Goal: Task Accomplishment & Management: Manage account settings

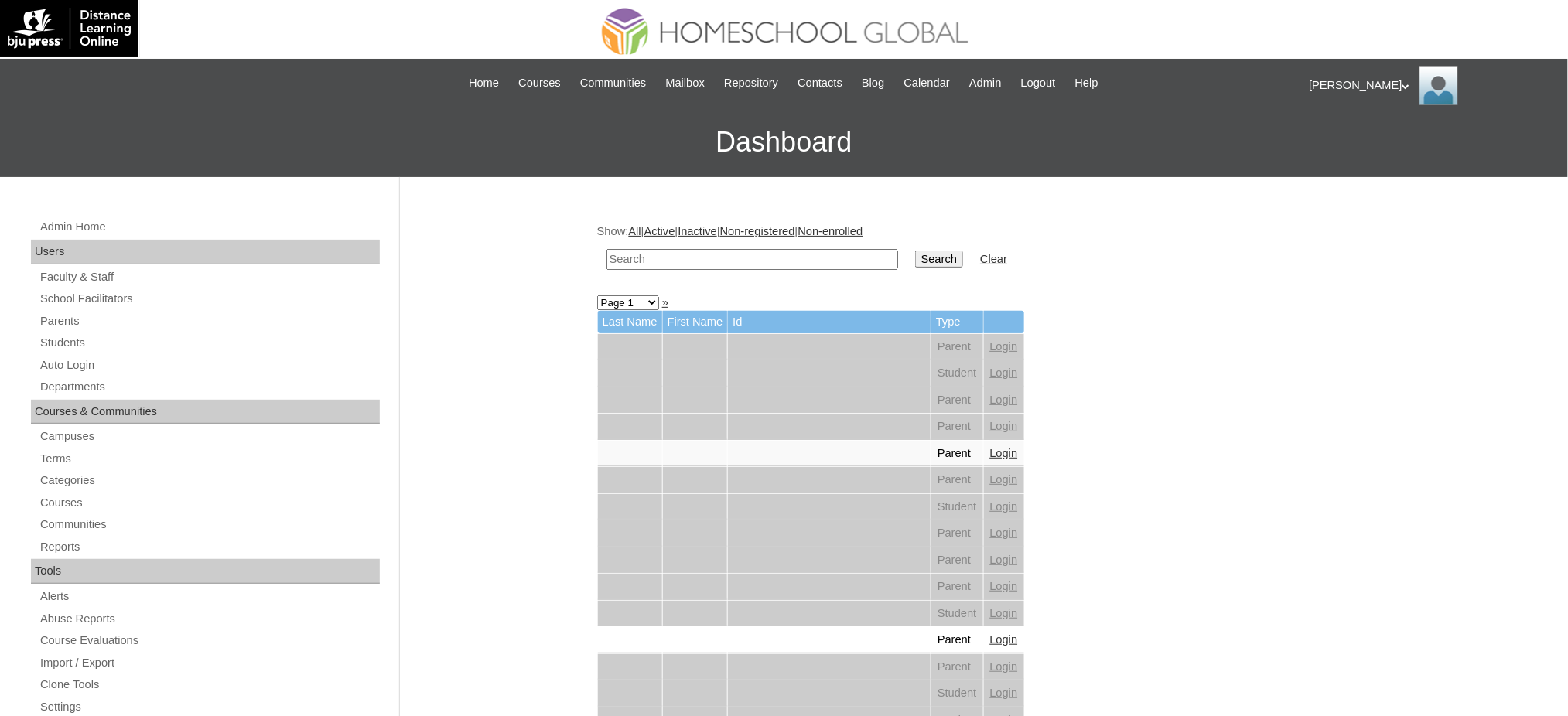
click at [763, 260] on input "text" at bounding box center [752, 260] width 292 height 21
paste input "Joseph Marcus"
type input "Joseph Marcus"
click at [915, 260] on input "Search" at bounding box center [939, 260] width 48 height 17
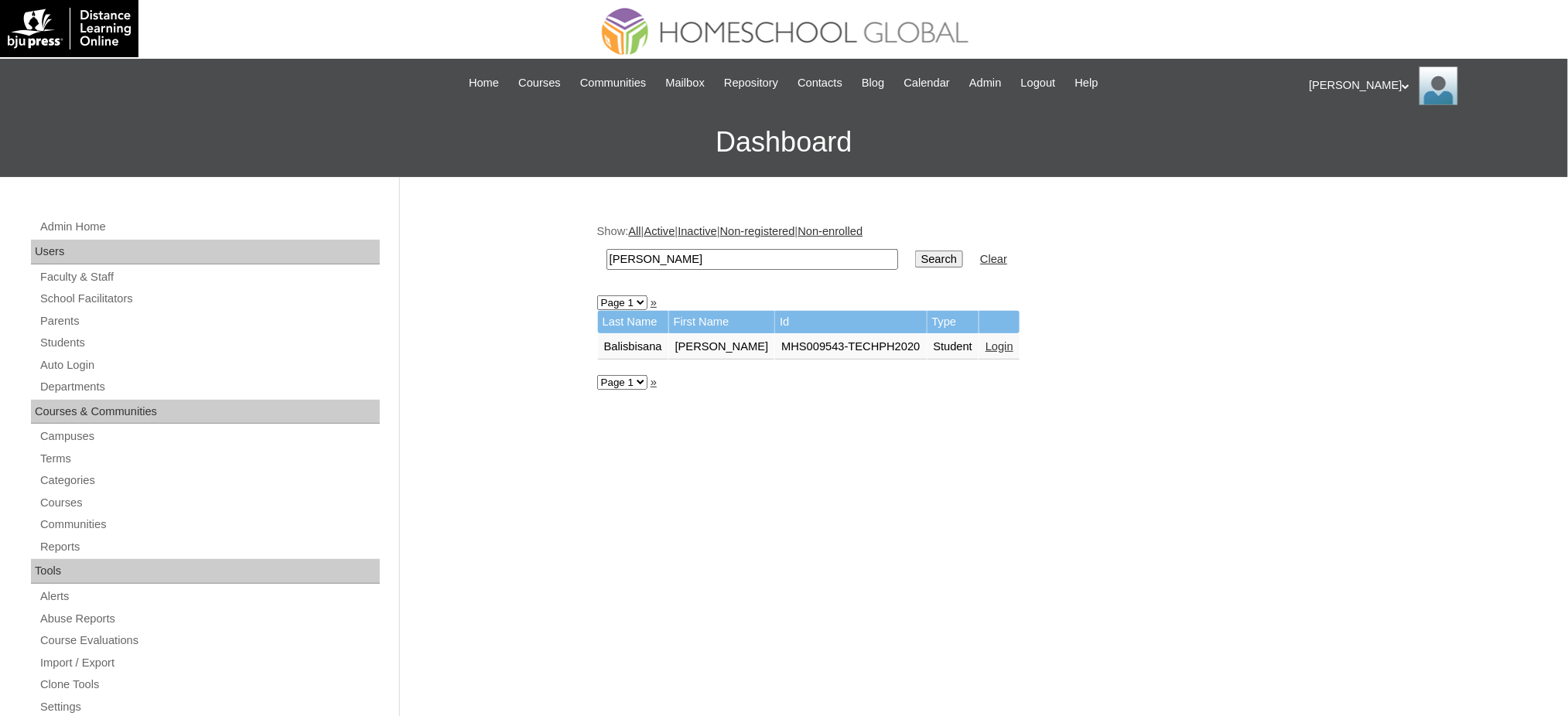
click at [988, 343] on link "Login" at bounding box center [999, 347] width 28 height 13
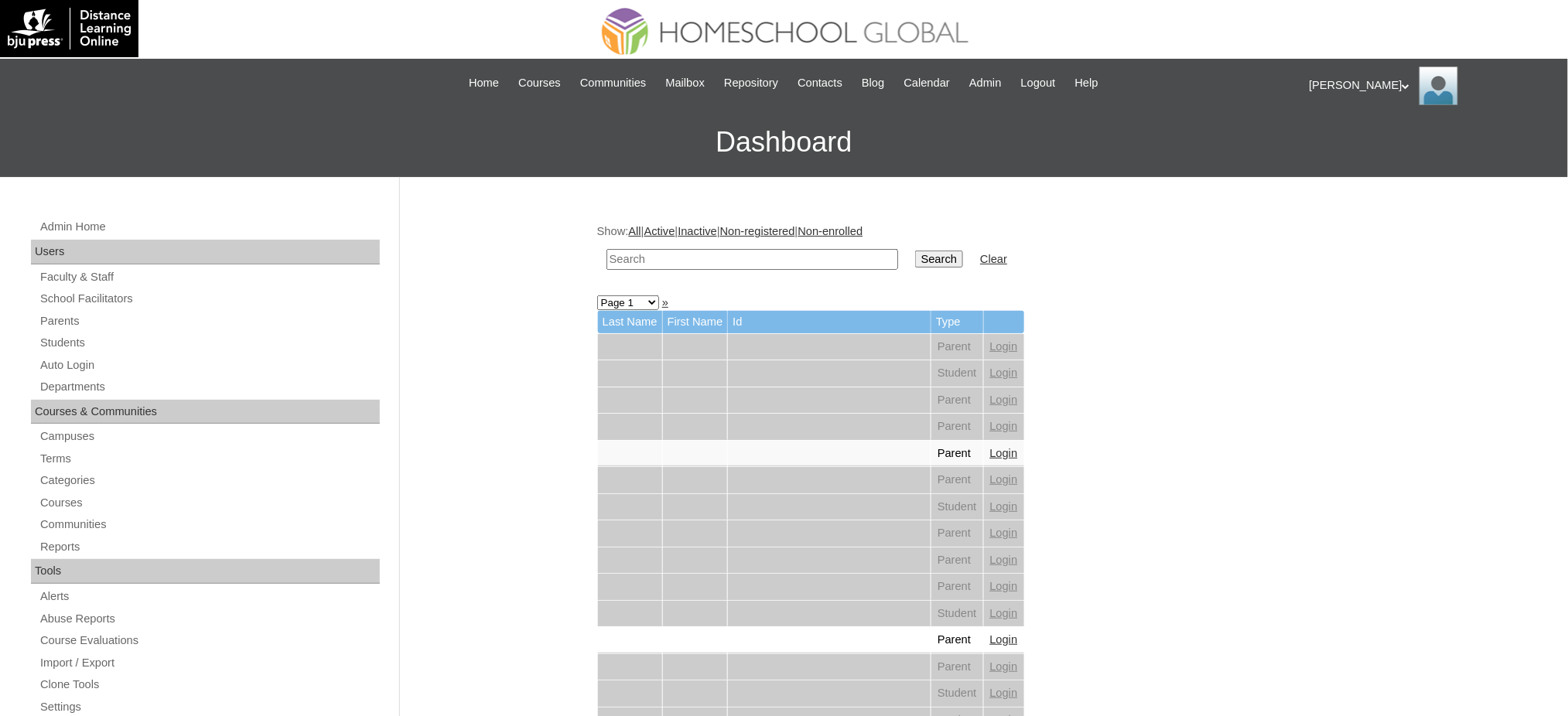
click at [762, 246] on td at bounding box center [751, 260] width 307 height 36
click at [762, 255] on input "text" at bounding box center [752, 260] width 292 height 21
paste input "Ceana Ja'aziel"
type input "Ceana Ja'aziel"
click at [915, 265] on input "Search" at bounding box center [939, 260] width 48 height 17
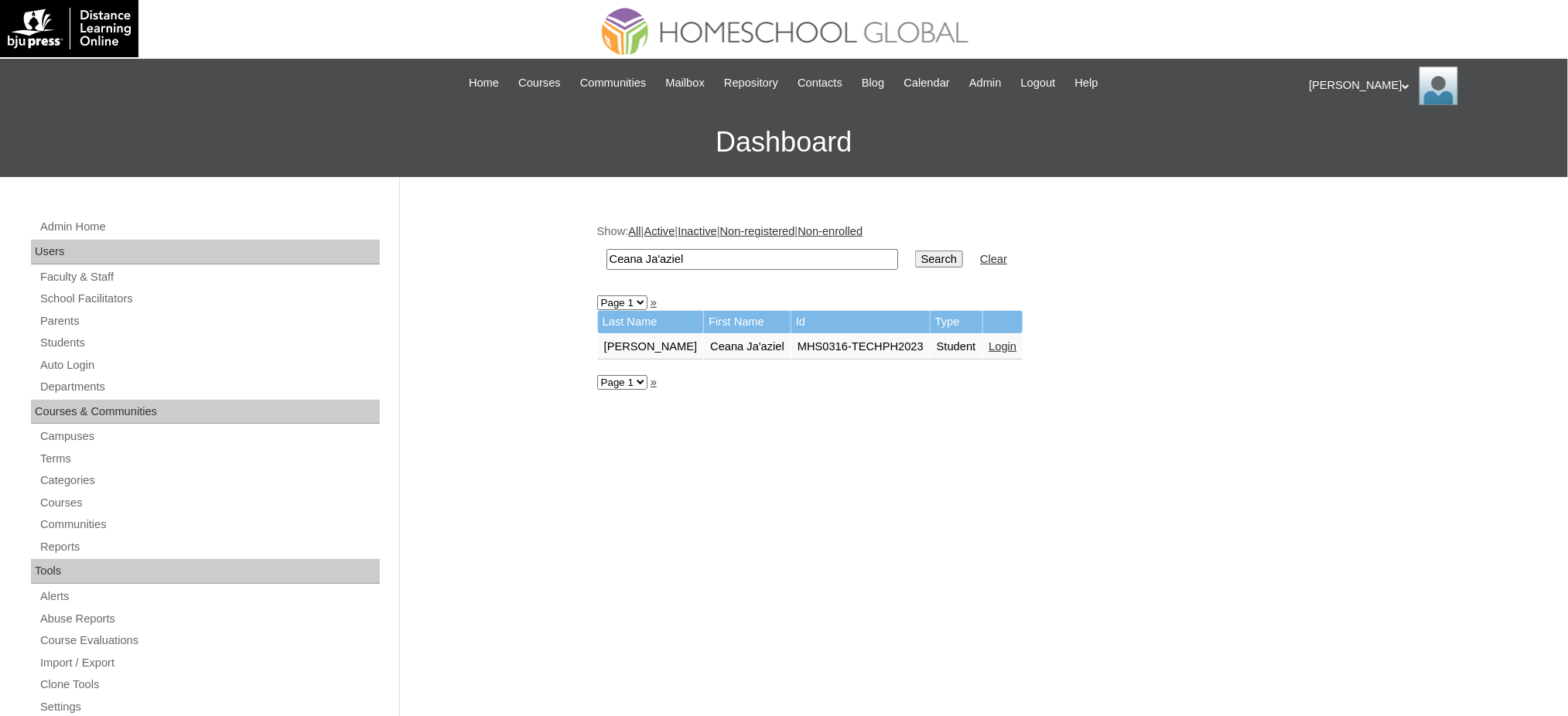
click at [990, 341] on link "Login" at bounding box center [1003, 347] width 28 height 13
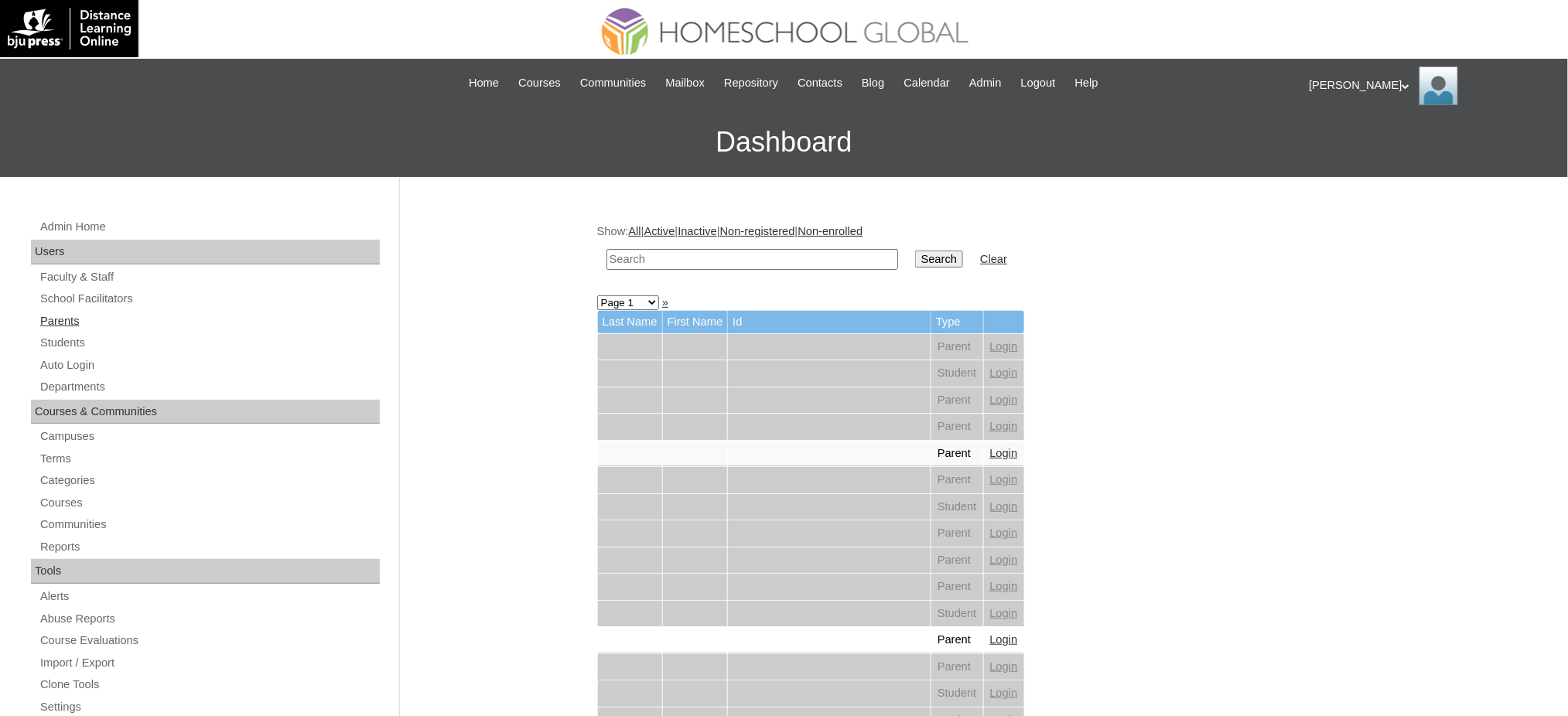
click at [66, 316] on link "Parents" at bounding box center [210, 321] width 341 height 19
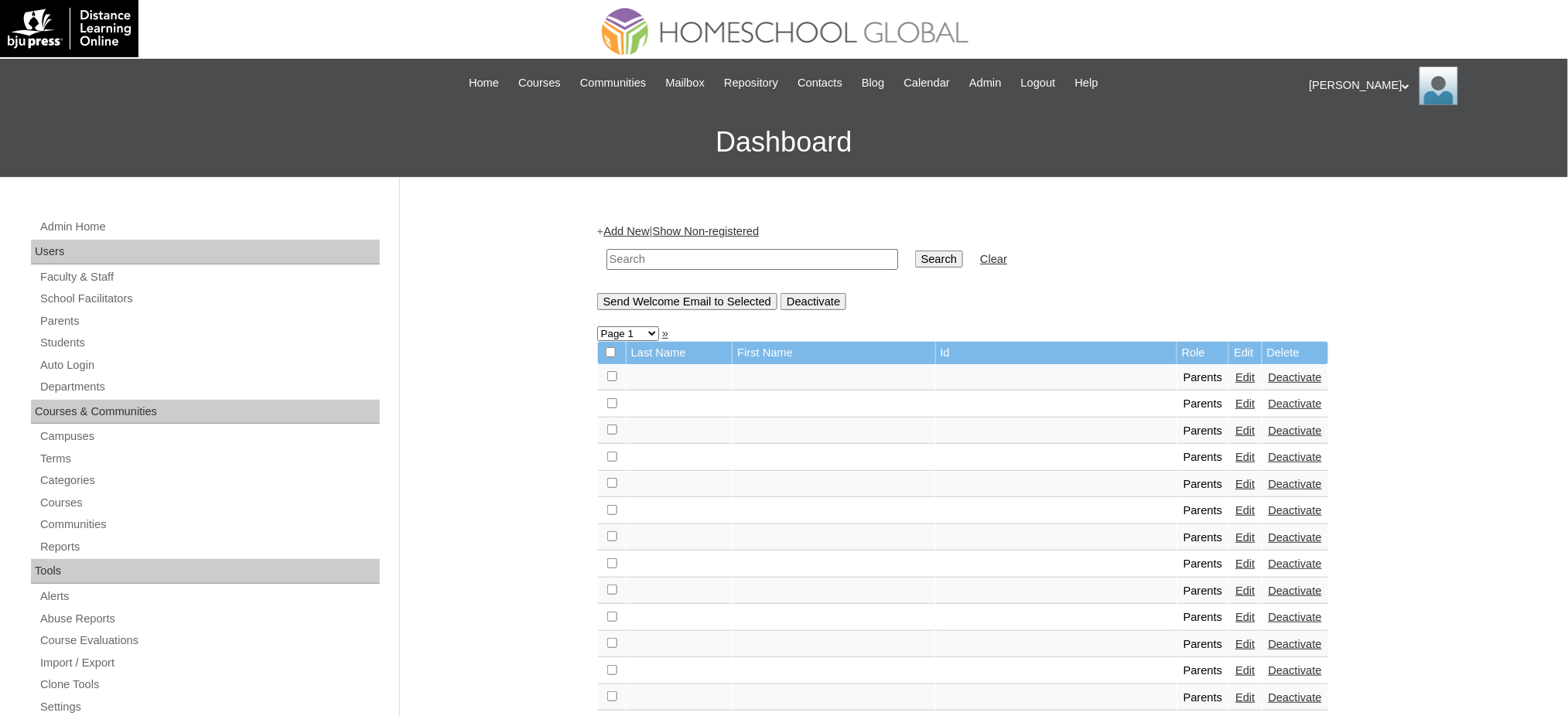
click at [662, 259] on input "text" at bounding box center [752, 260] width 292 height 21
paste input "MHP00196-TECHPH2022"
type input "MHP00196-TECHPH2022"
click at [915, 260] on input "Search" at bounding box center [939, 260] width 48 height 17
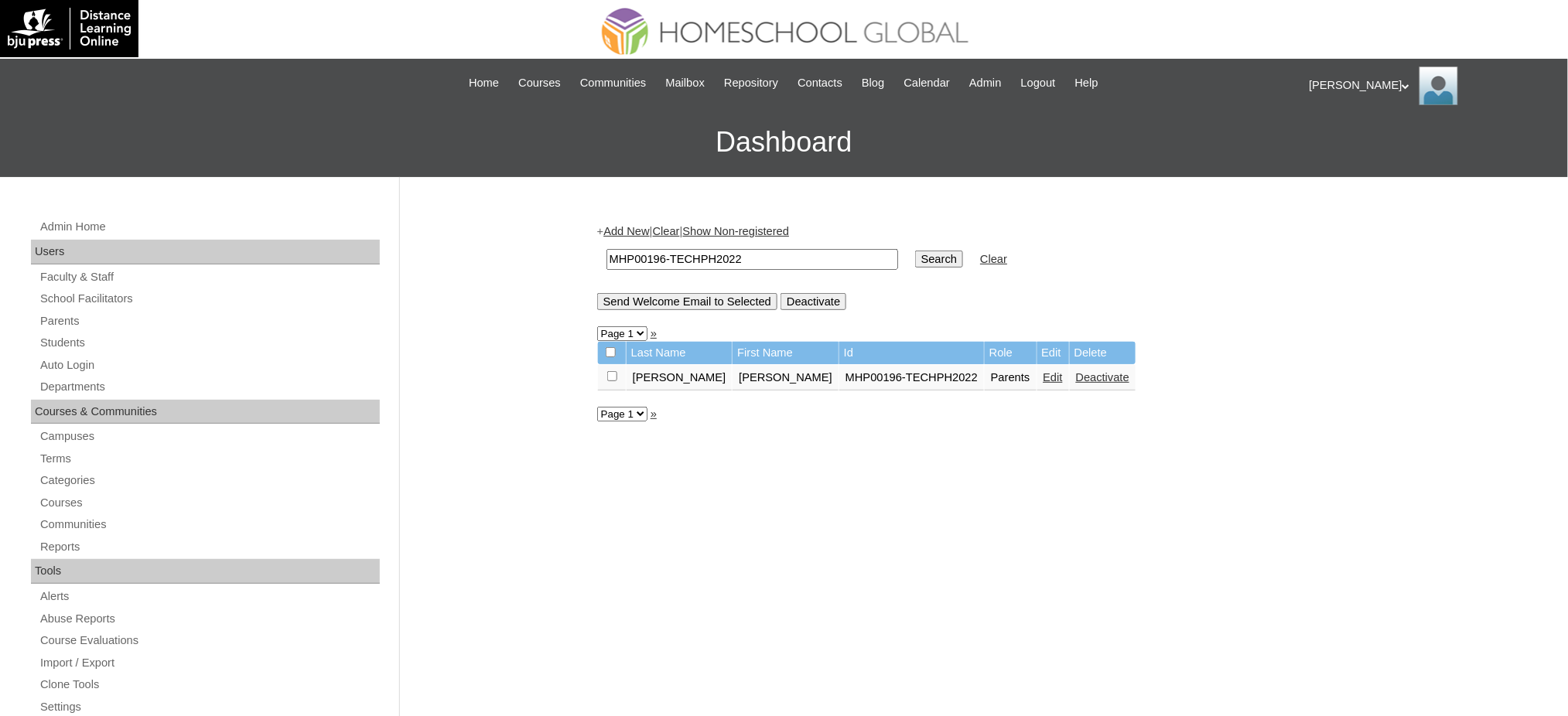
click at [1044, 371] on link "Edit" at bounding box center [1053, 377] width 19 height 13
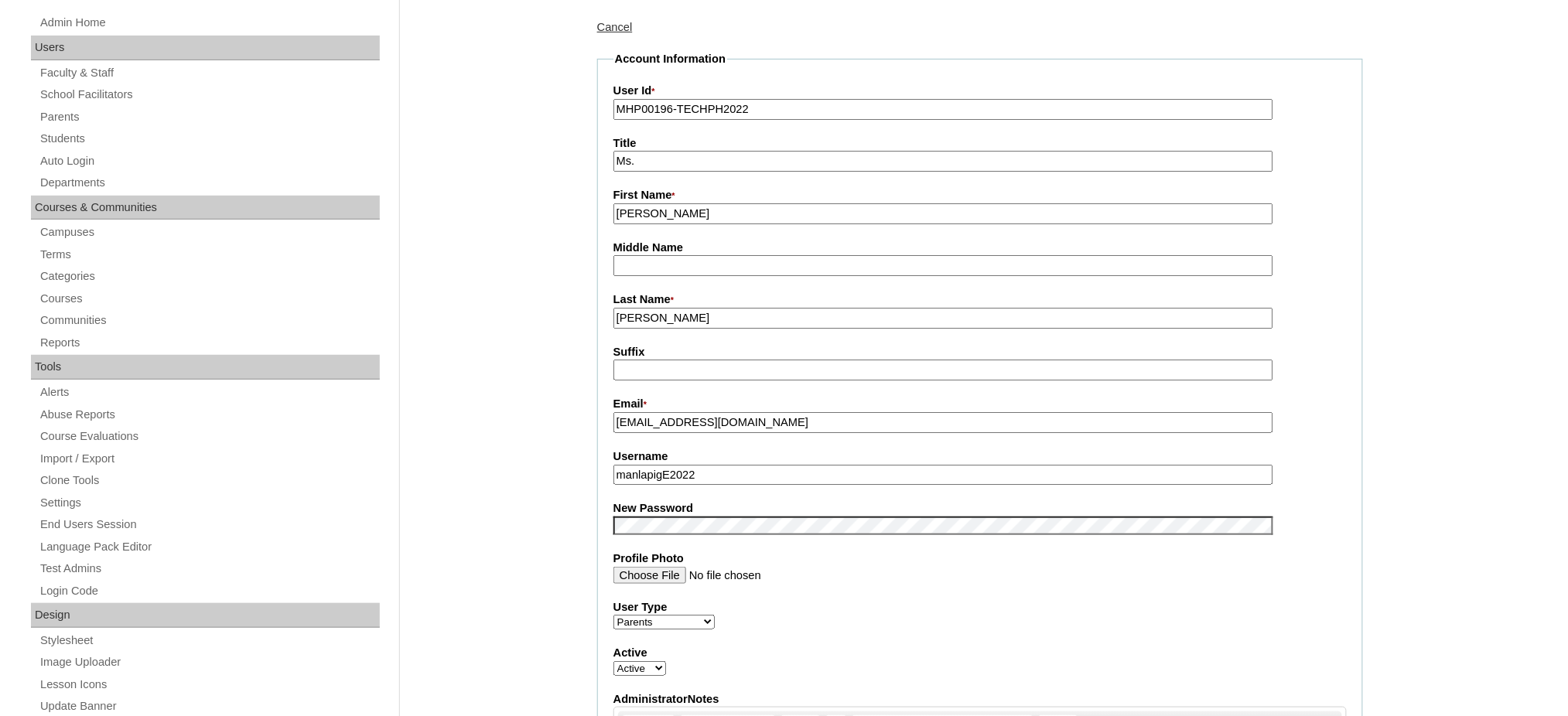
scroll to position [205, 0]
click at [713, 463] on input "manlapigE2022" at bounding box center [943, 473] width 660 height 21
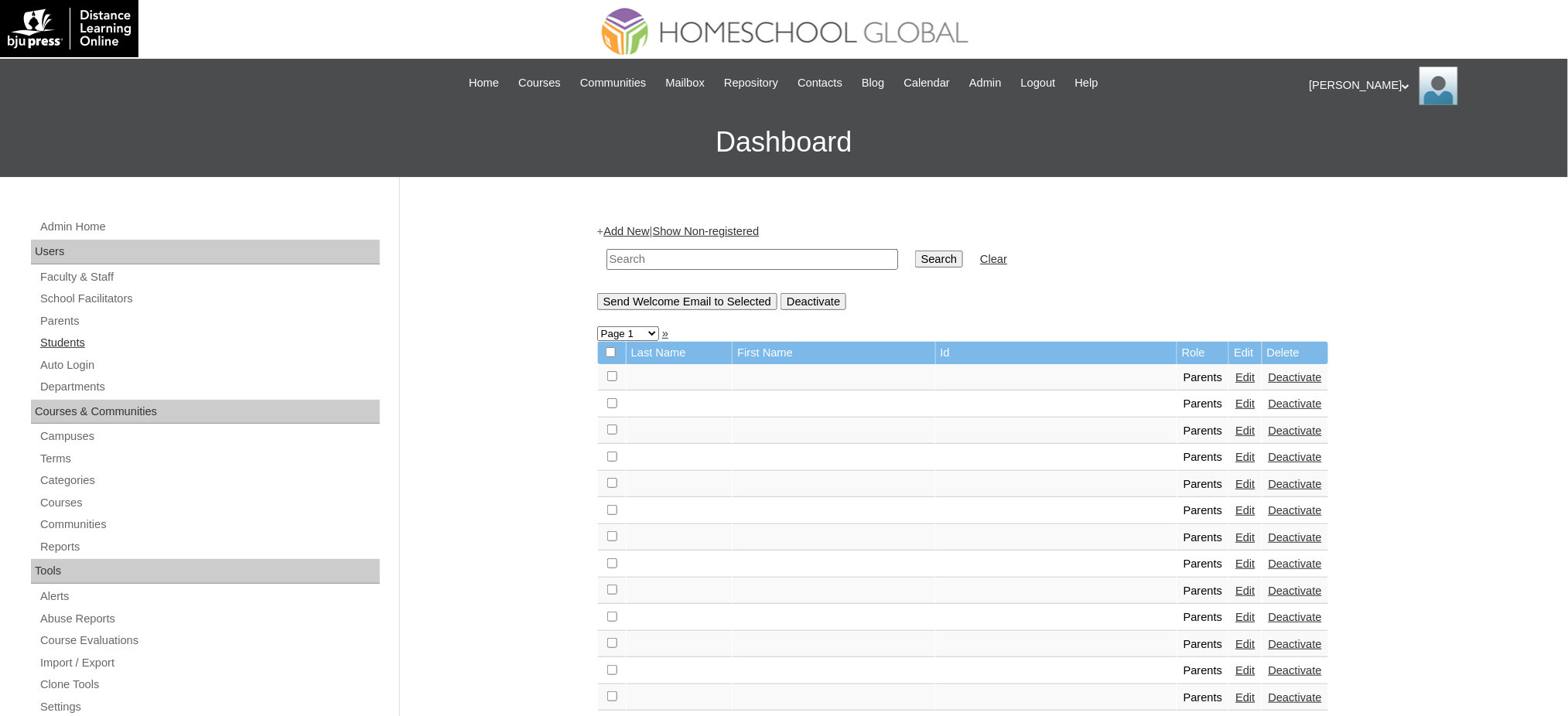
click at [72, 343] on link "Students" at bounding box center [210, 342] width 341 height 19
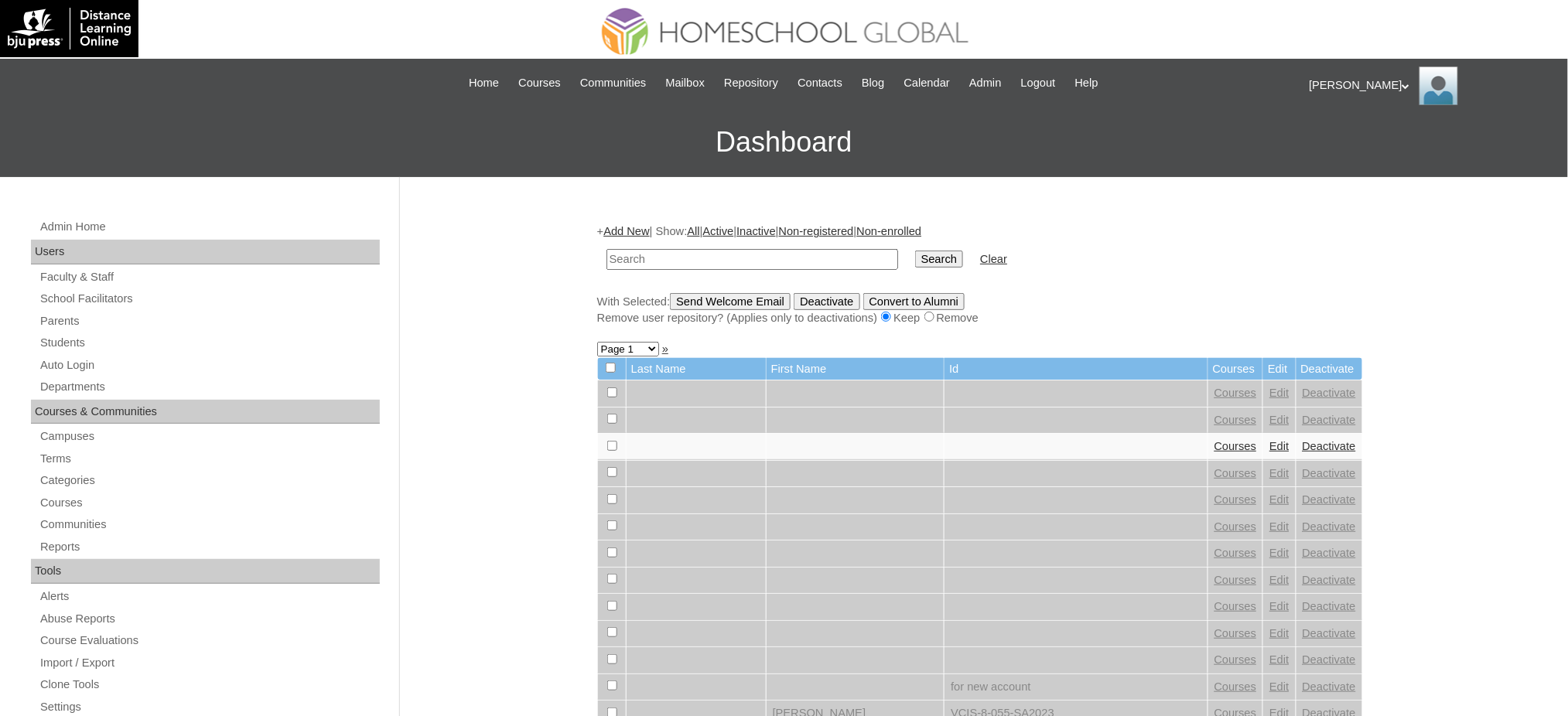
paste input "MHS0794-TECHPH2022"
type input "MHS0794-TECHPH2022"
click at [915, 256] on input "Search" at bounding box center [939, 260] width 48 height 17
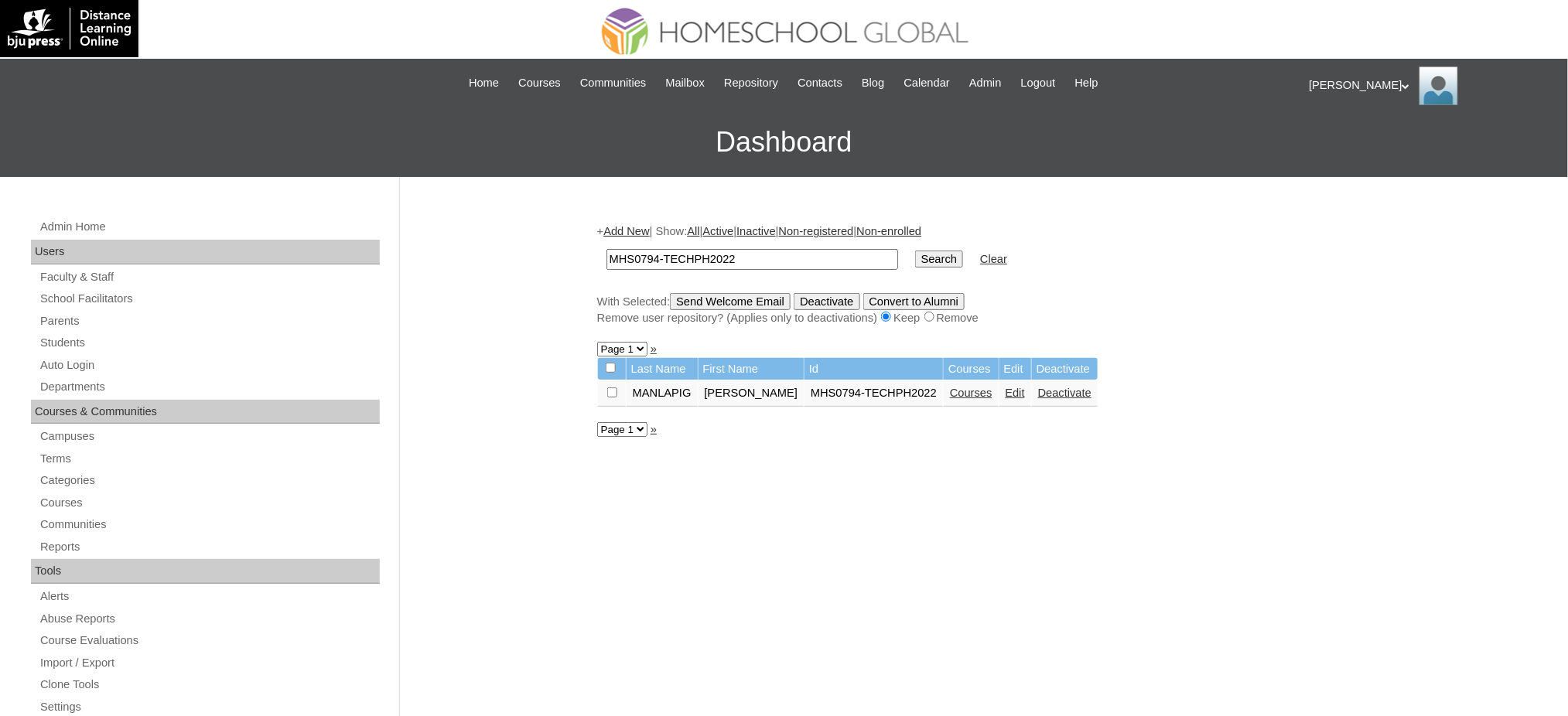
click at [1025, 389] on link "Edit" at bounding box center [1015, 393] width 19 height 13
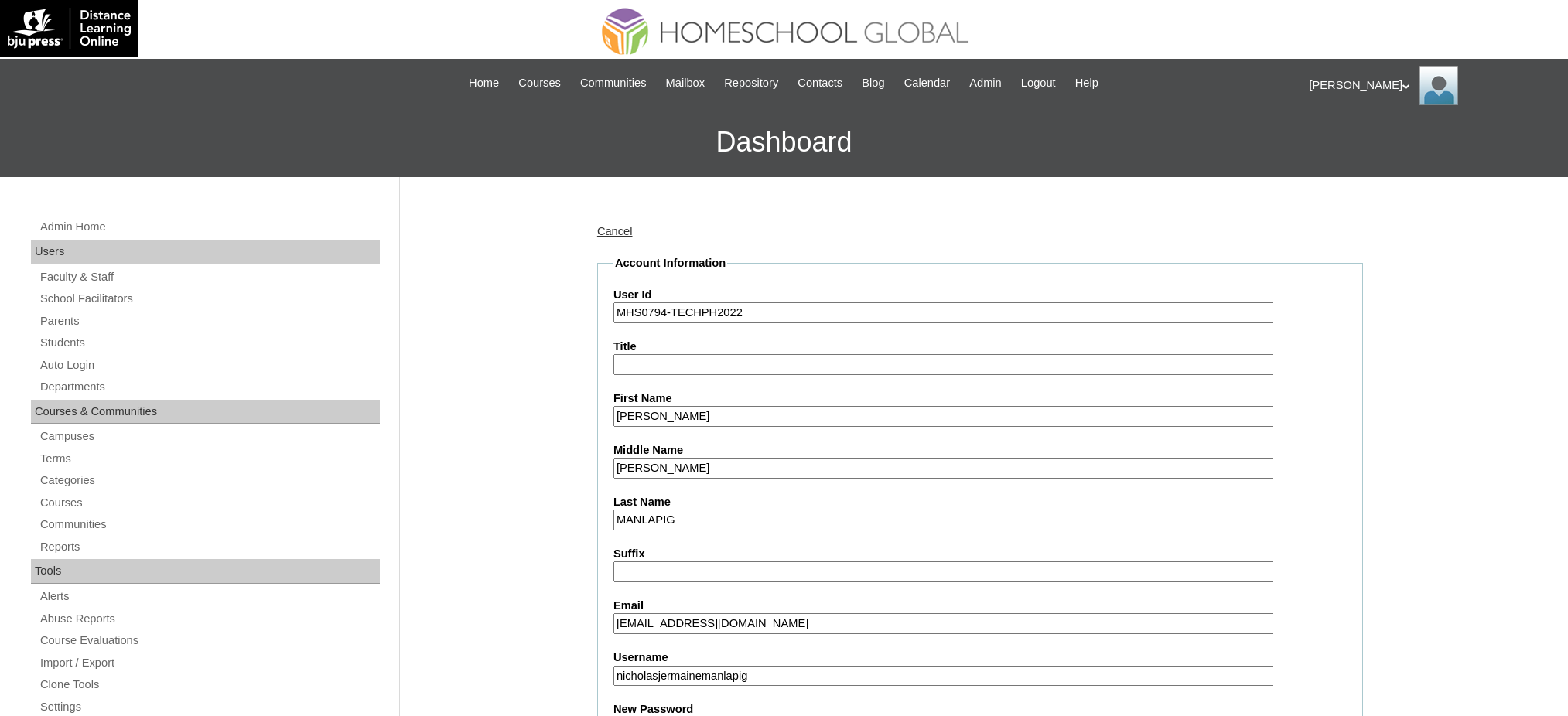
click at [716, 666] on input "nicholasjermainemanlapig" at bounding box center [943, 676] width 660 height 21
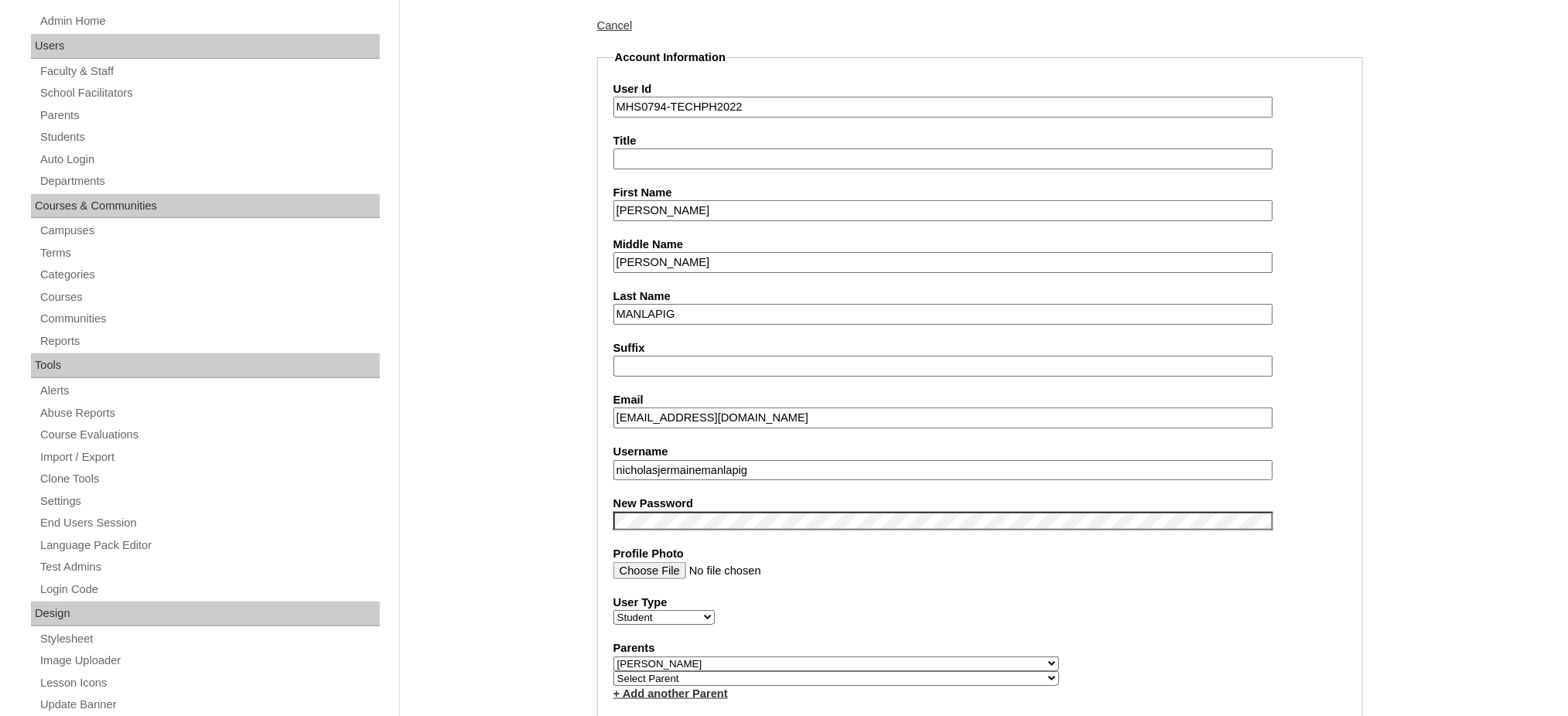
scroll to position [205, 0]
click at [718, 464] on input "nicholasjermainemanlapig" at bounding box center [943, 471] width 660 height 21
paste input "MHS0794-TECHPH2022"
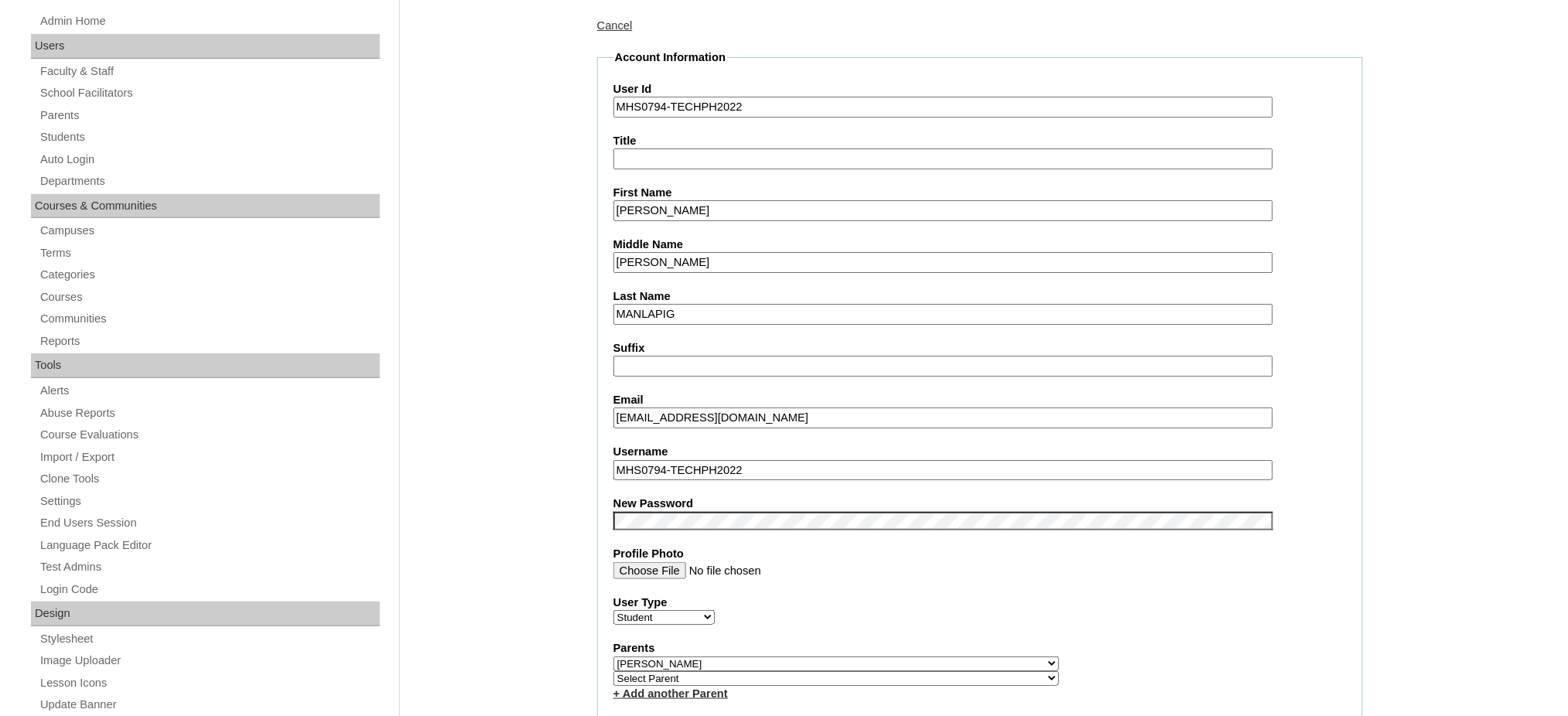
type input "nicholasjermainemanlapig"
click at [726, 445] on label "Username" at bounding box center [981, 451] width 734 height 16
click at [726, 461] on input "nicholasjermainemanlapig" at bounding box center [943, 471] width 660 height 21
click at [728, 462] on input "nicholasjermainemanlapig" at bounding box center [943, 471] width 660 height 21
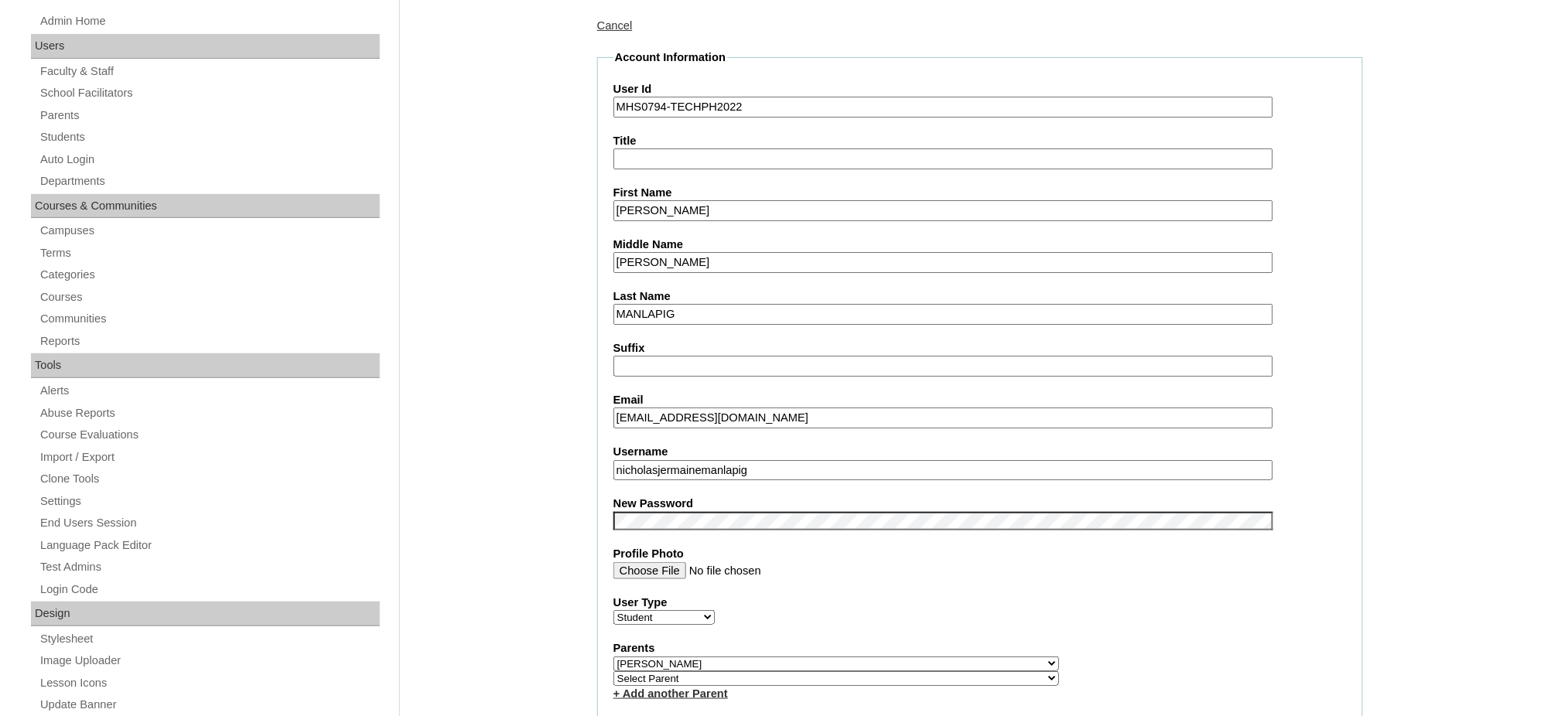
click at [728, 462] on input "nicholasjermainemanlapig" at bounding box center [943, 471] width 660 height 21
click at [635, 208] on input "NICHOLAS JERMAINE" at bounding box center [943, 210] width 660 height 21
click at [636, 207] on input "NICHOLAS JERMAINE" at bounding box center [943, 210] width 660 height 21
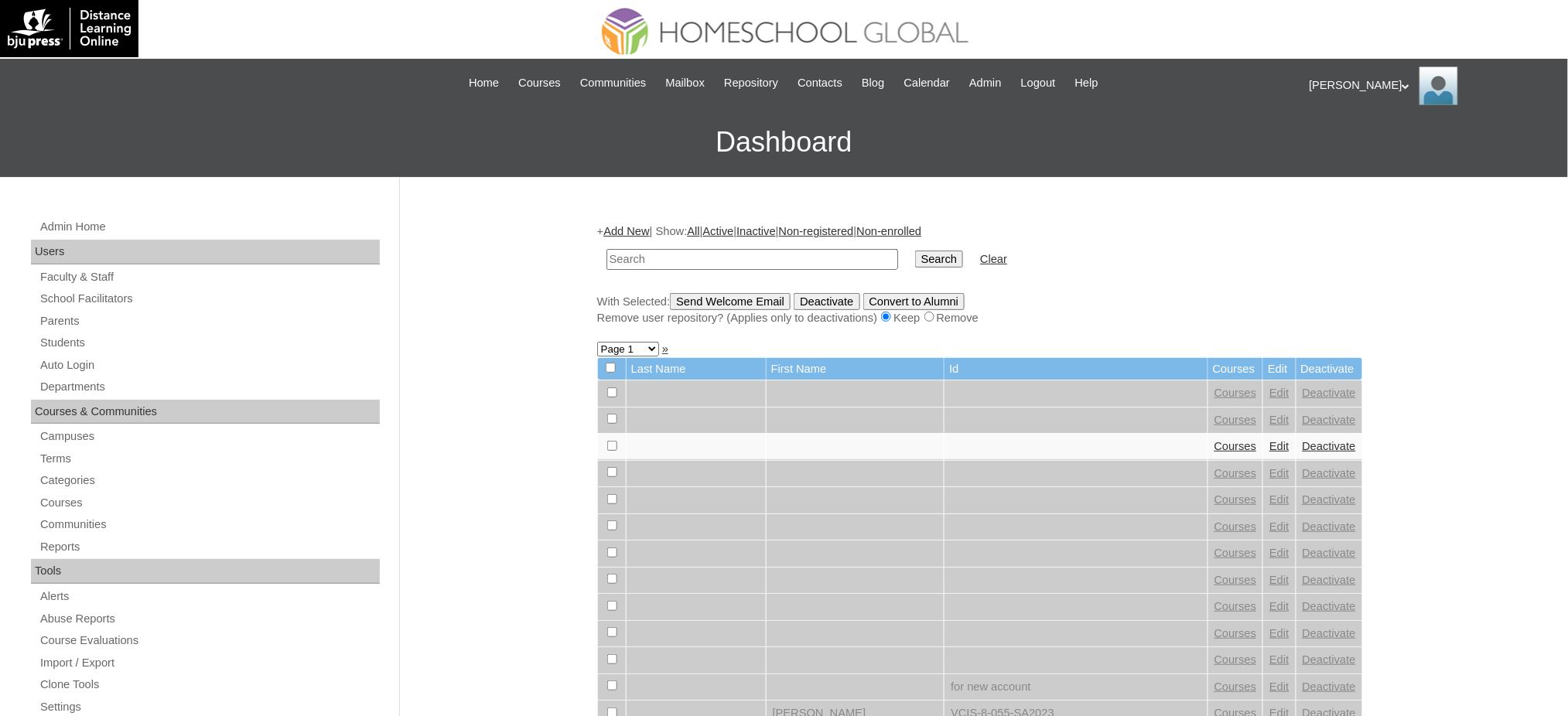
paste input "NICHOLAS JERMAINE"
type input "NICHOLAS JERMAINE"
click at [915, 251] on input "Search" at bounding box center [939, 260] width 48 height 17
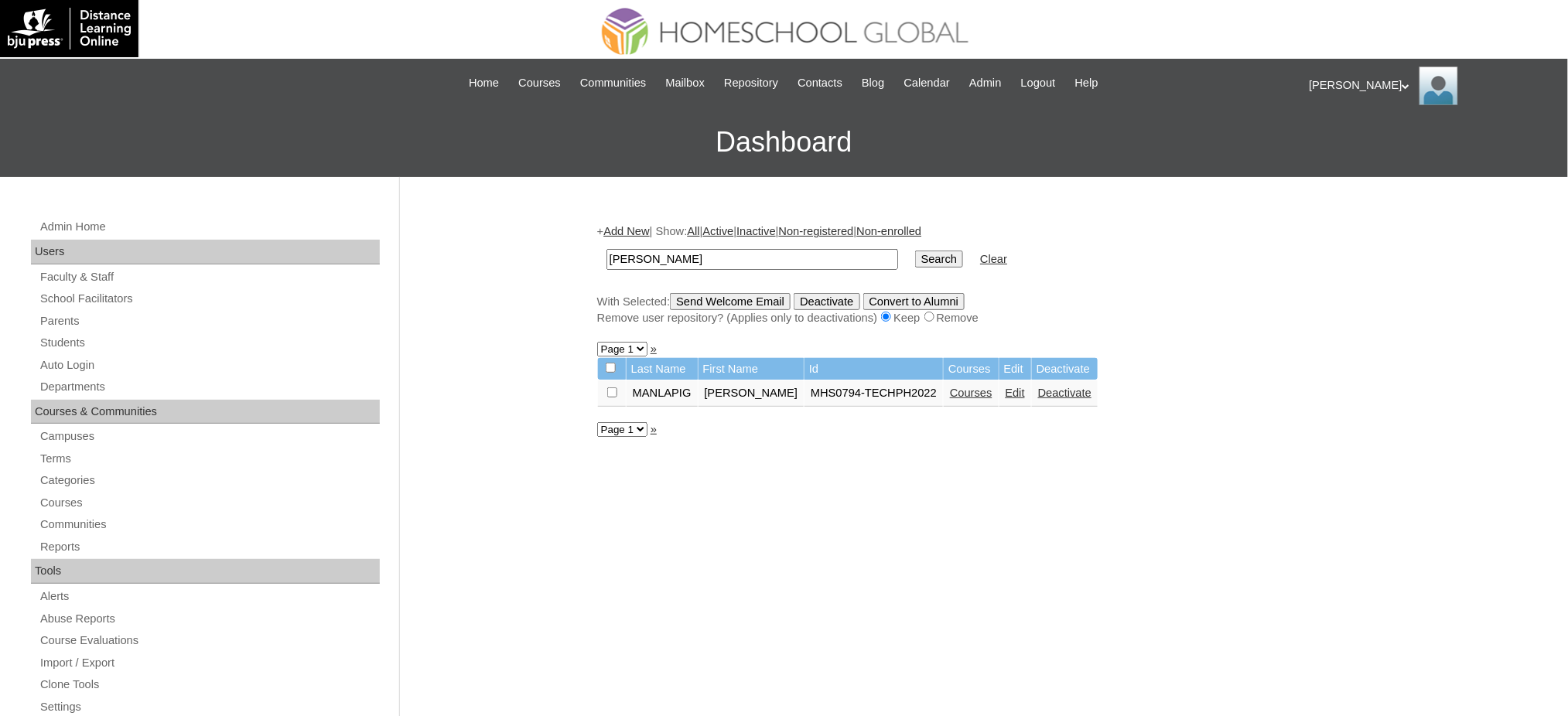
click at [975, 388] on link "Courses" at bounding box center [971, 393] width 42 height 13
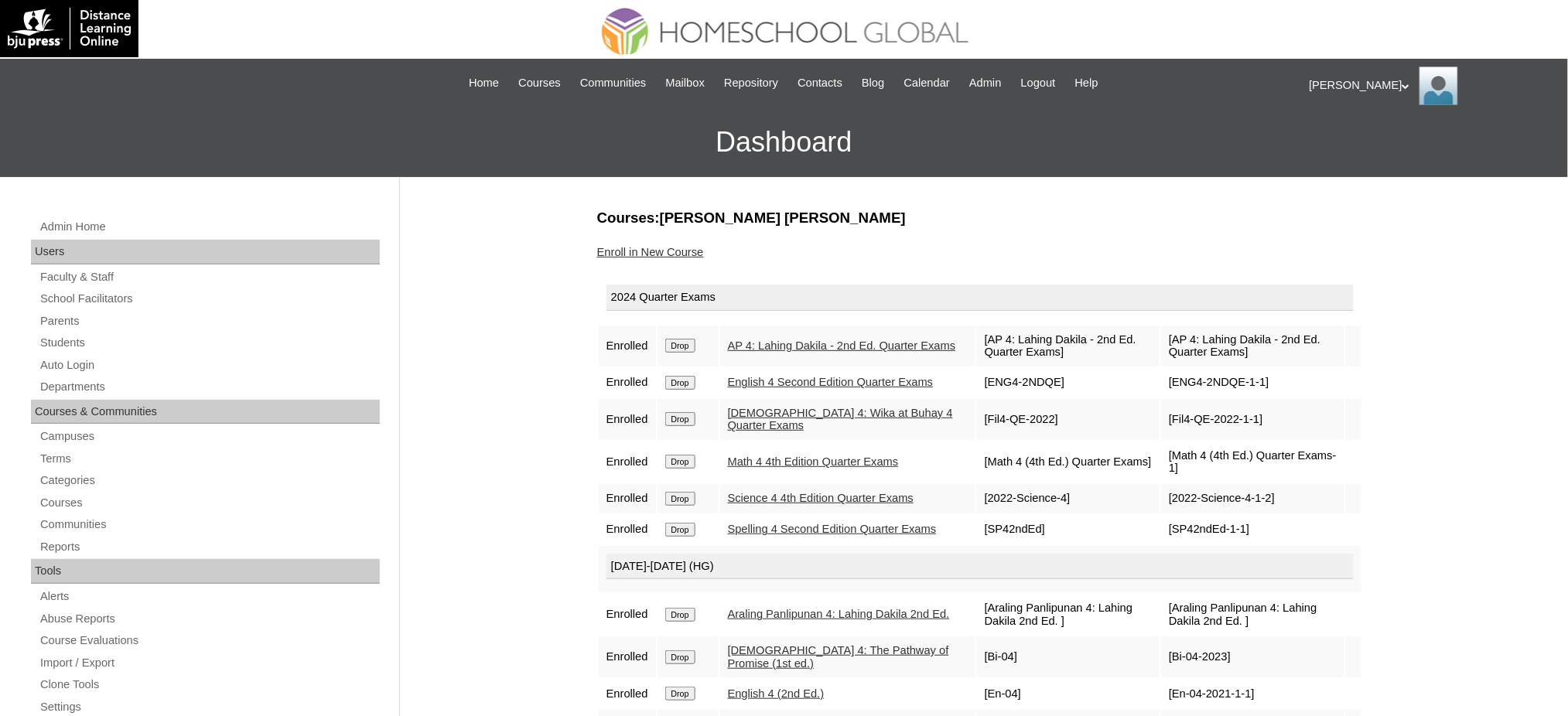
click at [685, 342] on input "Drop" at bounding box center [680, 346] width 30 height 14
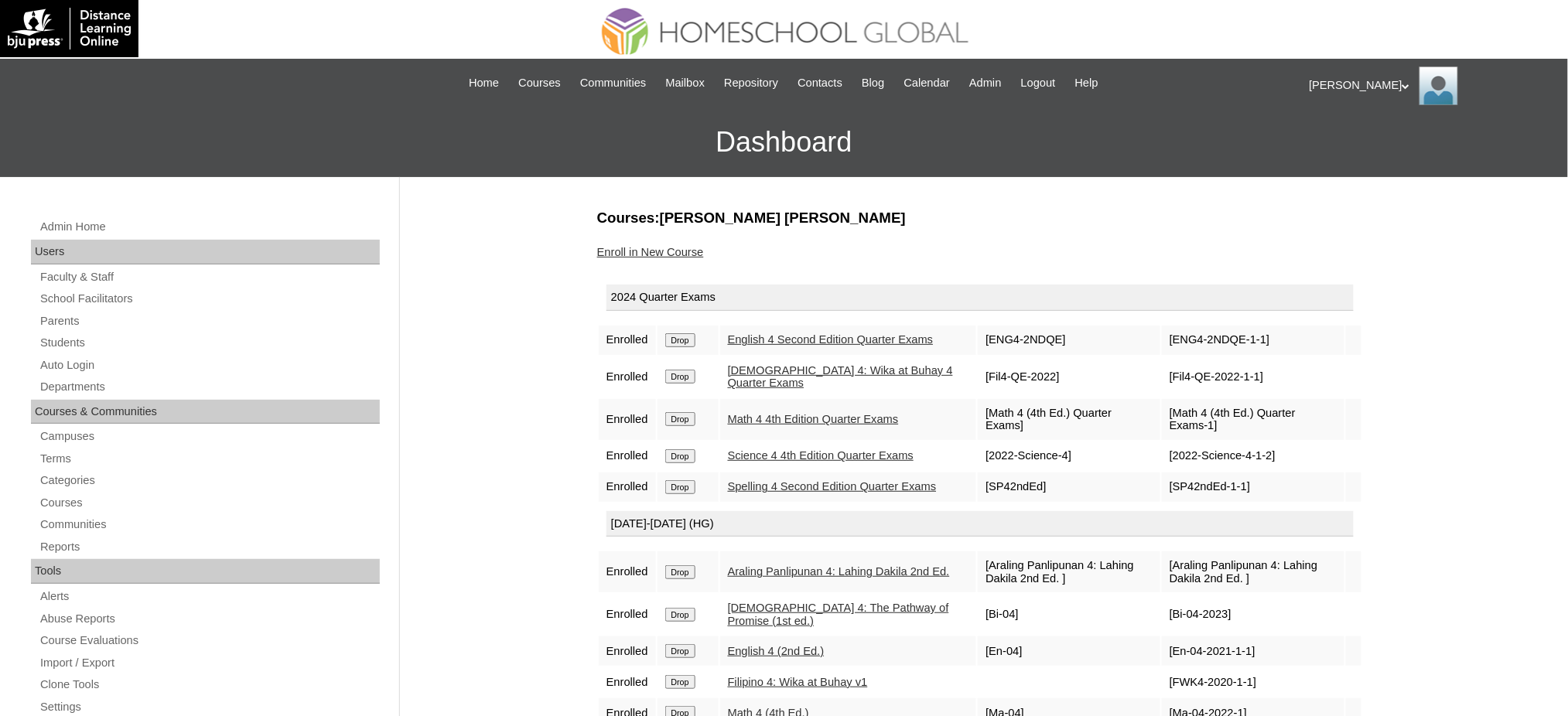
click at [676, 342] on input "Drop" at bounding box center [680, 340] width 30 height 14
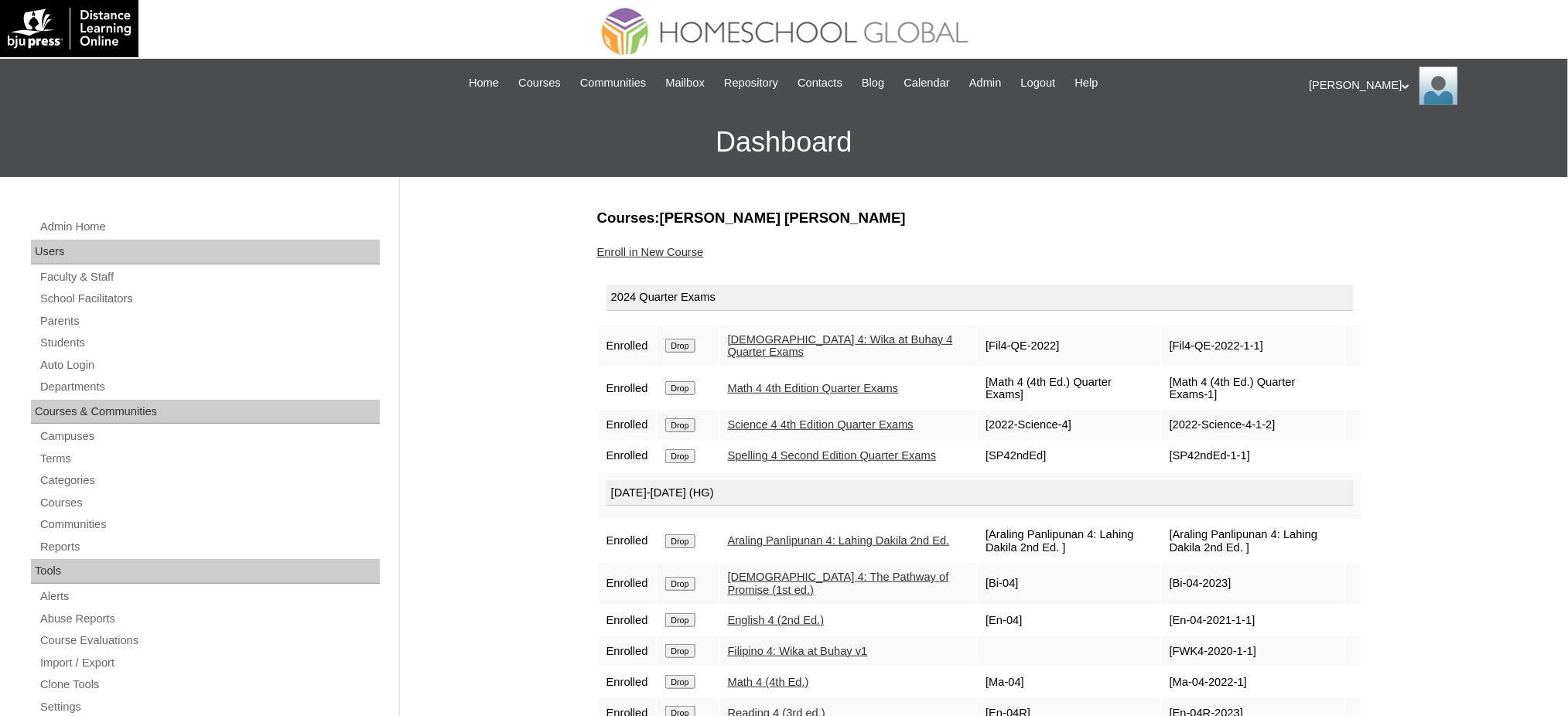
click at [677, 339] on form "Drop" at bounding box center [688, 345] width 46 height 13
click at [676, 345] on input "Drop" at bounding box center [680, 346] width 30 height 14
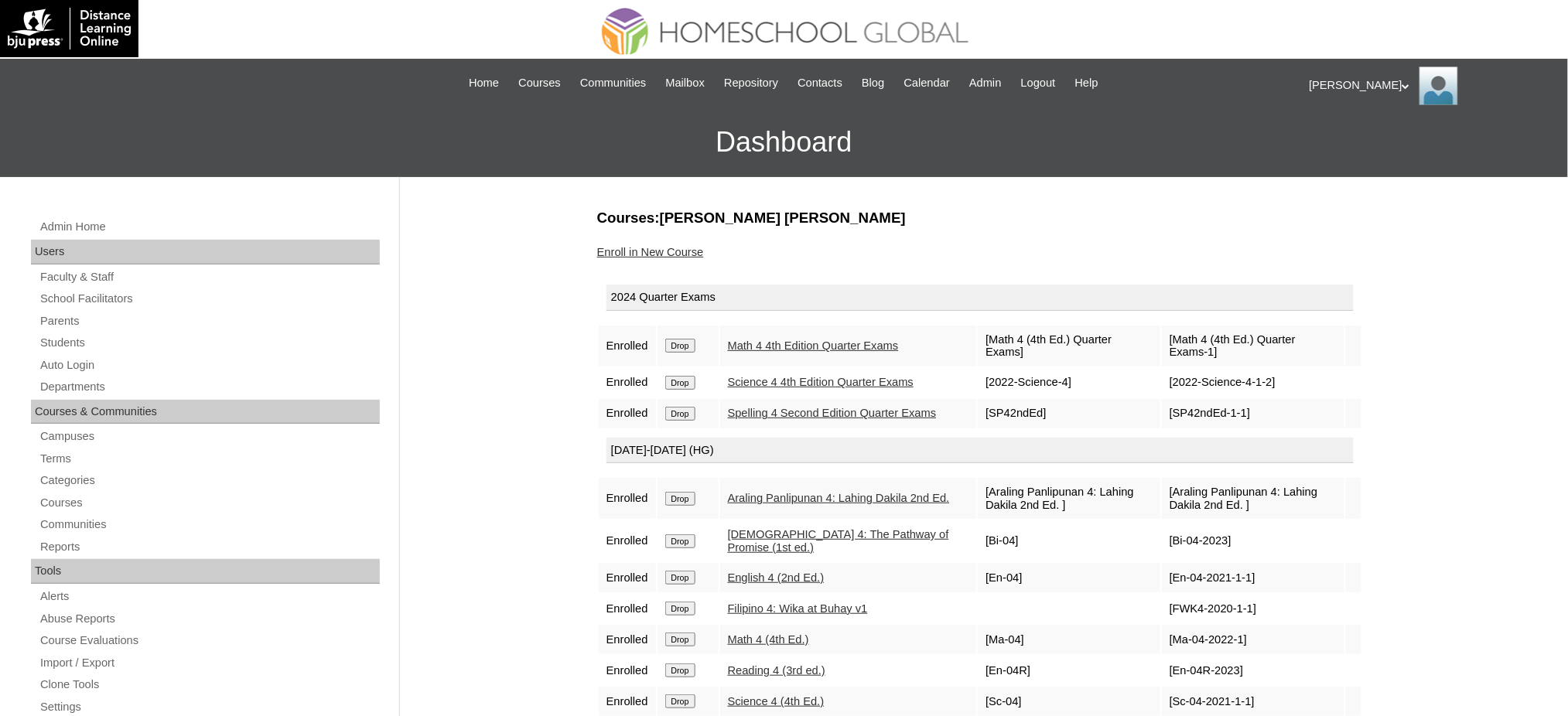
click at [677, 339] on input "Drop" at bounding box center [680, 346] width 30 height 14
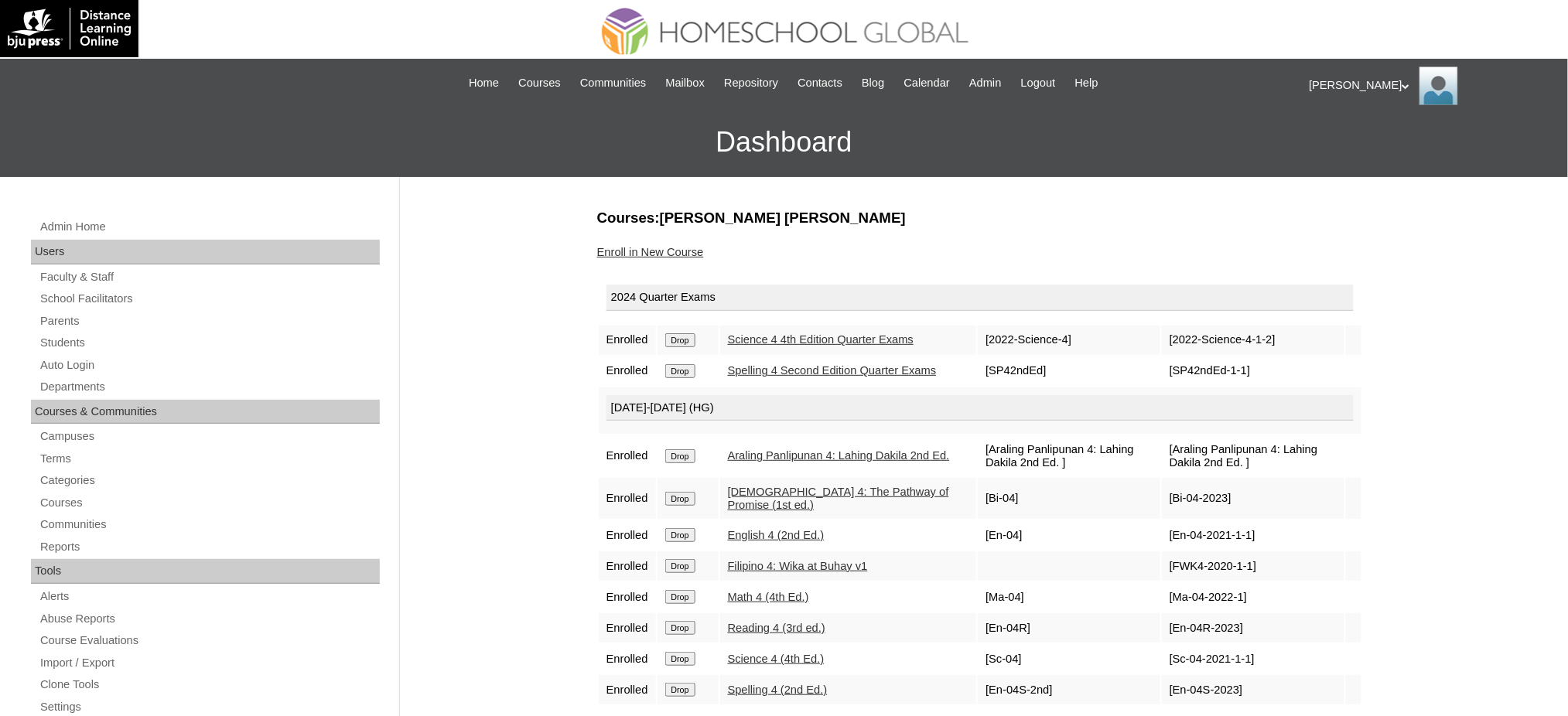
click at [677, 344] on input "Drop" at bounding box center [680, 340] width 30 height 14
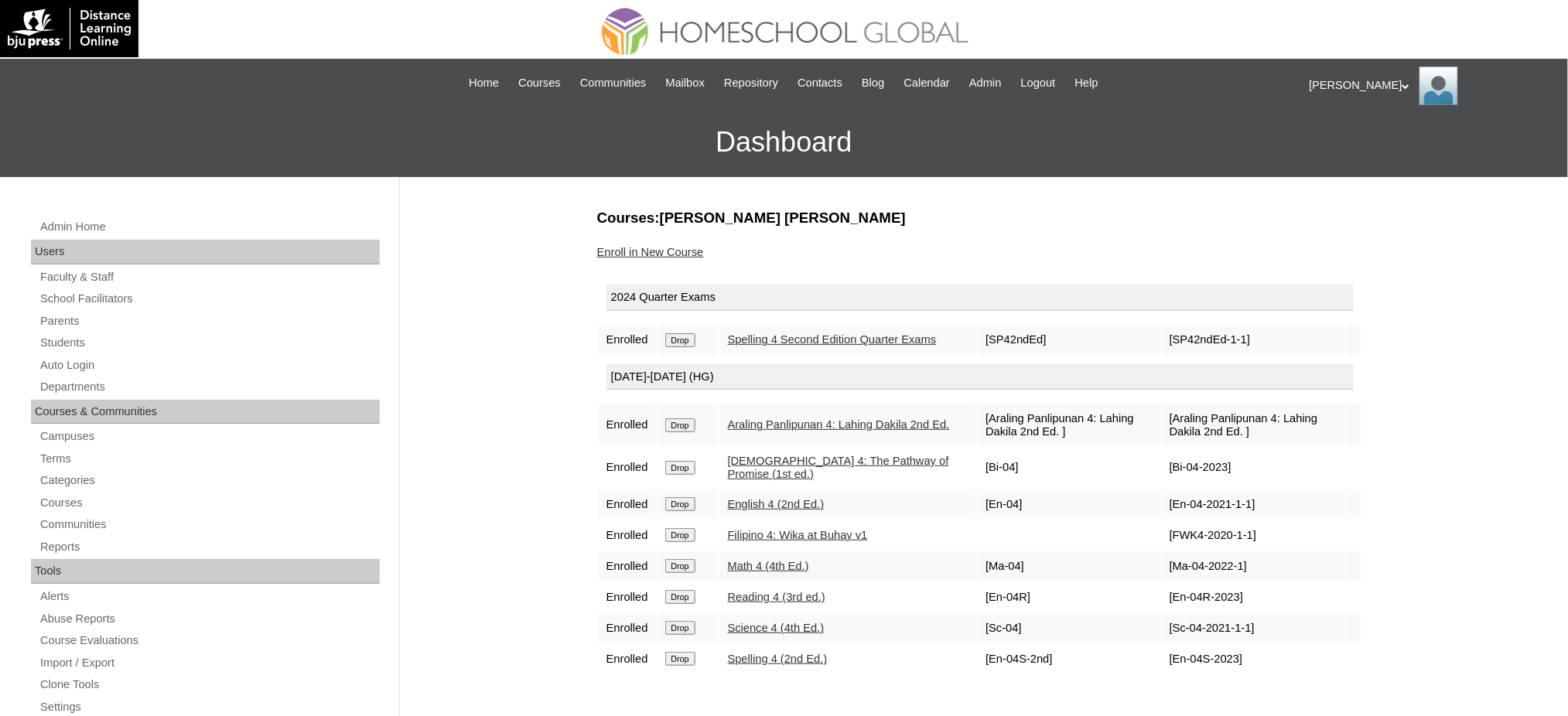
click at [689, 342] on input "Drop" at bounding box center [680, 340] width 30 height 14
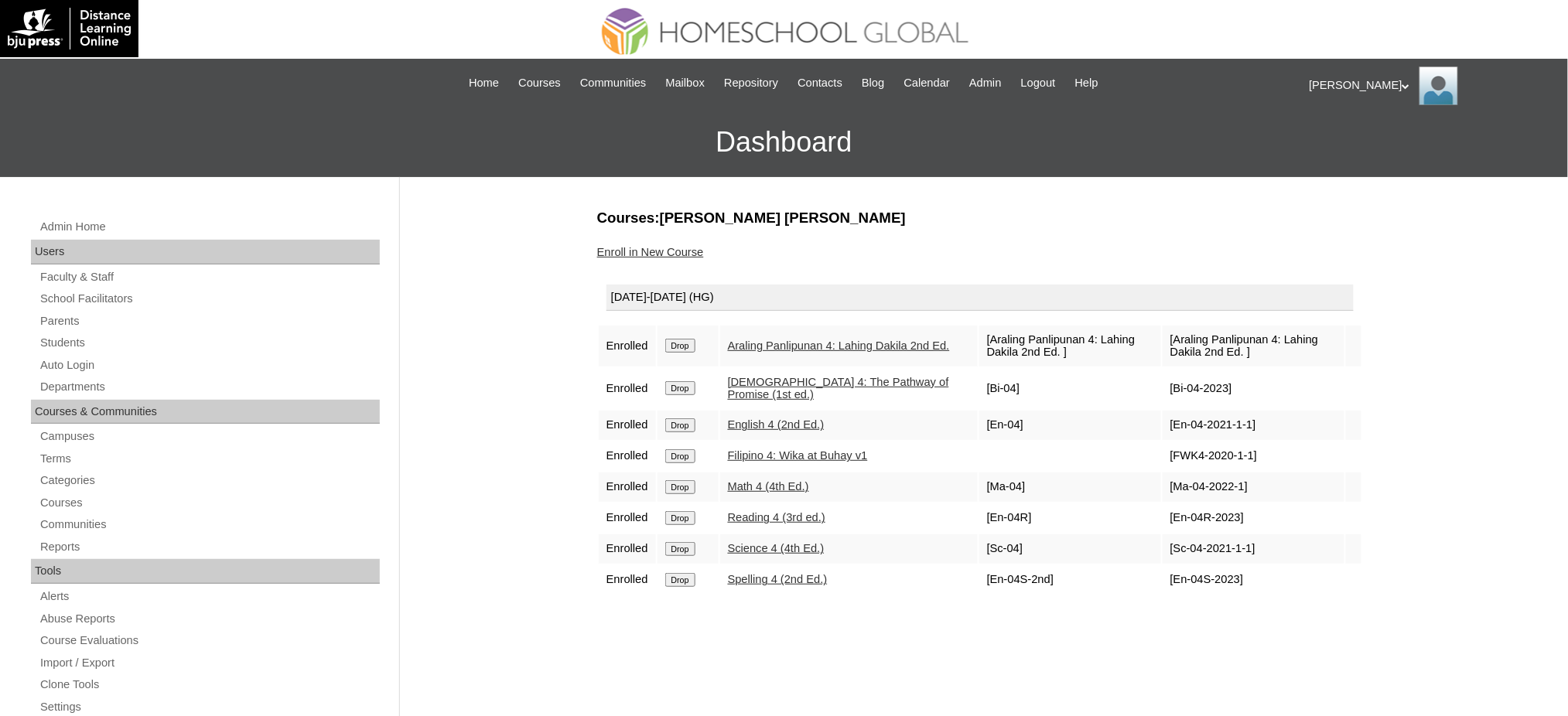
click at [688, 342] on input "Drop" at bounding box center [680, 346] width 30 height 14
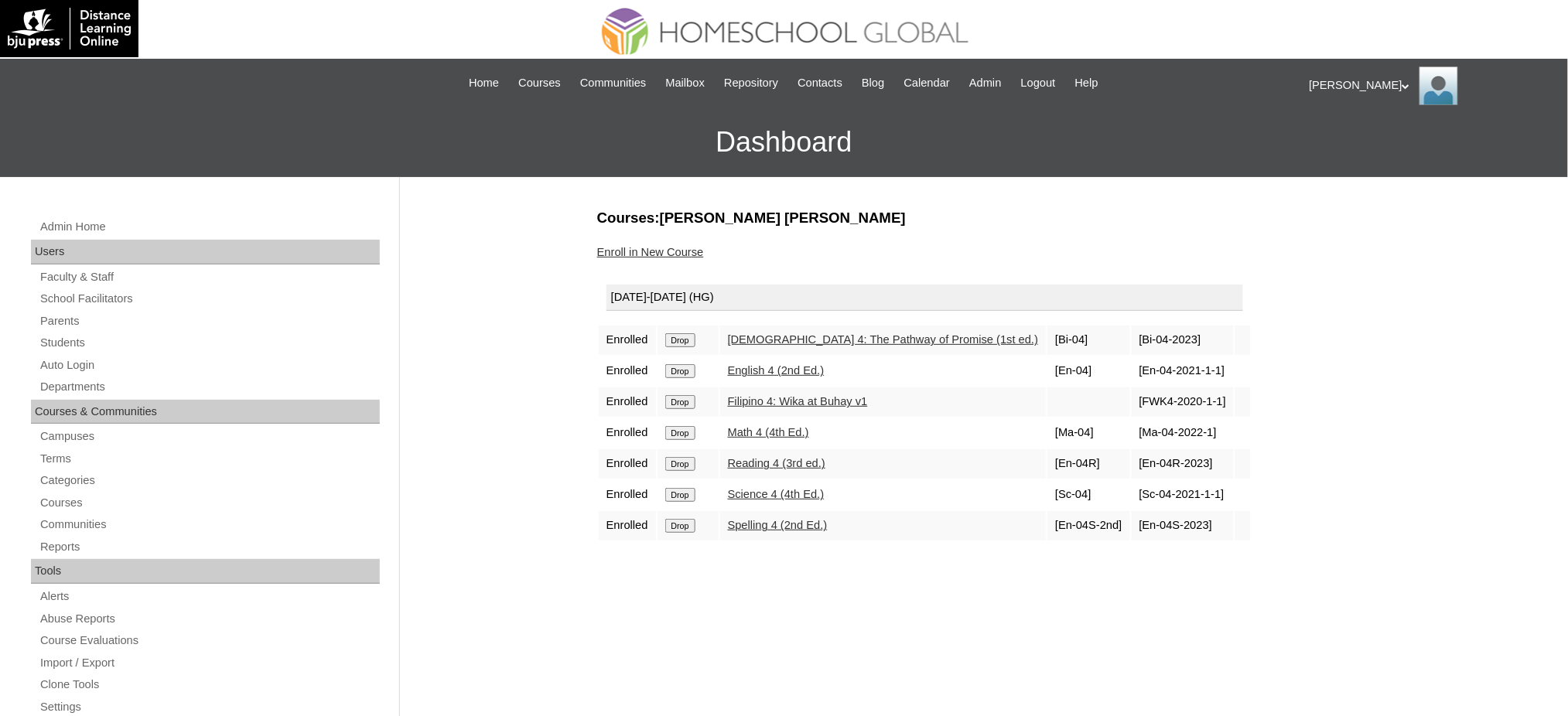
click at [686, 333] on input "Drop" at bounding box center [680, 340] width 30 height 14
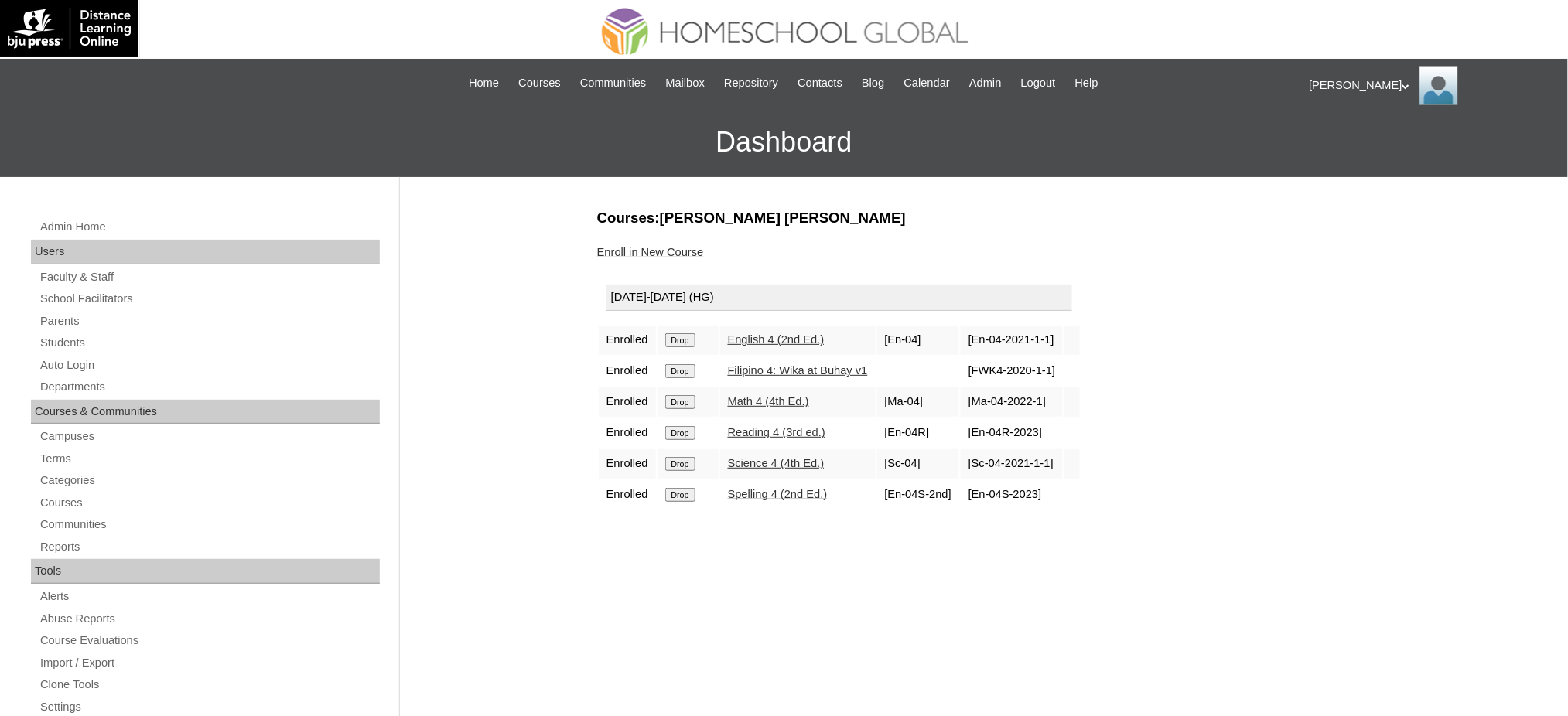
click at [683, 334] on input "Drop" at bounding box center [680, 340] width 30 height 14
click at [675, 338] on input "Drop" at bounding box center [680, 340] width 30 height 14
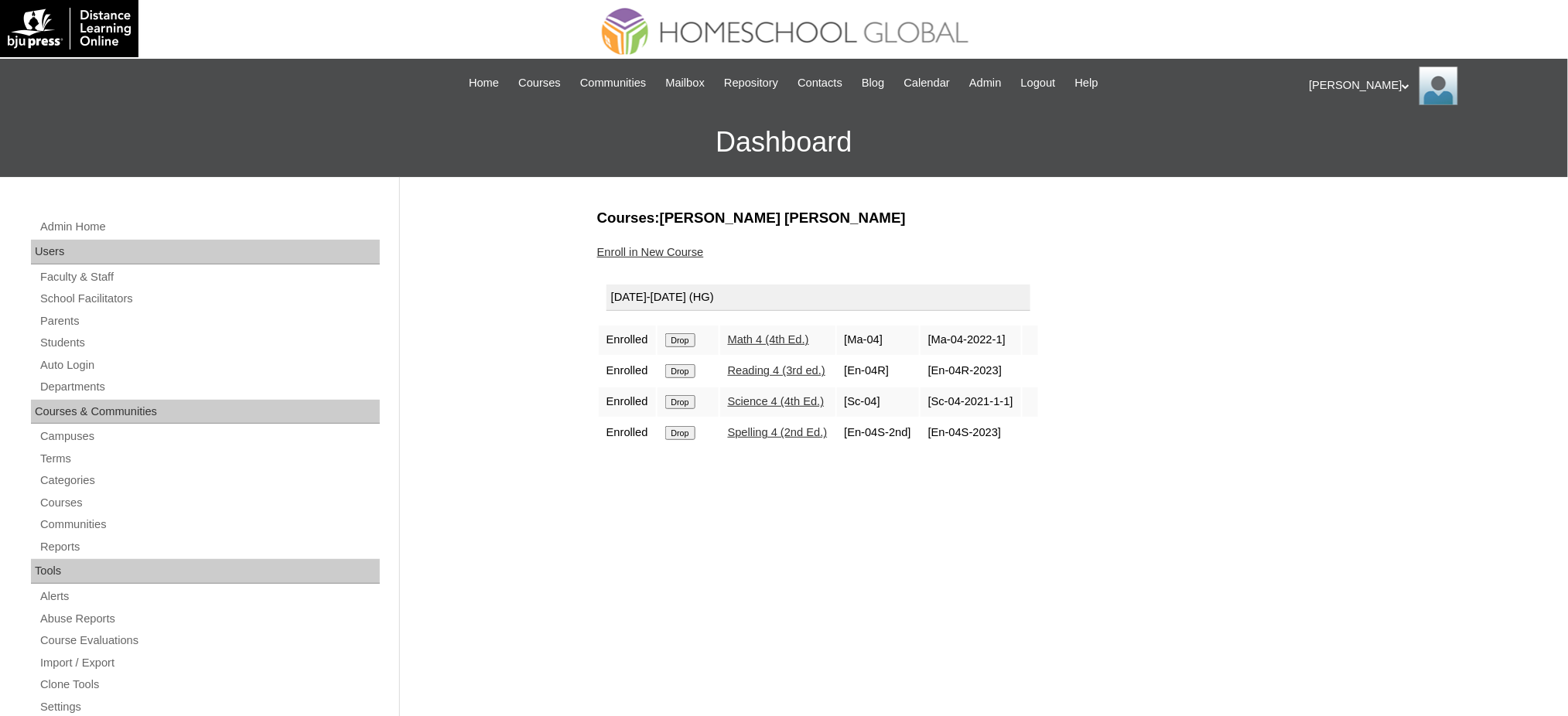
click at [669, 333] on input "Drop" at bounding box center [680, 340] width 30 height 14
click at [696, 335] on input "Drop" at bounding box center [680, 340] width 30 height 14
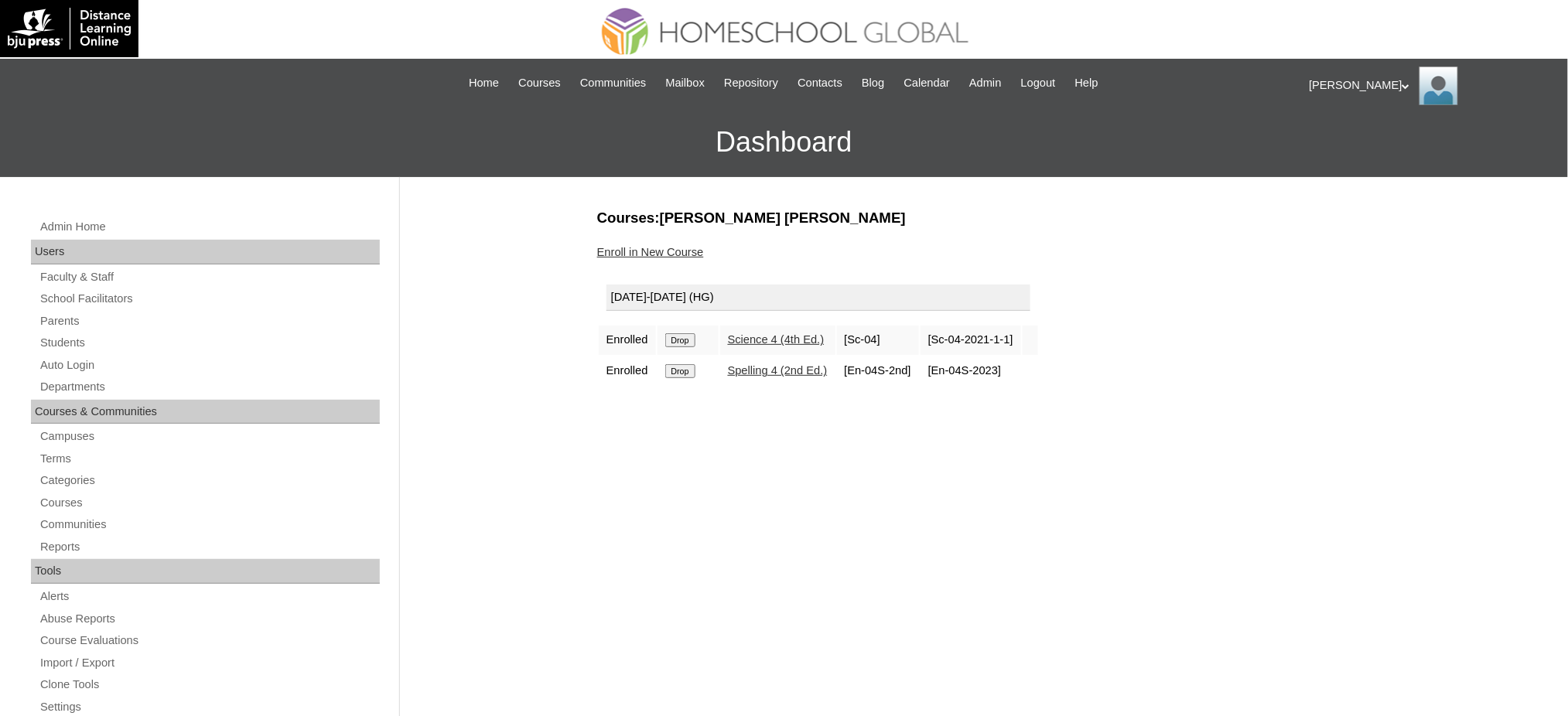
click at [691, 333] on input "Drop" at bounding box center [680, 340] width 30 height 14
click at [685, 342] on input "Drop" at bounding box center [680, 340] width 30 height 14
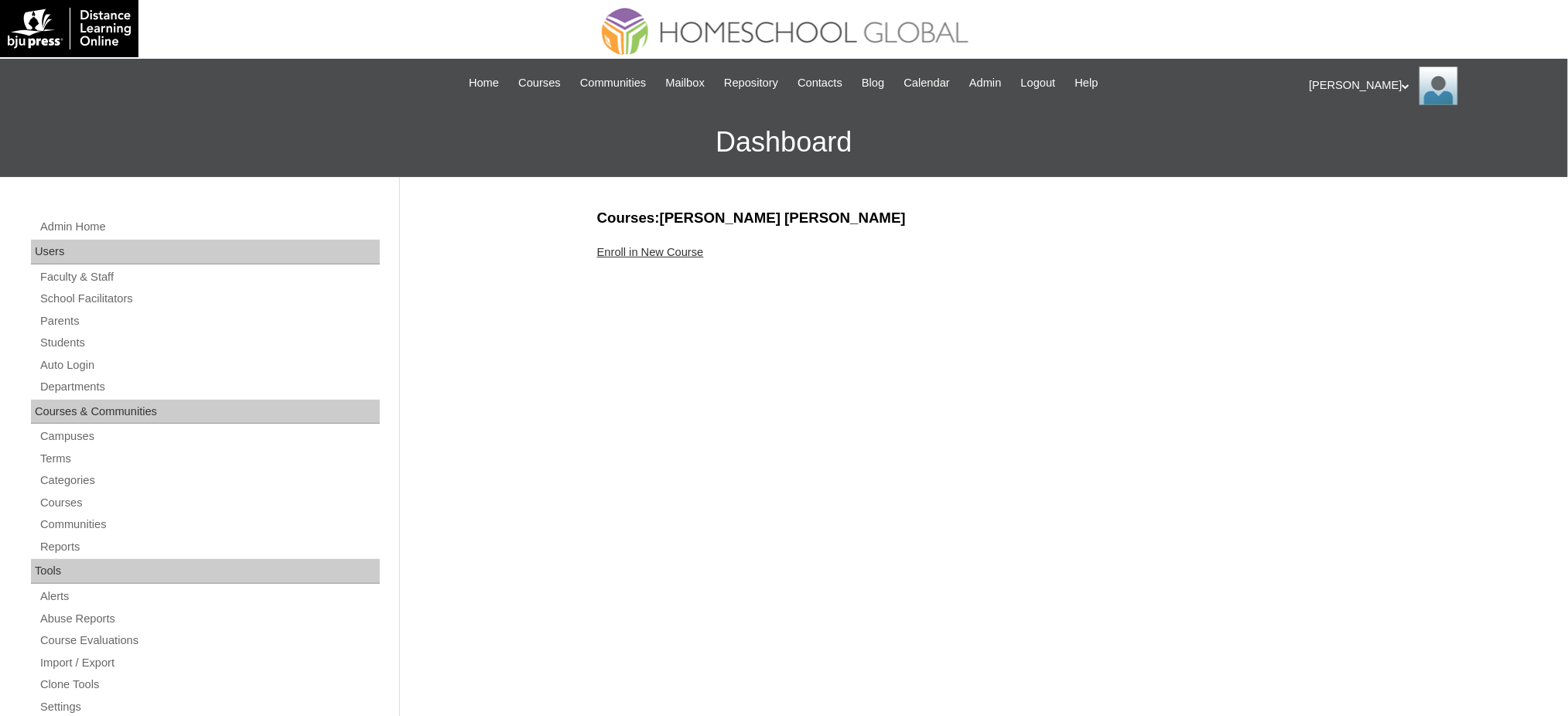
click at [675, 254] on link "Enroll in New Course" at bounding box center [651, 252] width 107 height 13
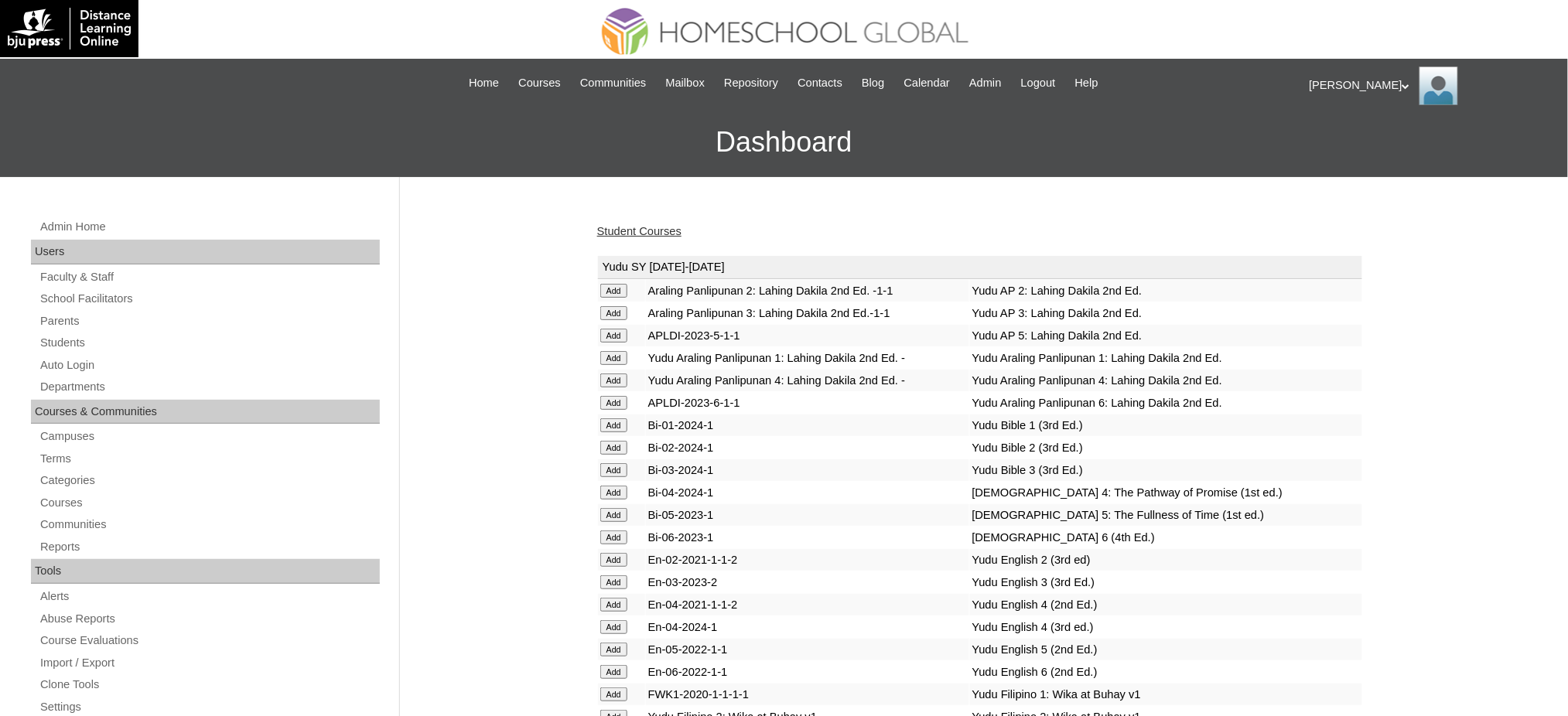
click at [658, 233] on link "Student Courses" at bounding box center [640, 231] width 85 height 13
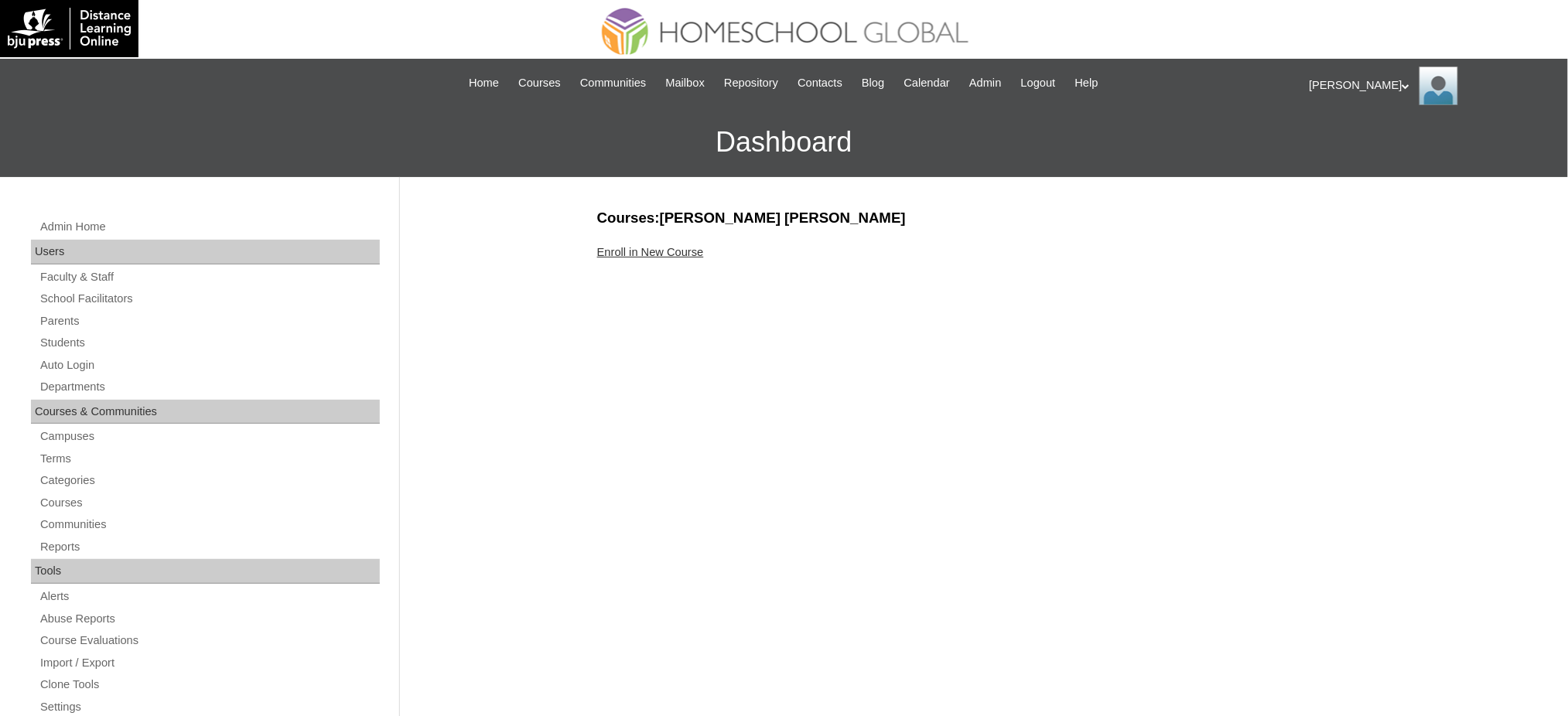
click at [653, 255] on link "Enroll in New Course" at bounding box center [651, 252] width 107 height 13
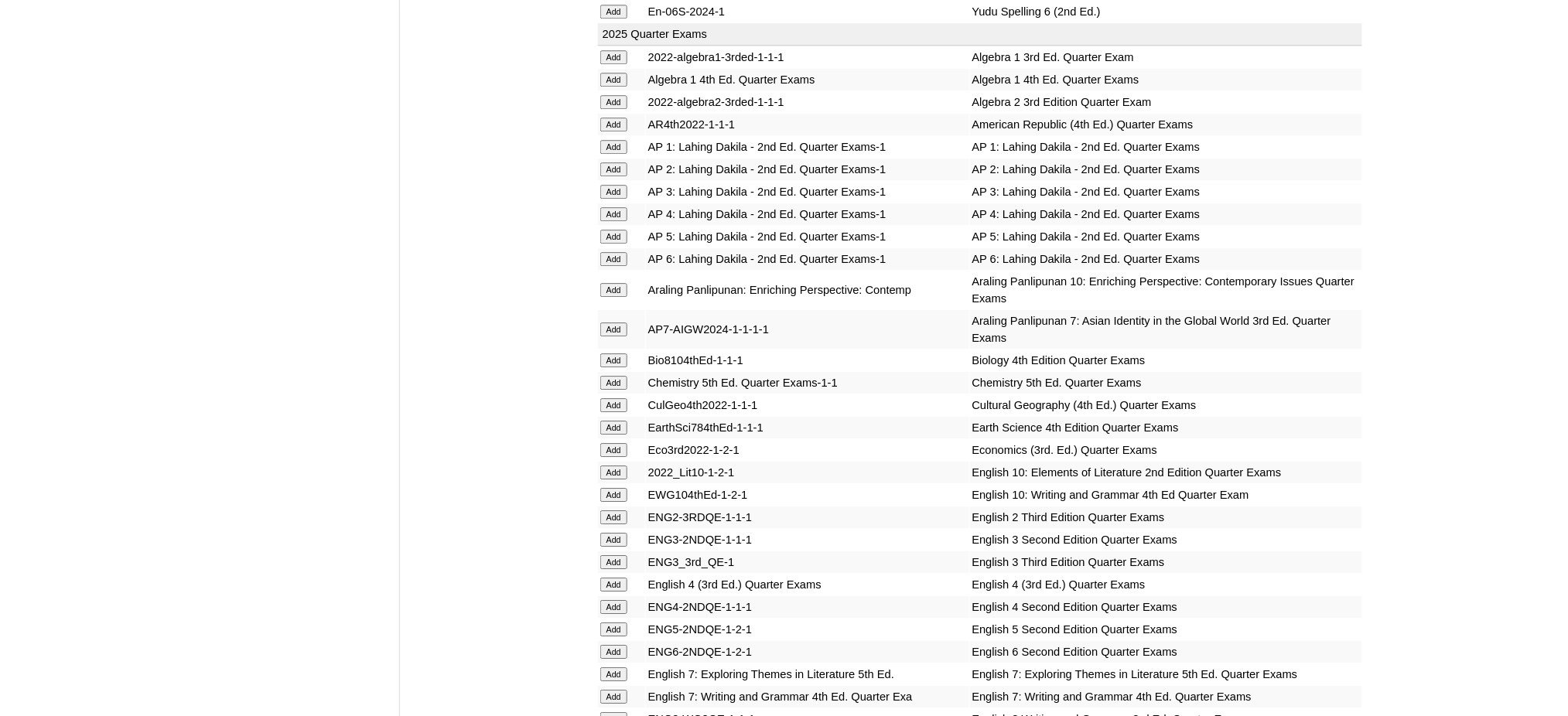
scroll to position [1650, 0]
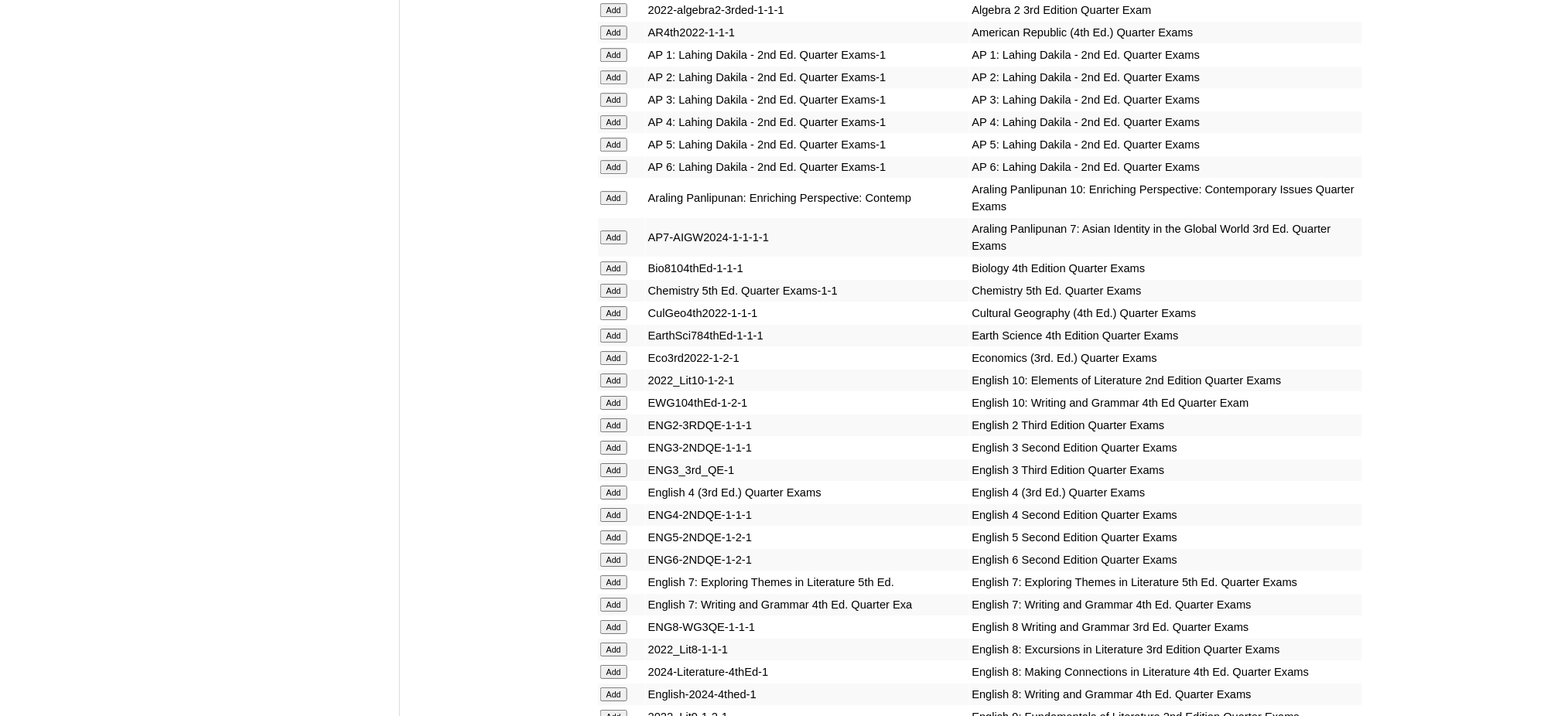
click at [609, 138] on input "Add" at bounding box center [614, 145] width 27 height 14
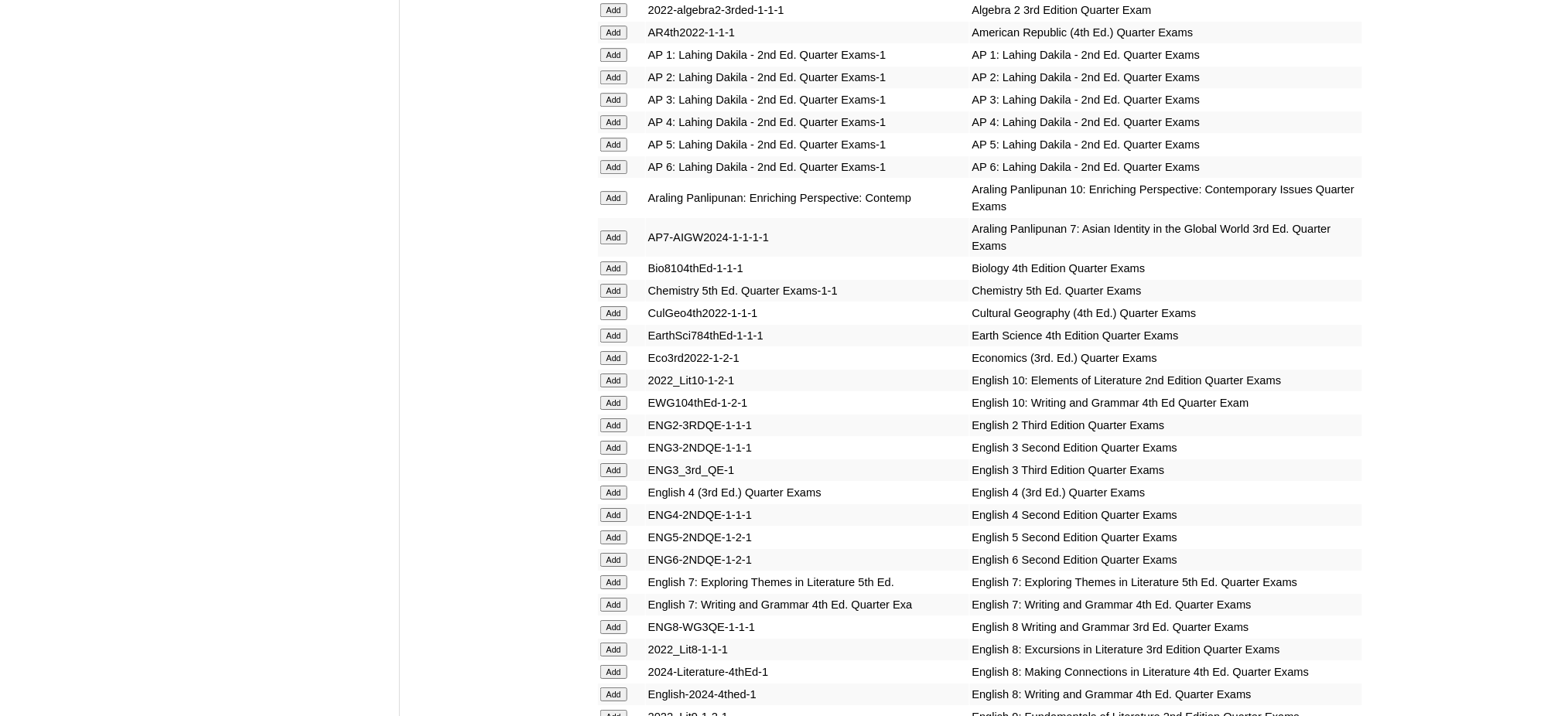
click at [609, 138] on input "Add" at bounding box center [614, 145] width 27 height 14
click at [616, 531] on input "Add" at bounding box center [614, 538] width 27 height 14
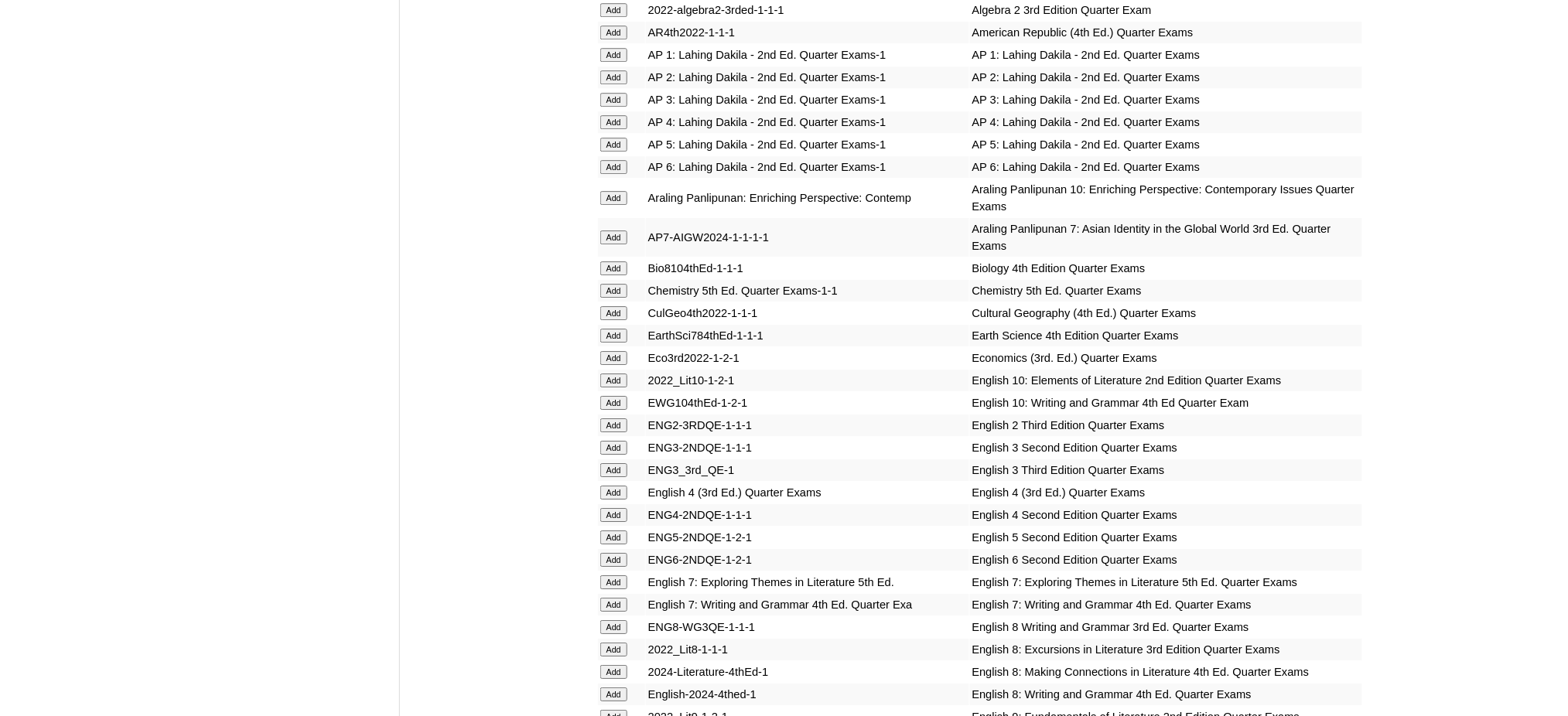
click at [616, 531] on input "Add" at bounding box center [614, 538] width 27 height 14
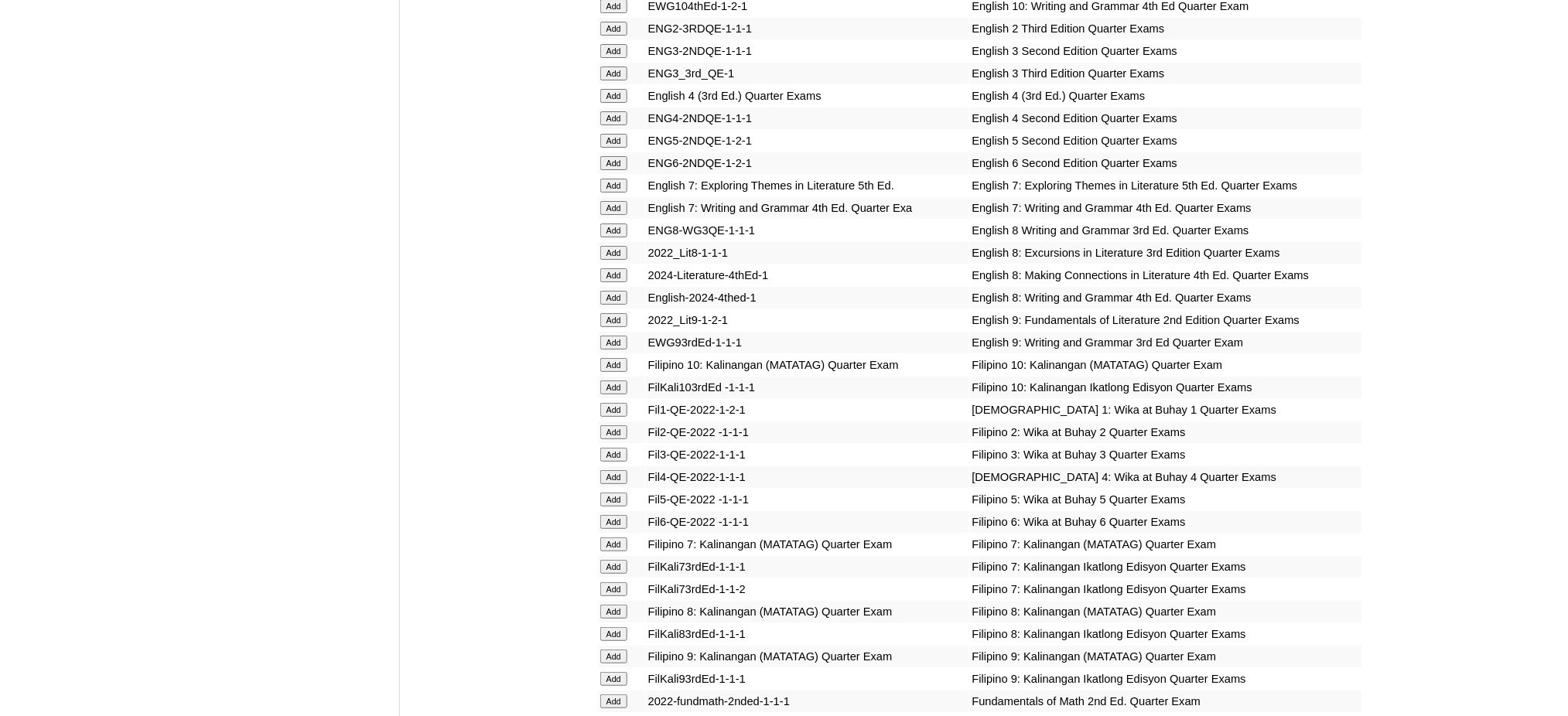
scroll to position [2167, 0]
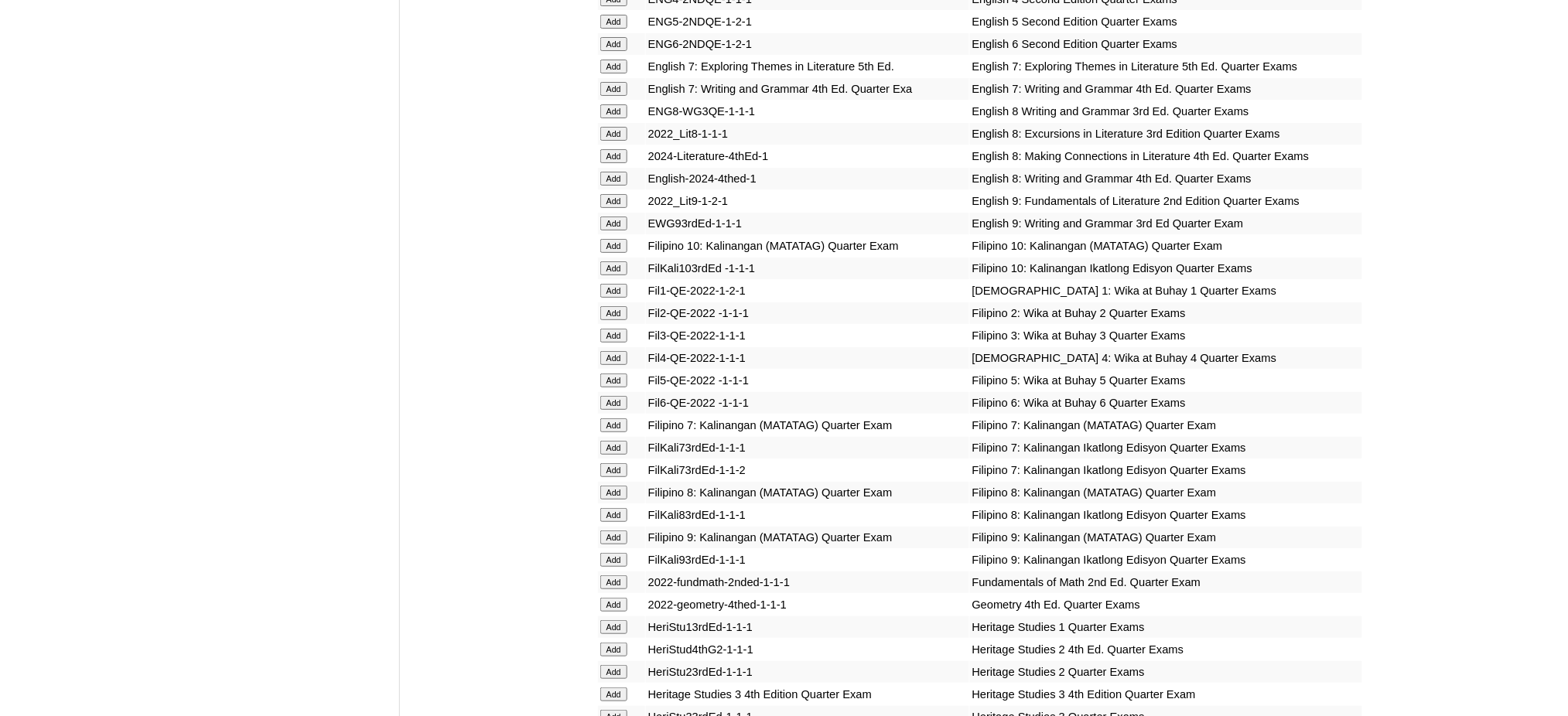
click at [601, 374] on input "Add" at bounding box center [614, 380] width 27 height 14
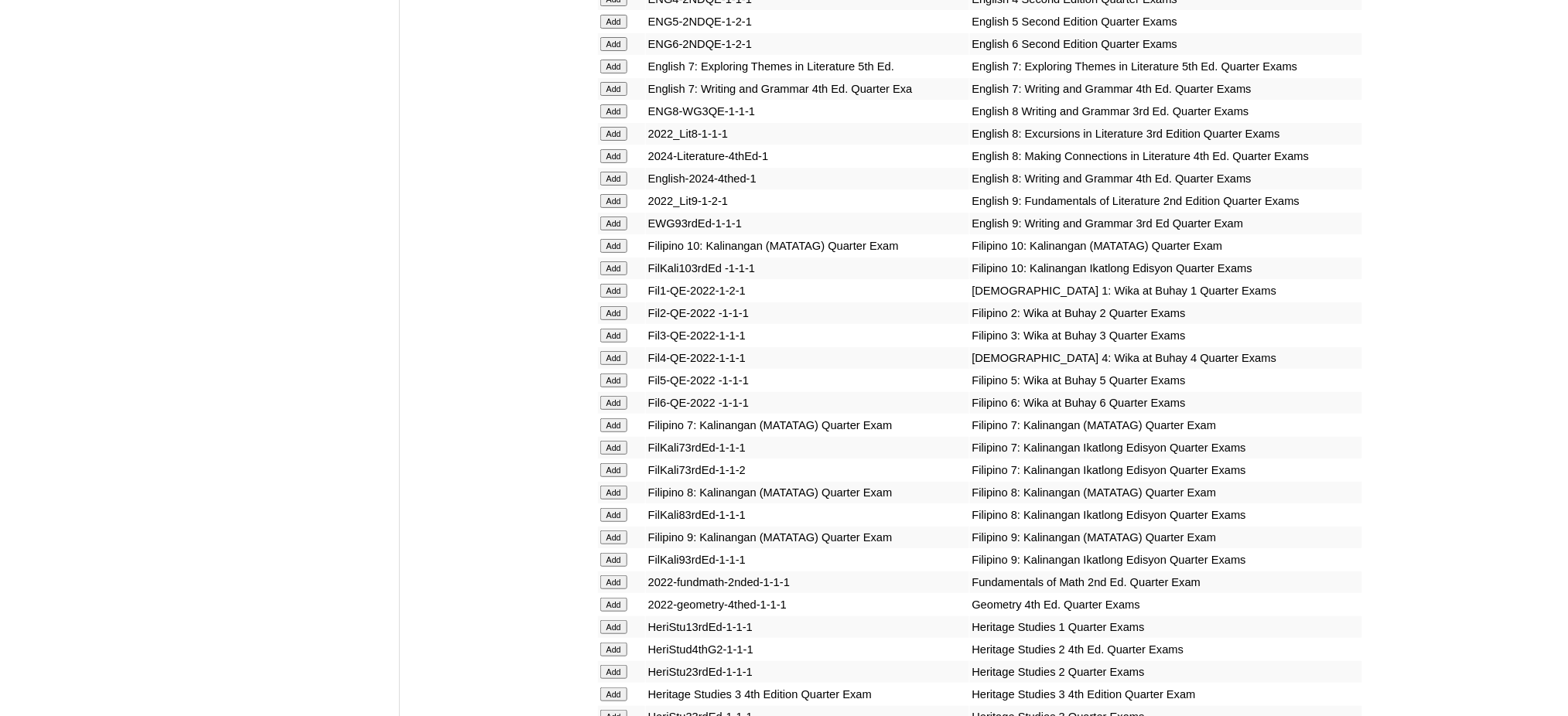
click at [601, 374] on input "Add" at bounding box center [614, 380] width 27 height 14
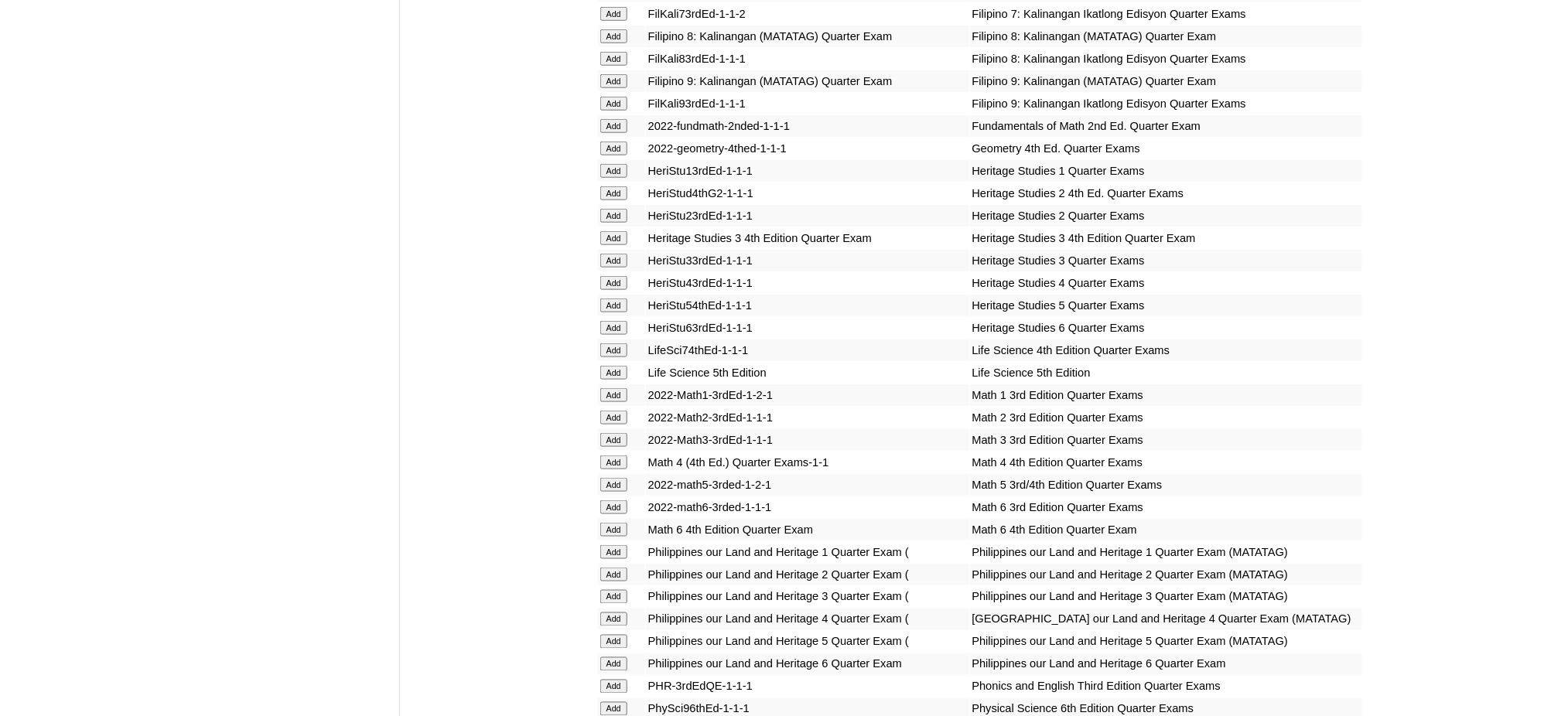
scroll to position [2681, 0]
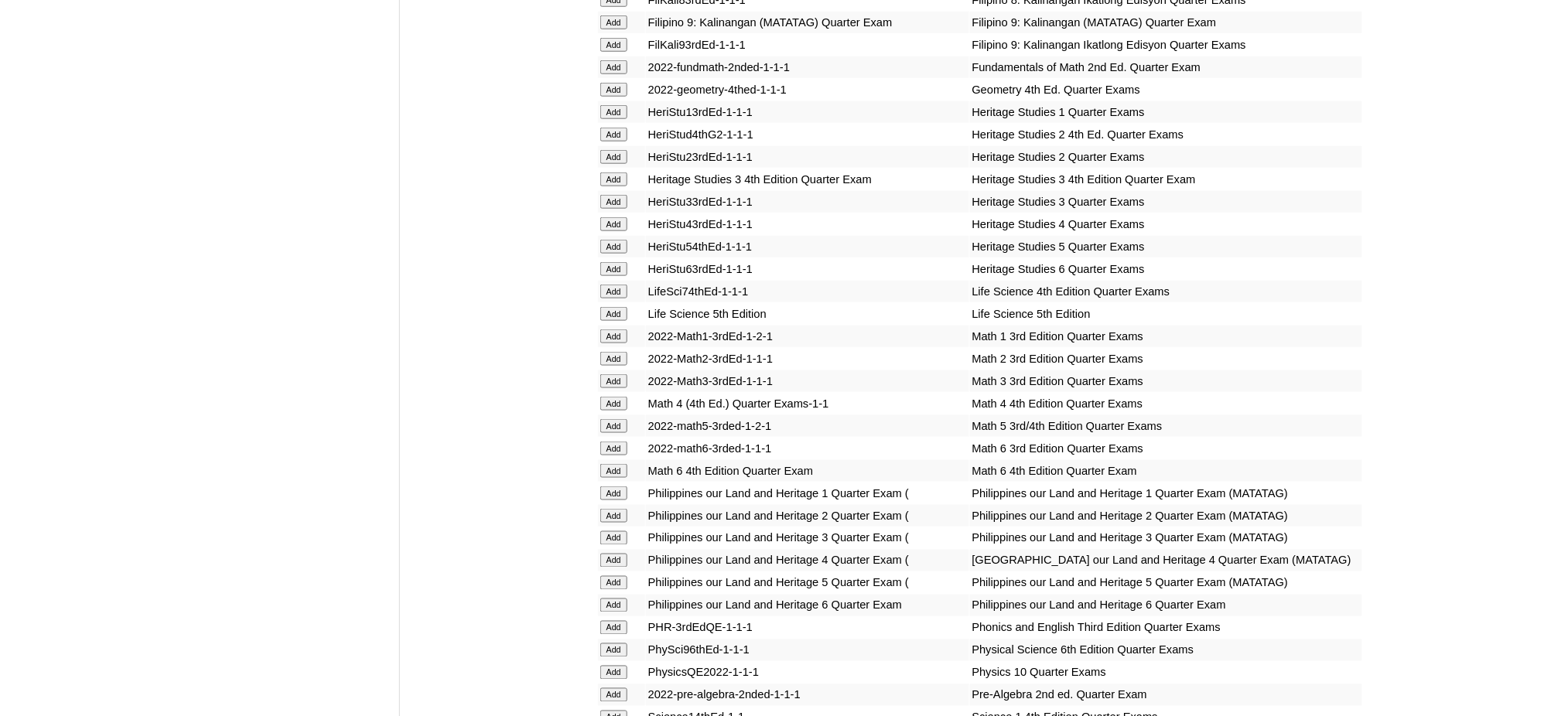
click at [612, 419] on input "Add" at bounding box center [614, 426] width 27 height 14
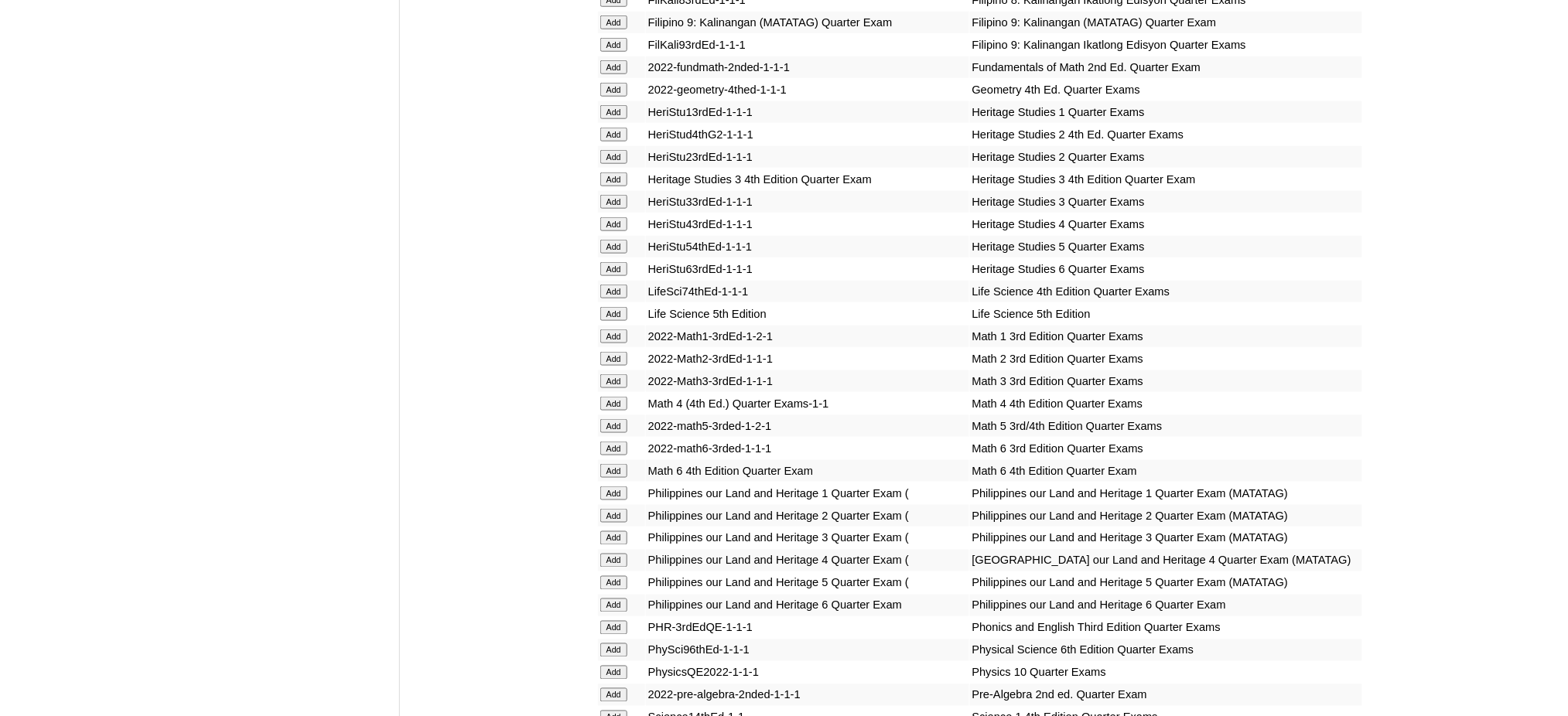
click at [612, 419] on input "Add" at bounding box center [614, 426] width 27 height 14
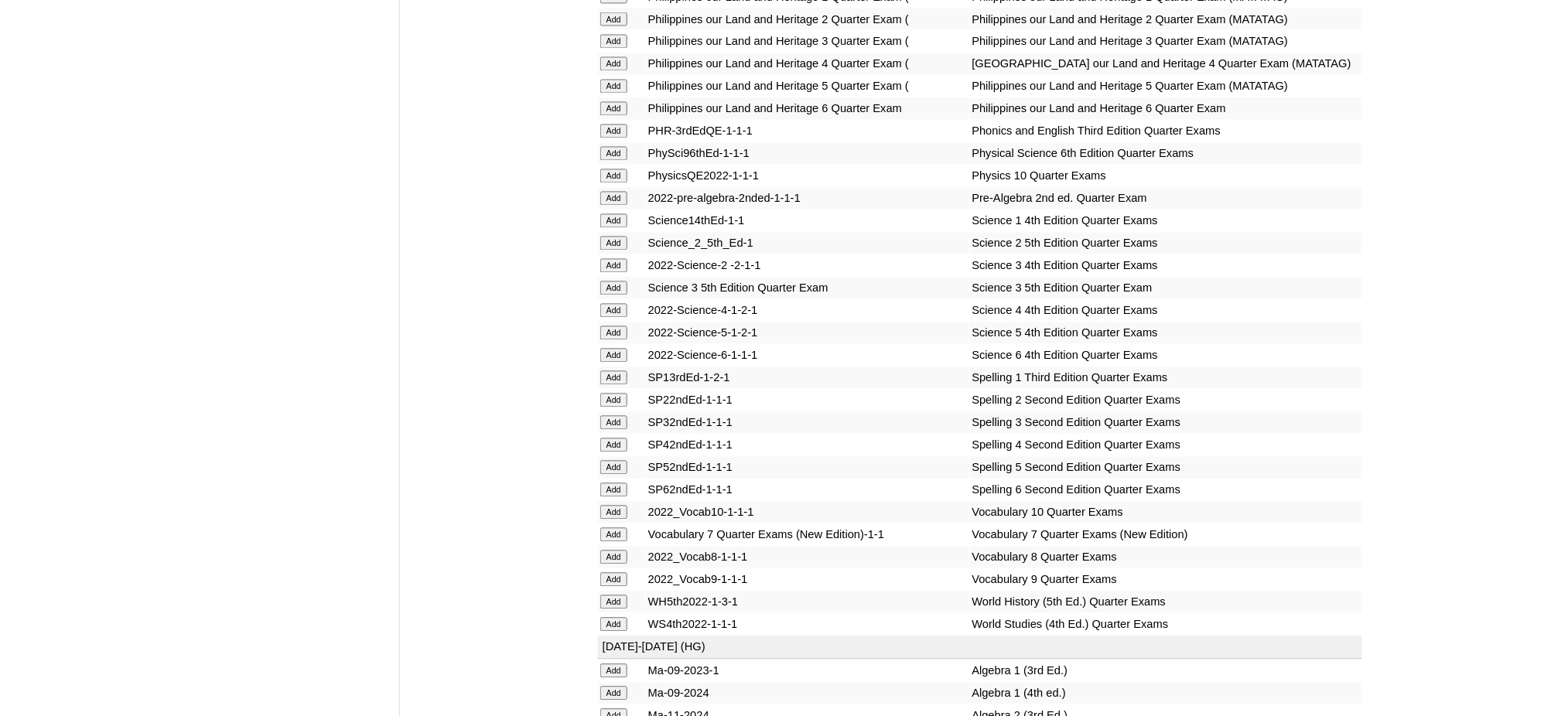
scroll to position [3198, 0]
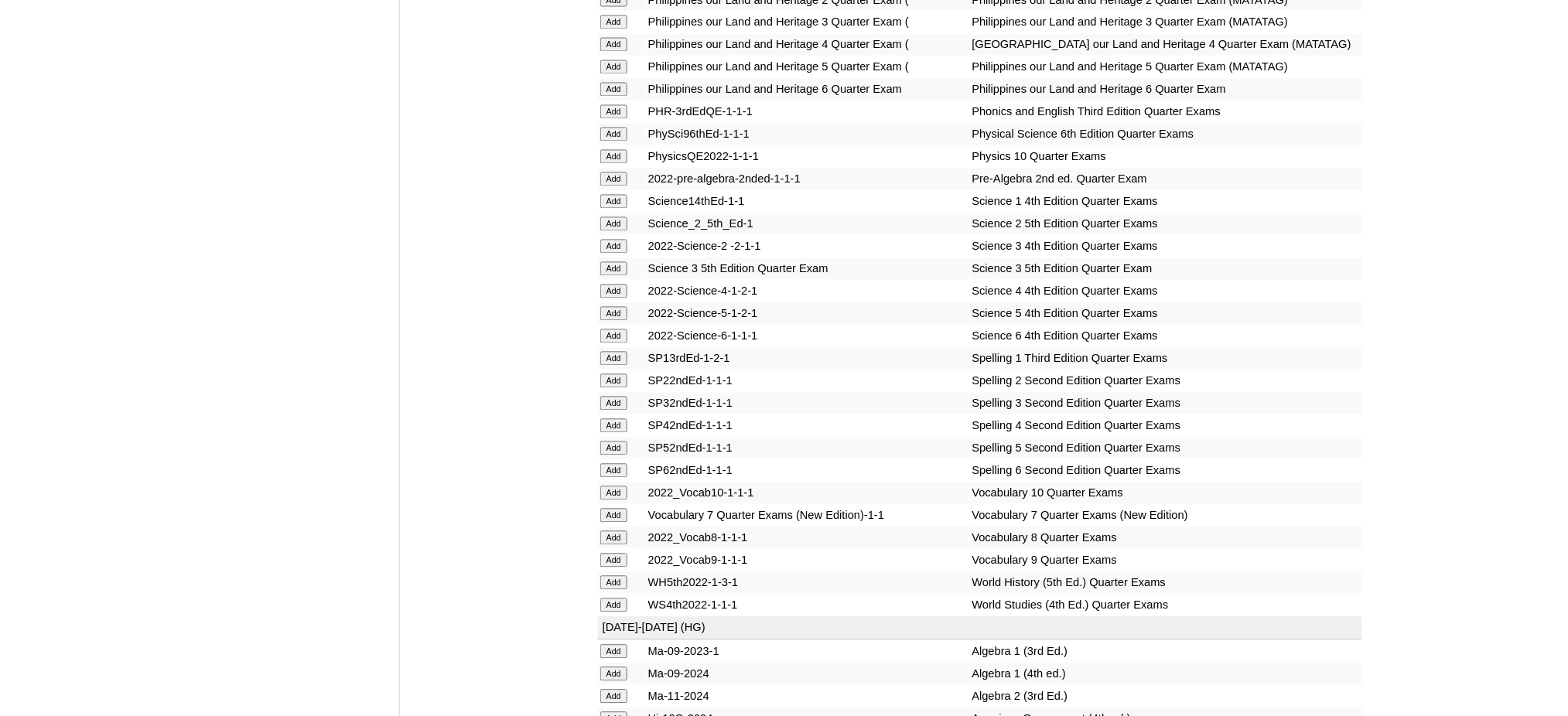
click at [608, 307] on input "Add" at bounding box center [614, 314] width 27 height 14
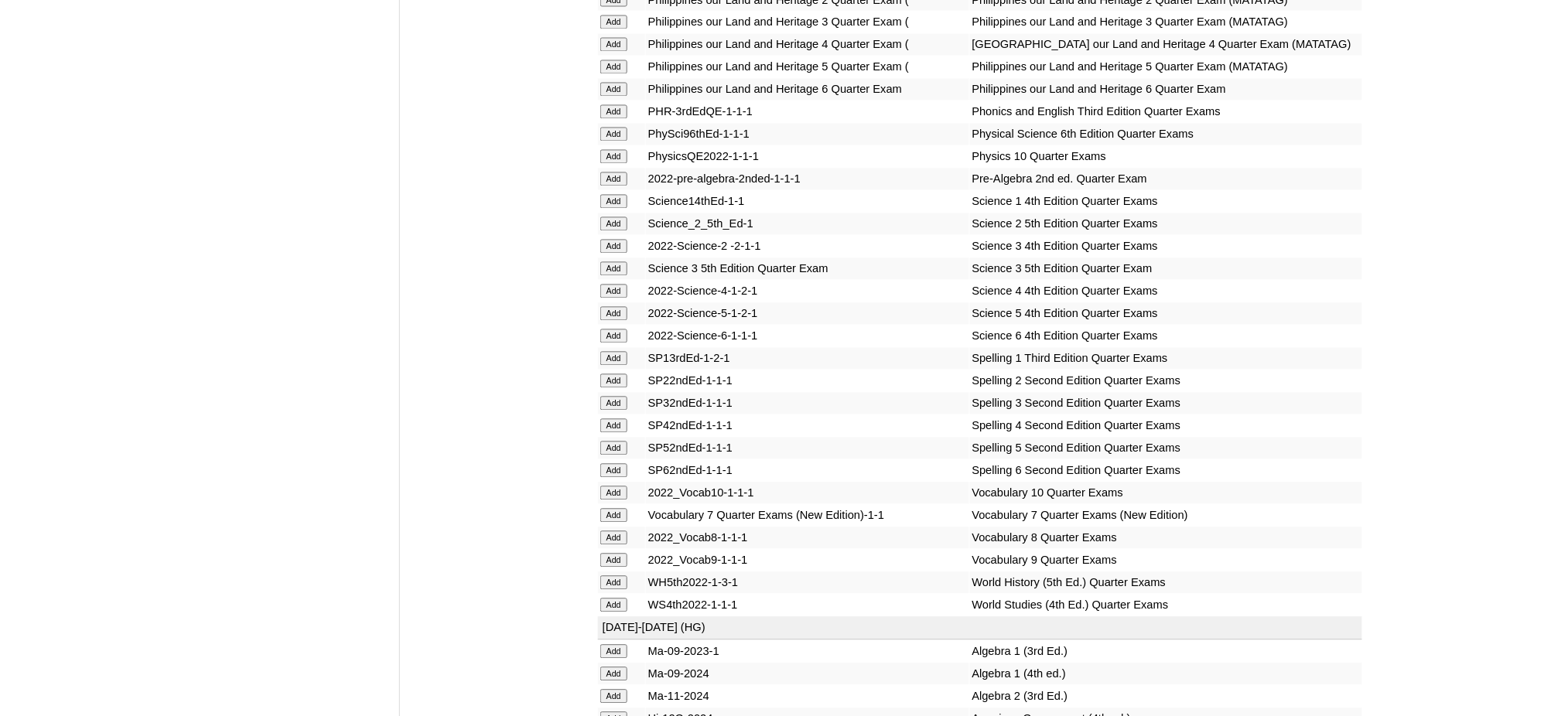
click at [608, 307] on input "Add" at bounding box center [614, 314] width 27 height 14
click at [619, 442] on input "Add" at bounding box center [614, 449] width 27 height 14
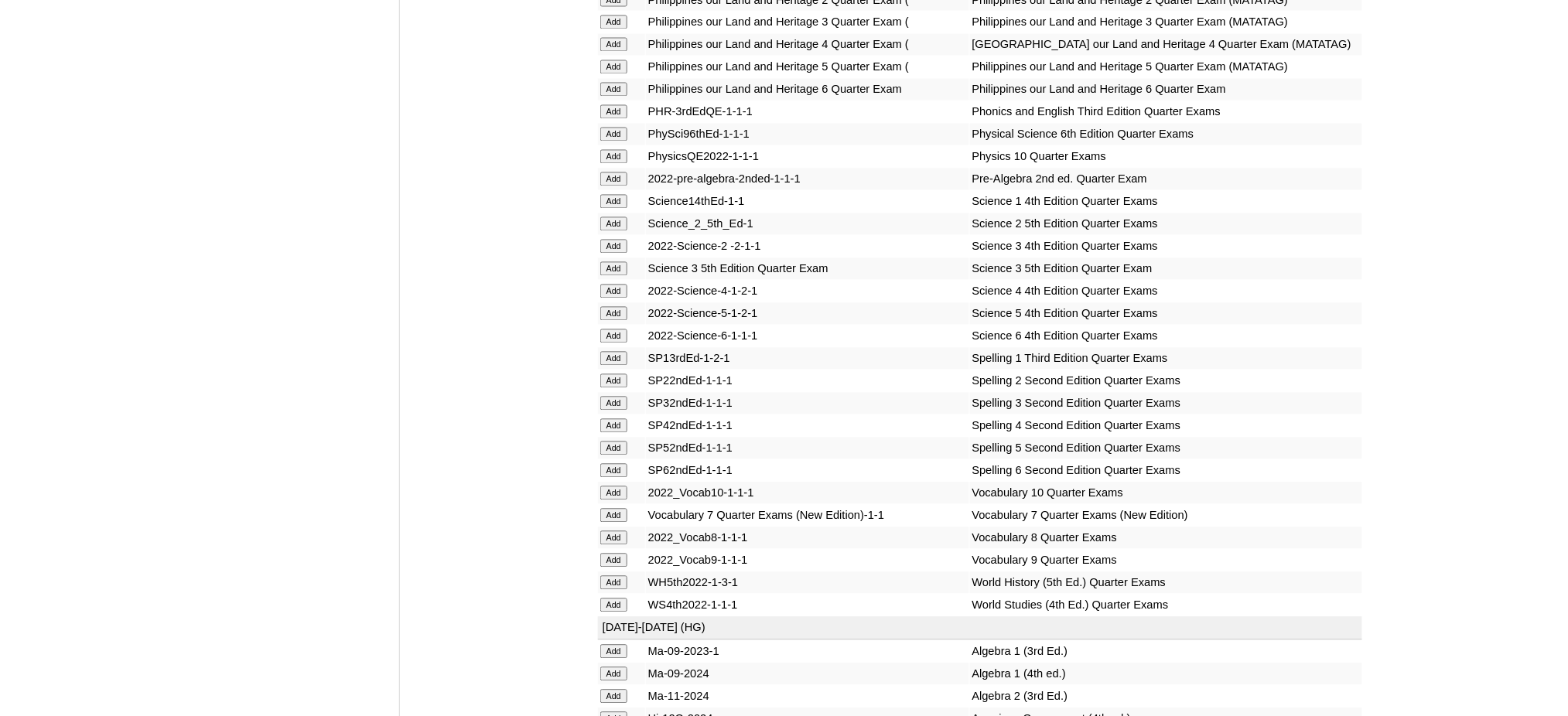
click at [619, 442] on input "Add" at bounding box center [614, 449] width 27 height 14
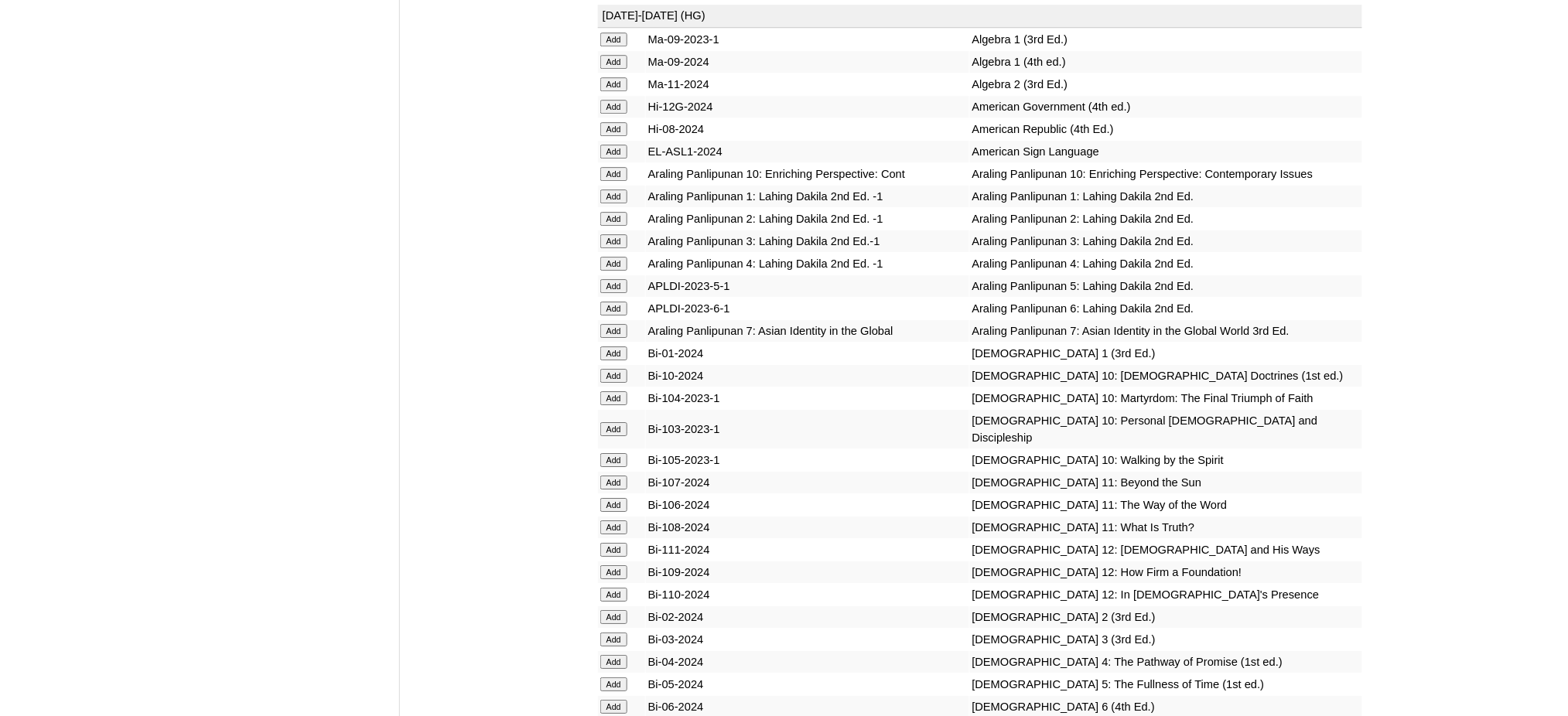
scroll to position [3817, 0]
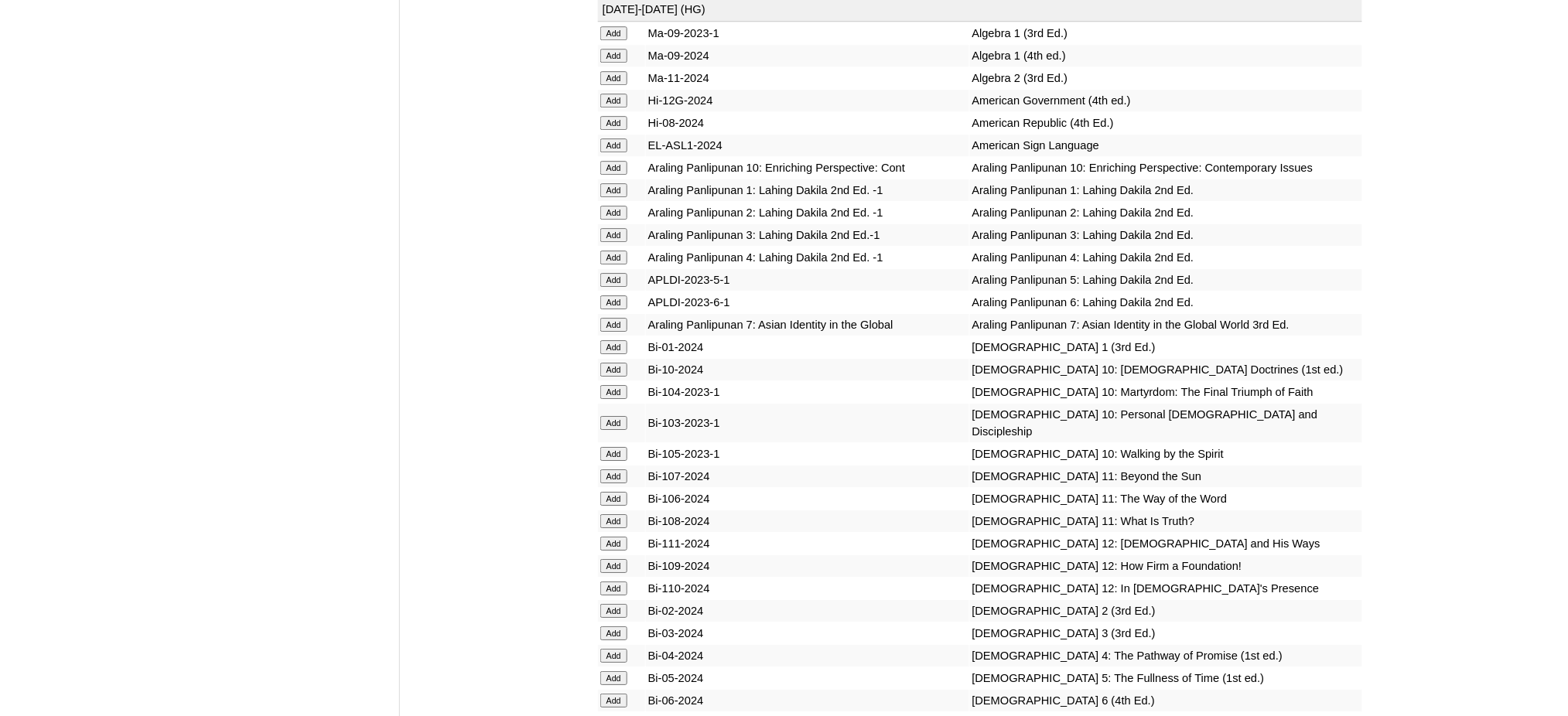
click at [620, 273] on input "Add" at bounding box center [614, 280] width 27 height 14
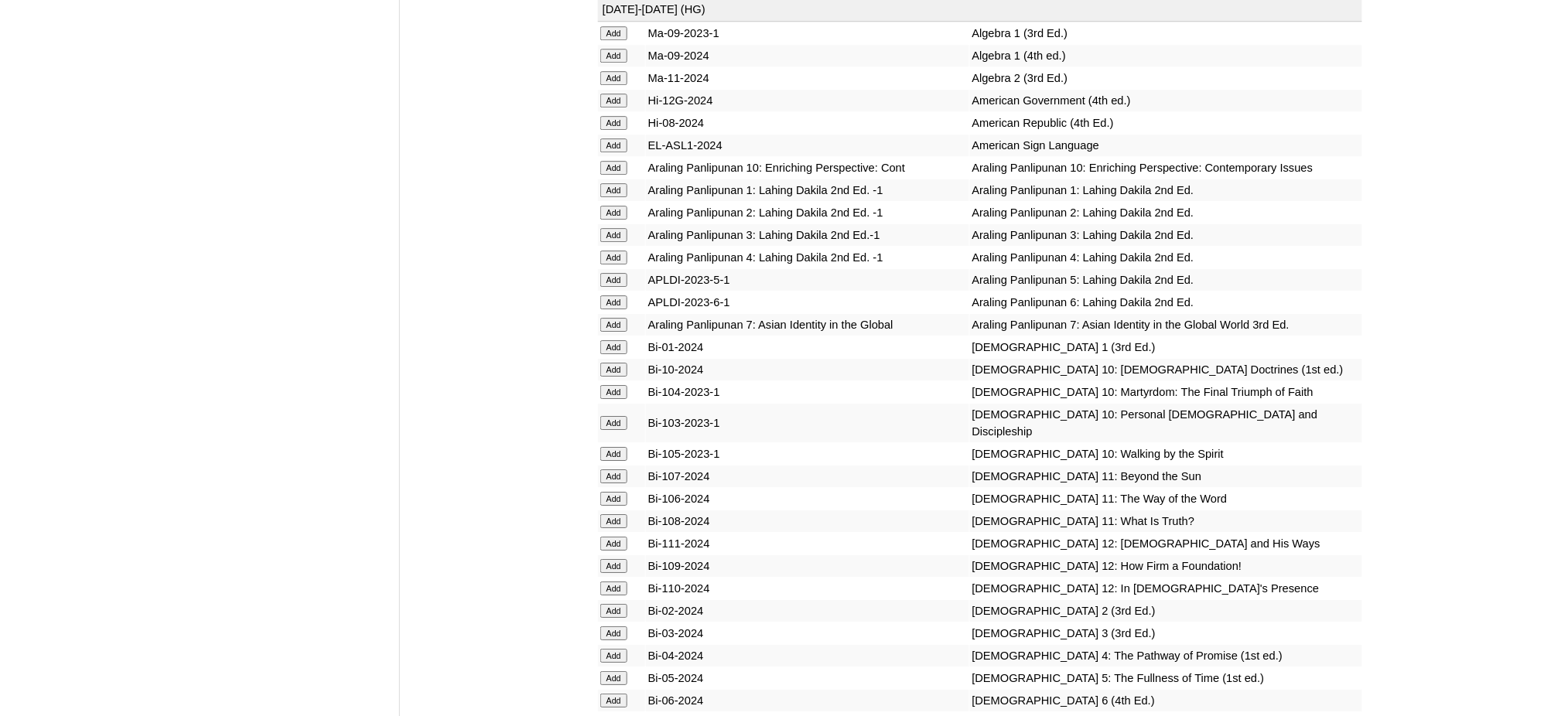
click at [620, 273] on input "Add" at bounding box center [614, 280] width 27 height 14
click at [620, 671] on input "Add" at bounding box center [614, 678] width 27 height 14
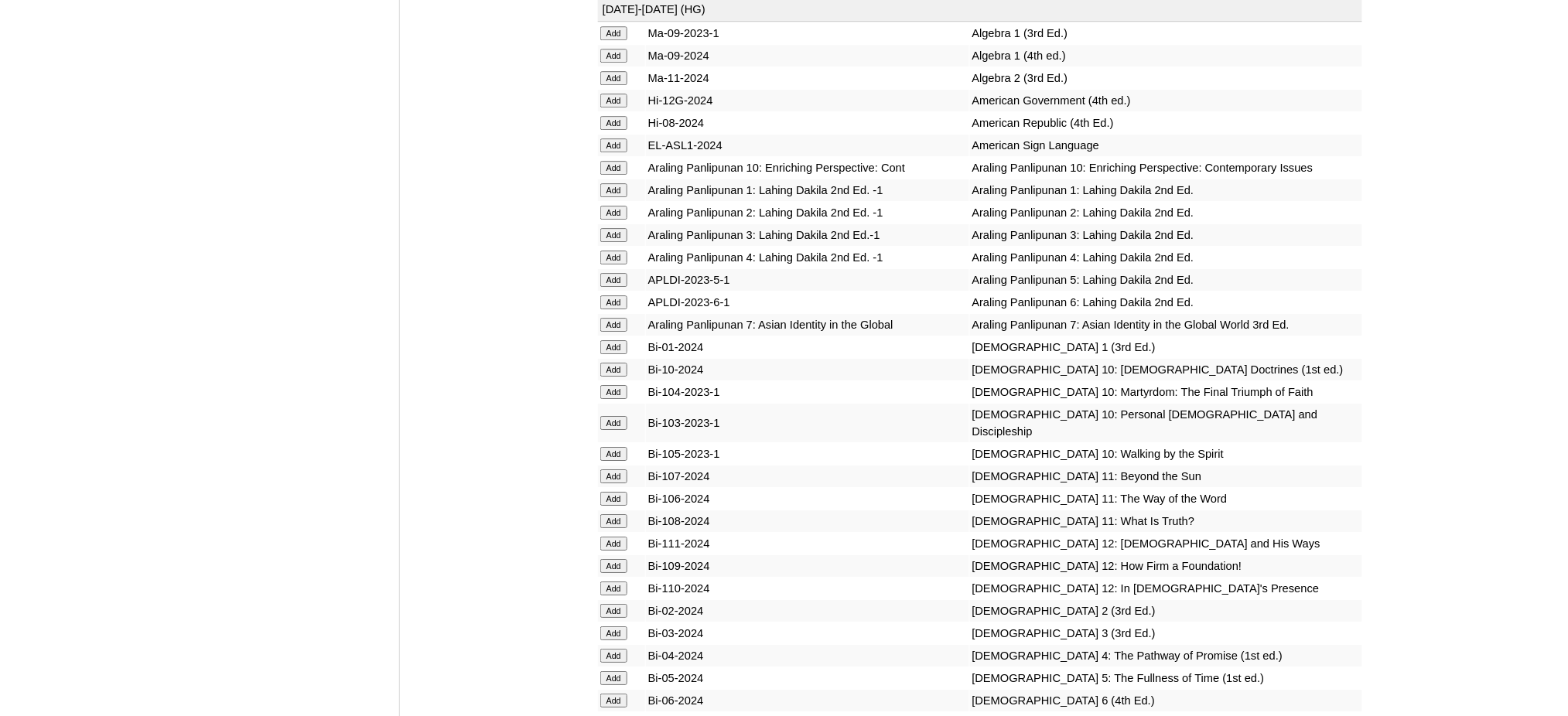
click at [620, 671] on input "Add" at bounding box center [614, 678] width 27 height 14
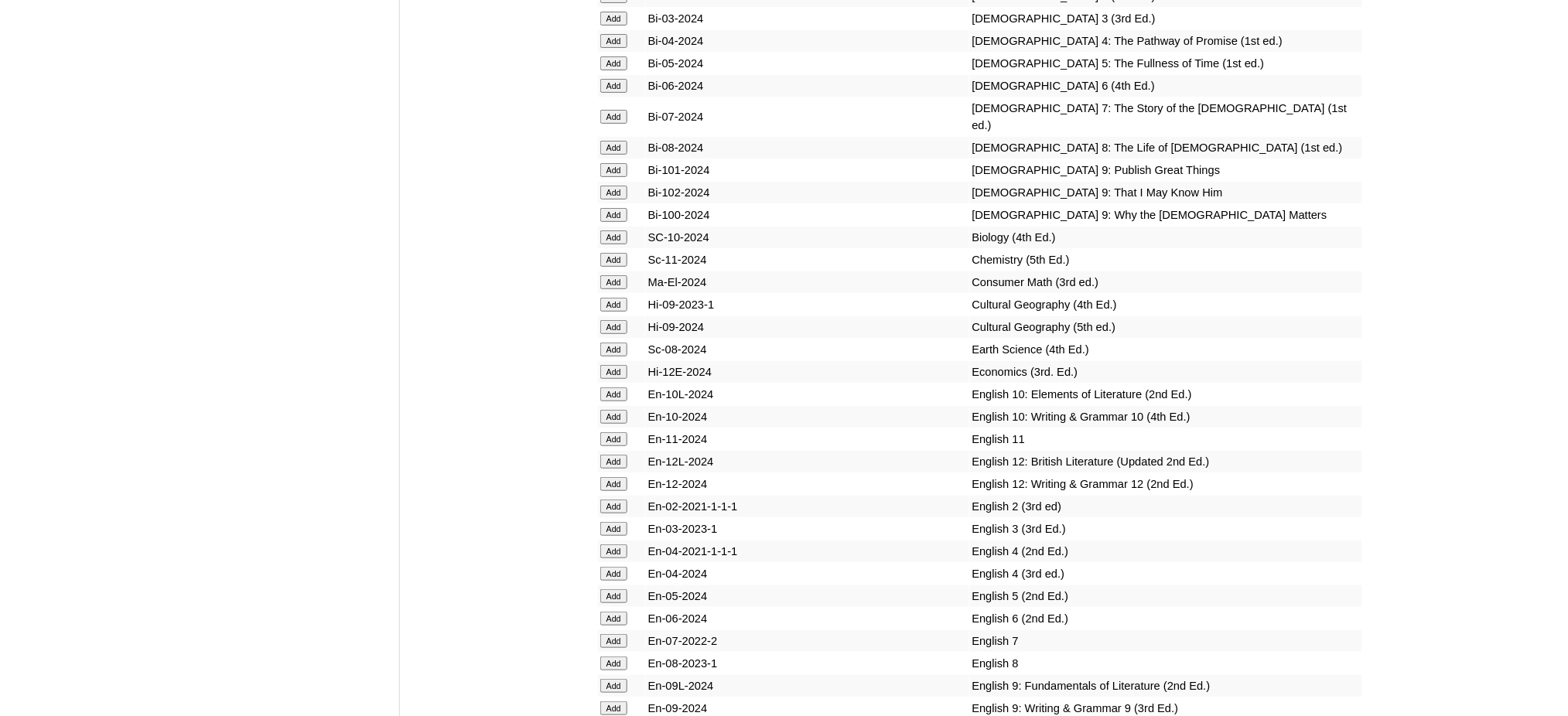
scroll to position [4435, 0]
click at [622, 586] on input "Add" at bounding box center [614, 593] width 27 height 14
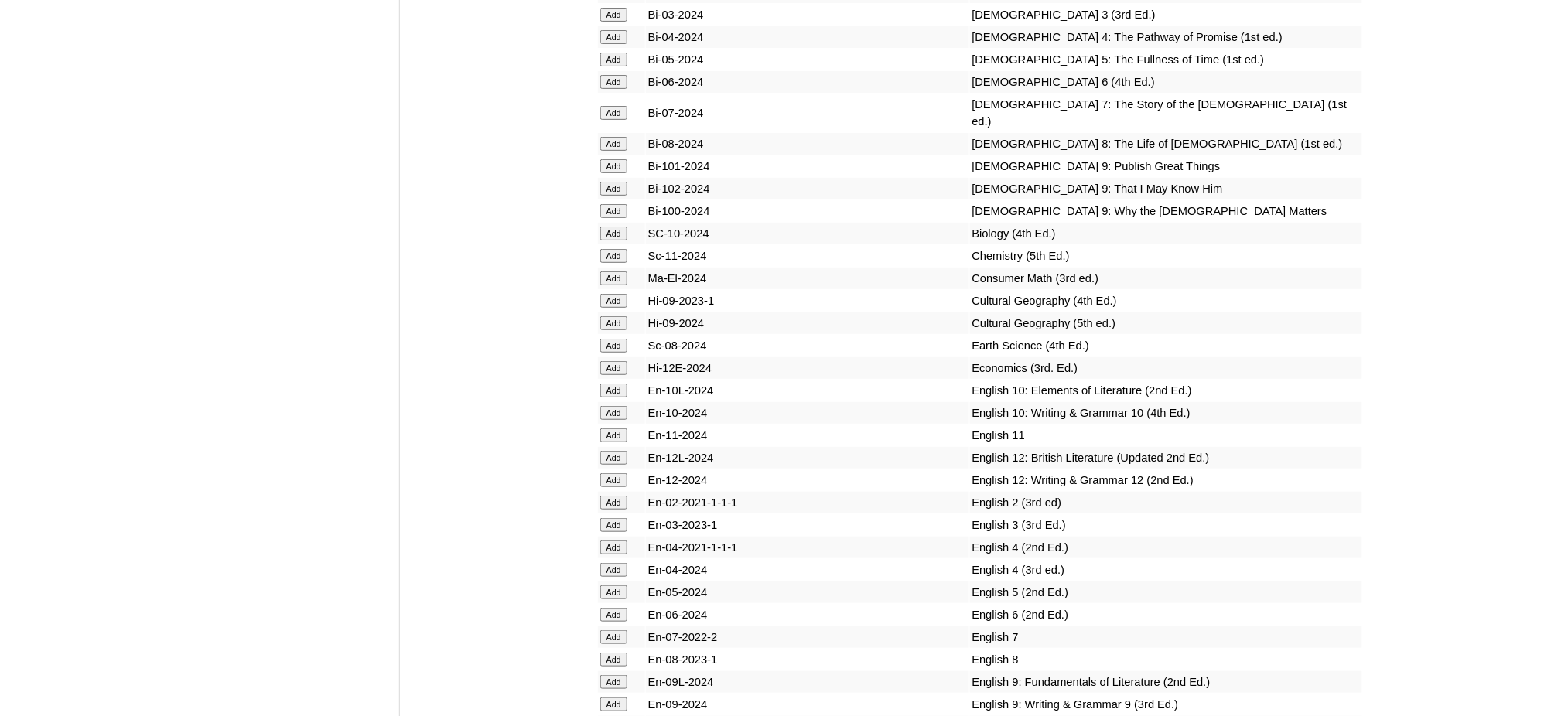
click at [622, 586] on input "Add" at bounding box center [614, 593] width 27 height 14
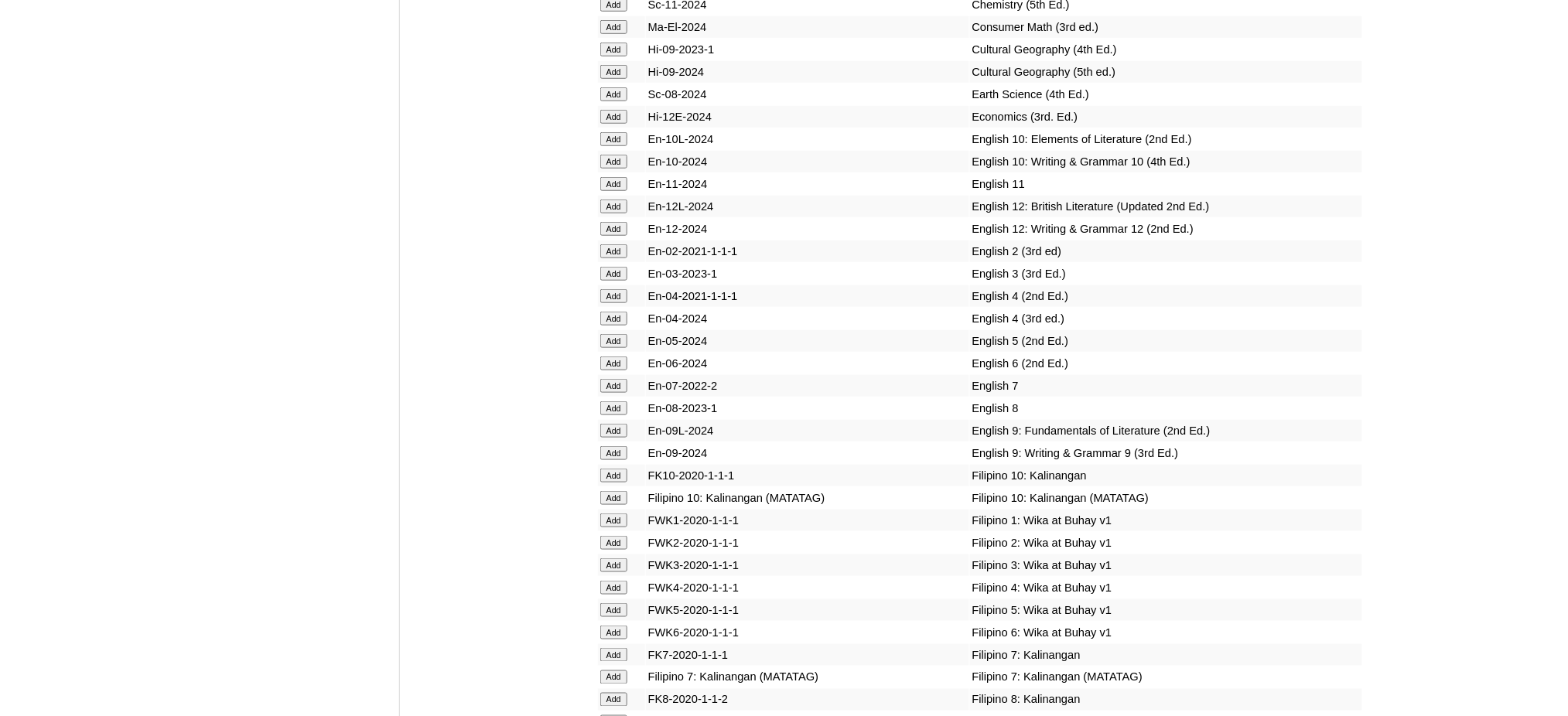
scroll to position [4848, 0]
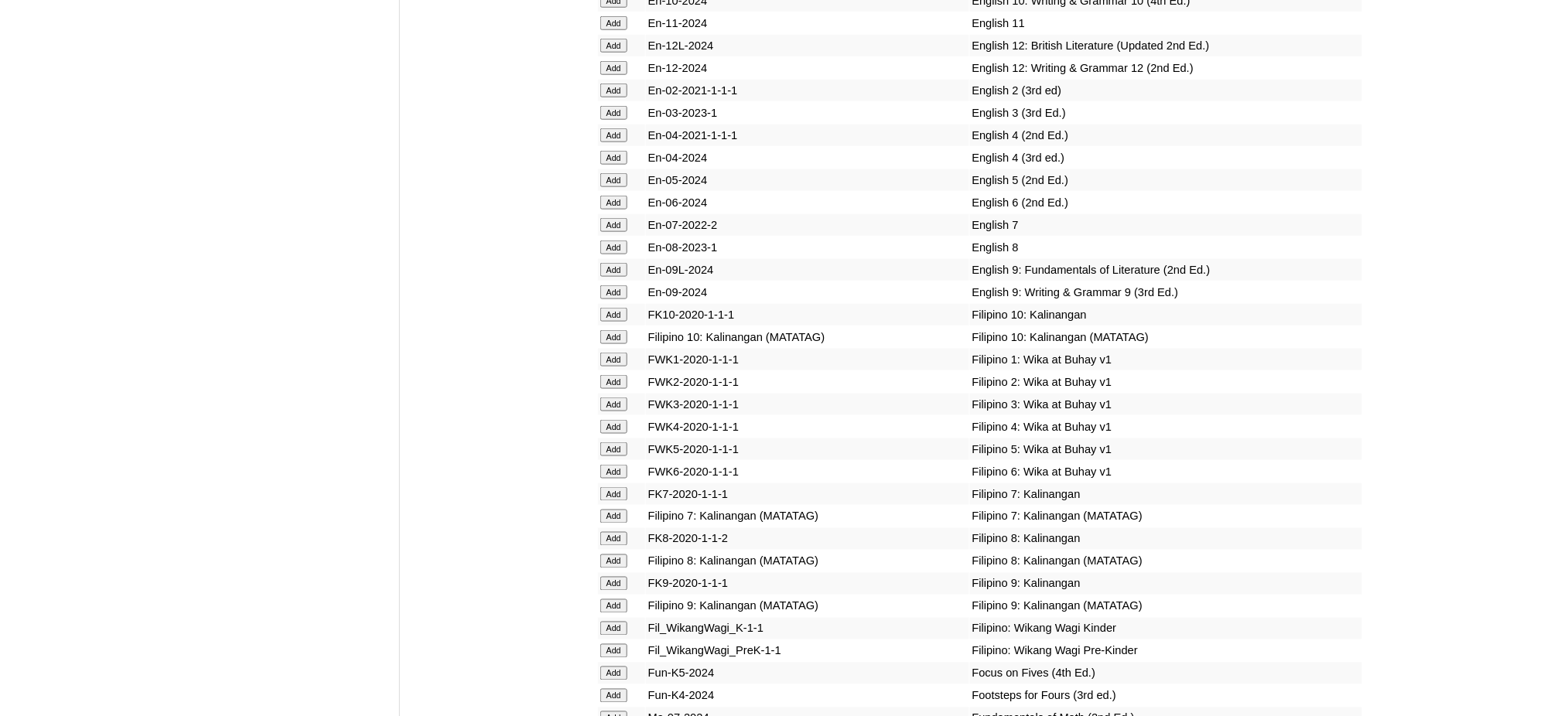
click at [616, 443] on input "Add" at bounding box center [614, 450] width 27 height 14
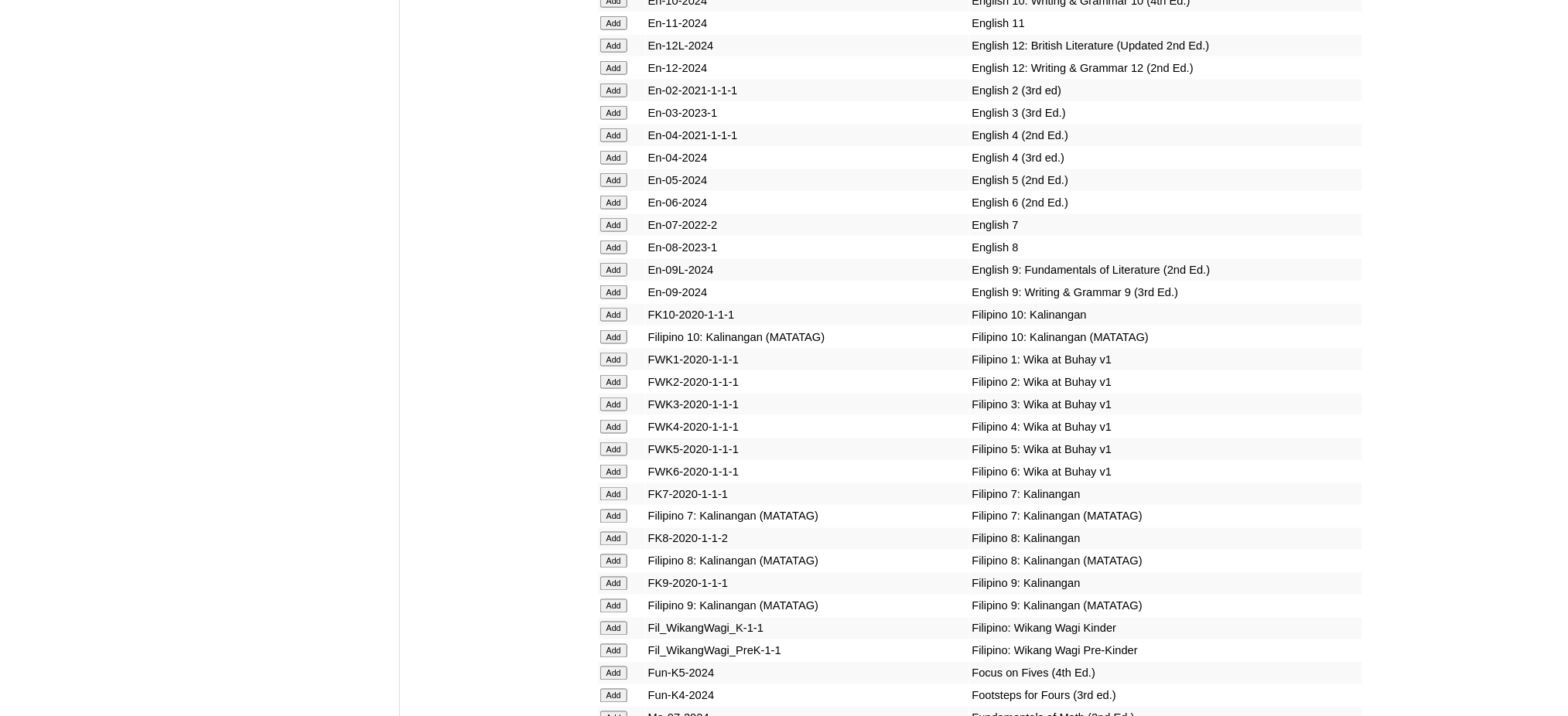
click at [616, 443] on input "Add" at bounding box center [614, 450] width 27 height 14
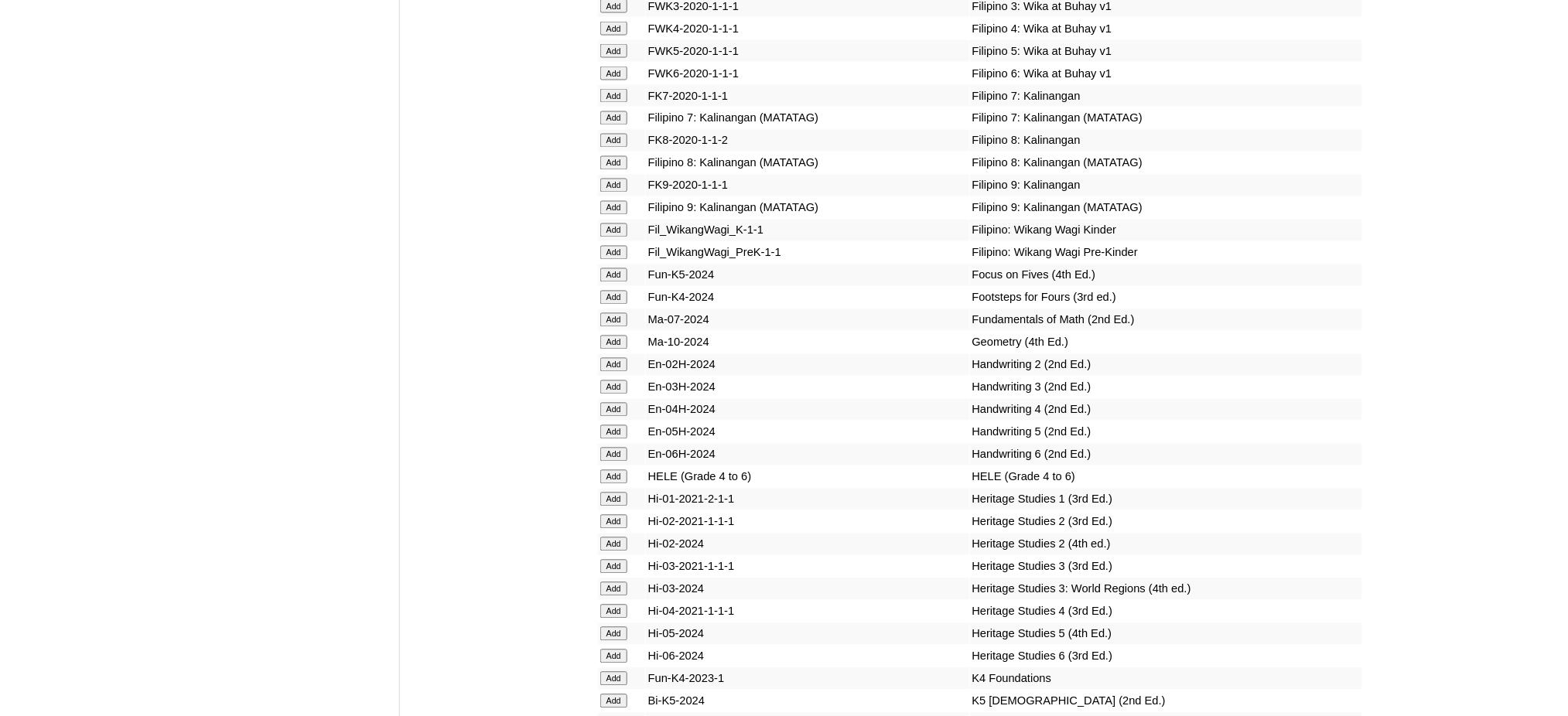
scroll to position [5261, 0]
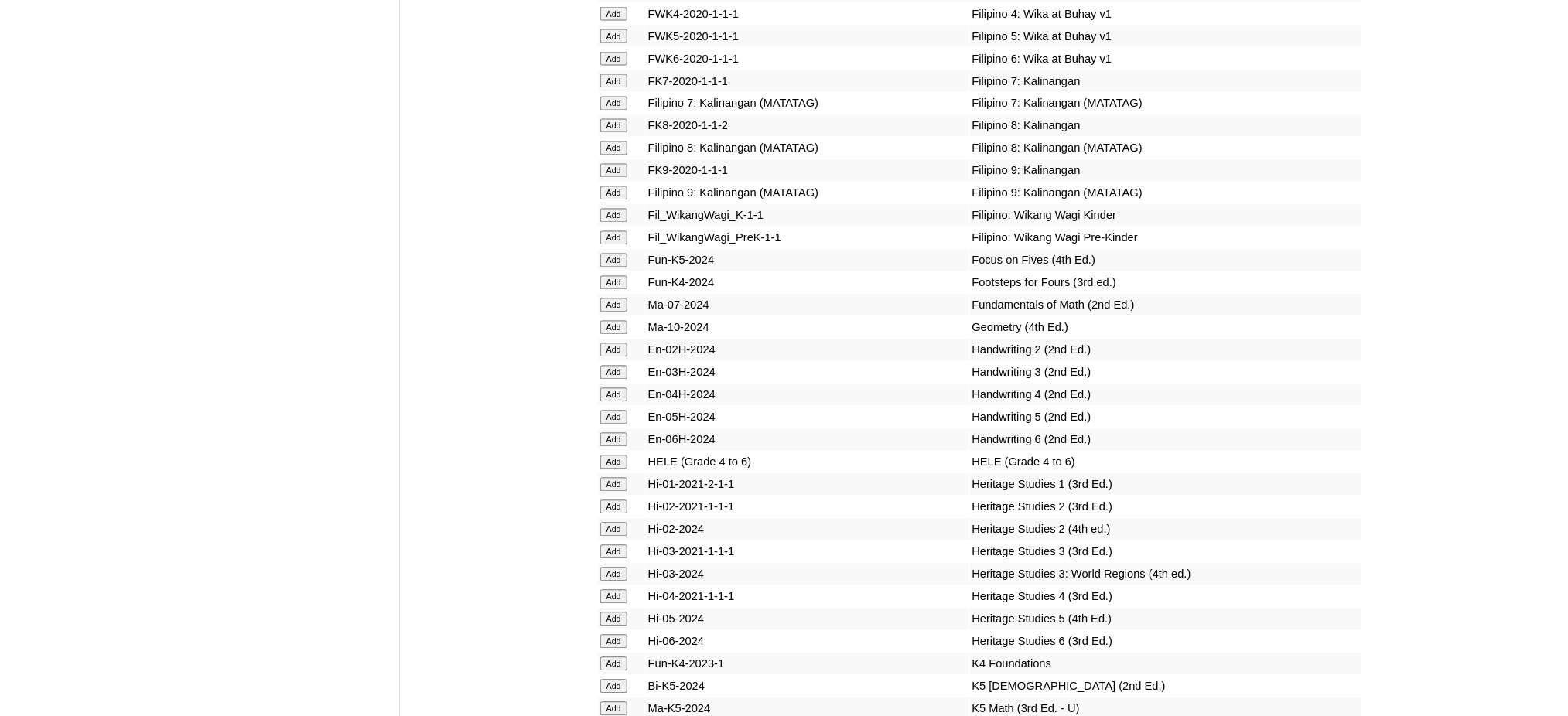
click at [615, 456] on input "Add" at bounding box center [614, 462] width 27 height 14
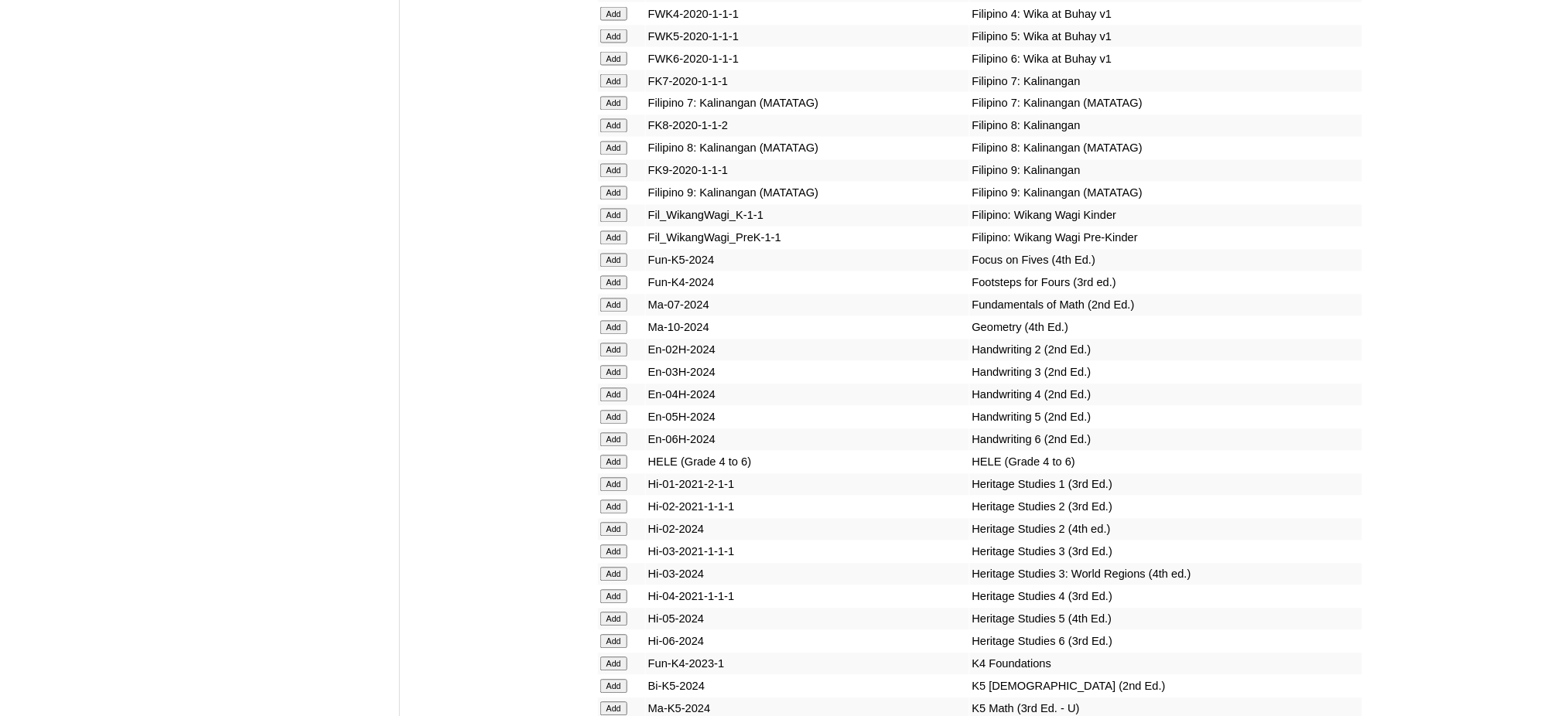
click at [615, 456] on input "Add" at bounding box center [614, 462] width 27 height 14
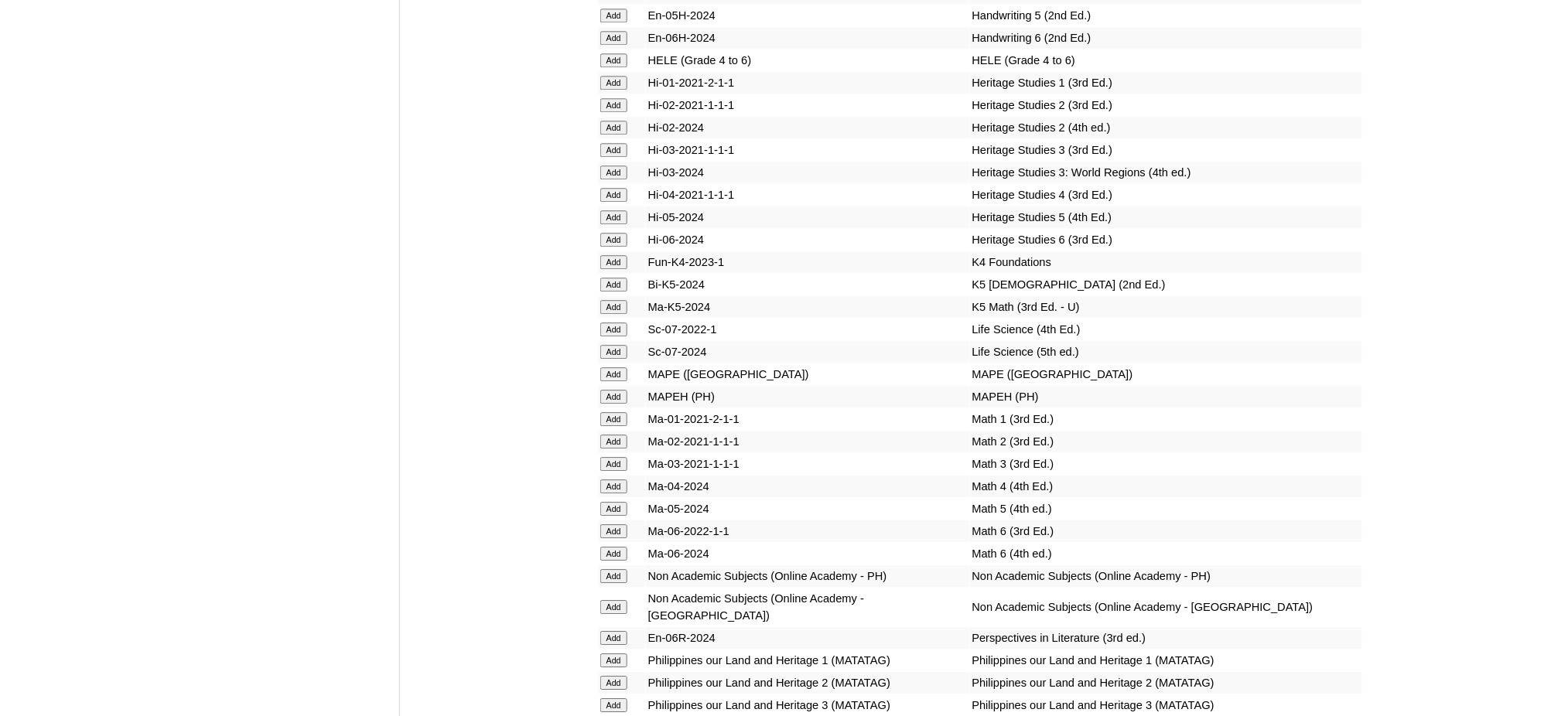
scroll to position [5673, 0]
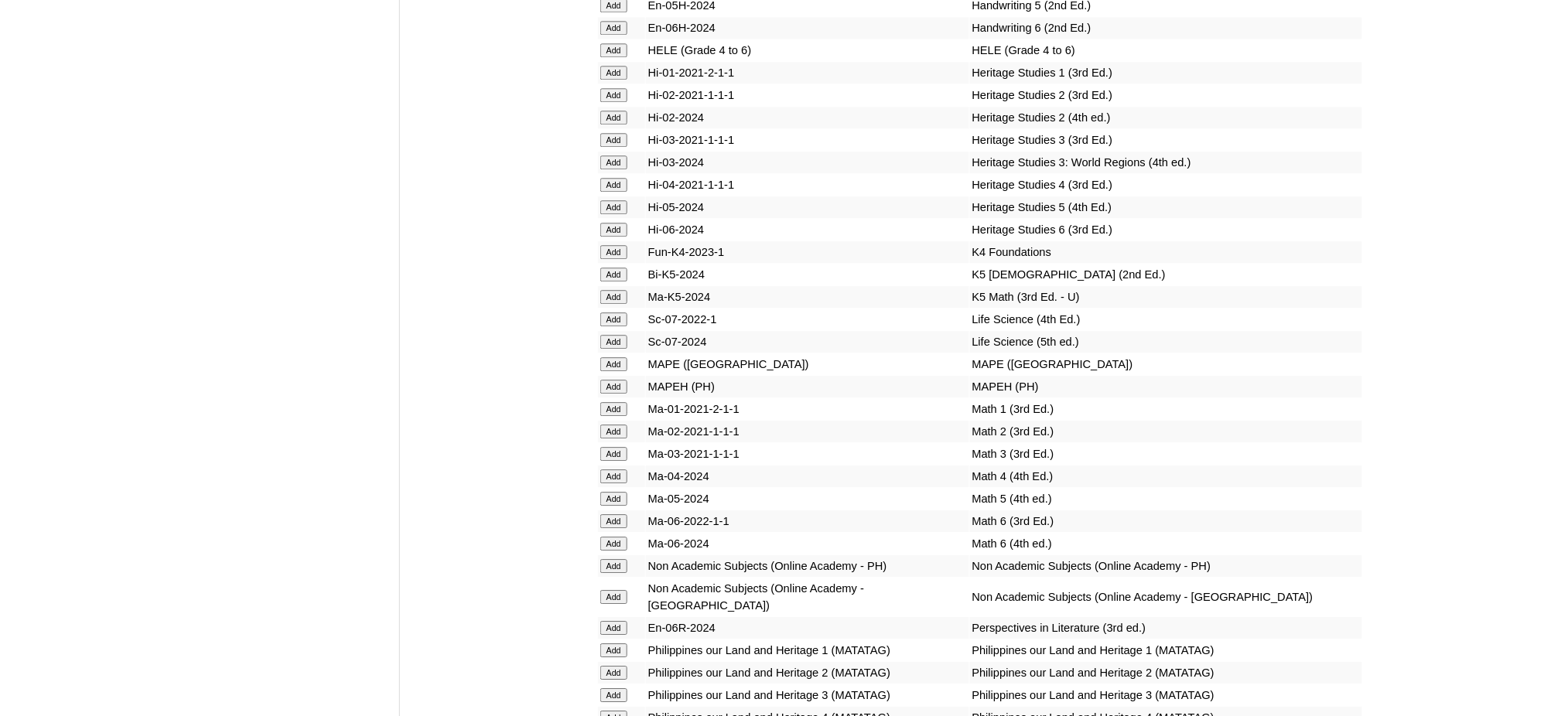
click at [620, 492] on input "Add" at bounding box center [614, 499] width 27 height 14
click at [615, 380] on input "Add" at bounding box center [614, 386] width 27 height 14
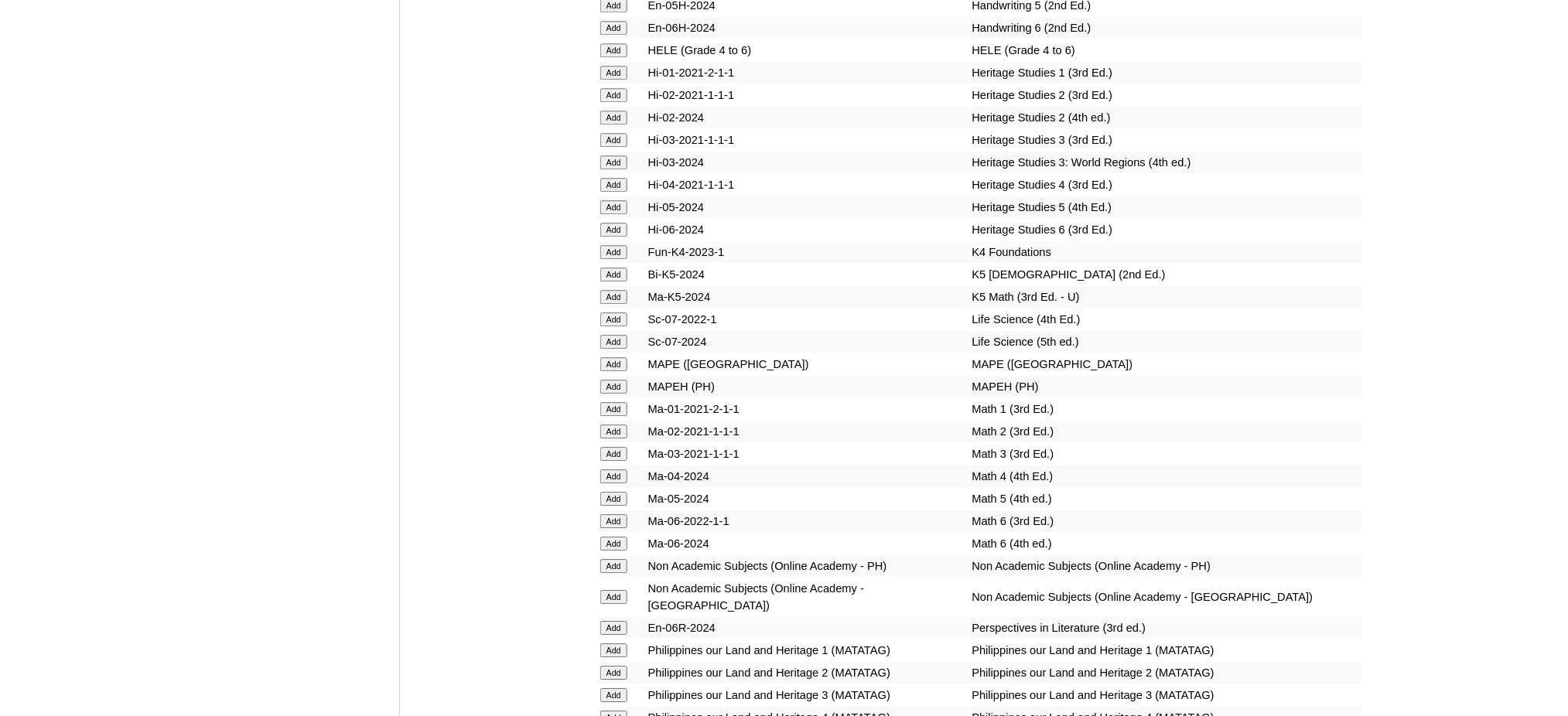
click at [615, 380] on input "Add" at bounding box center [614, 386] width 27 height 14
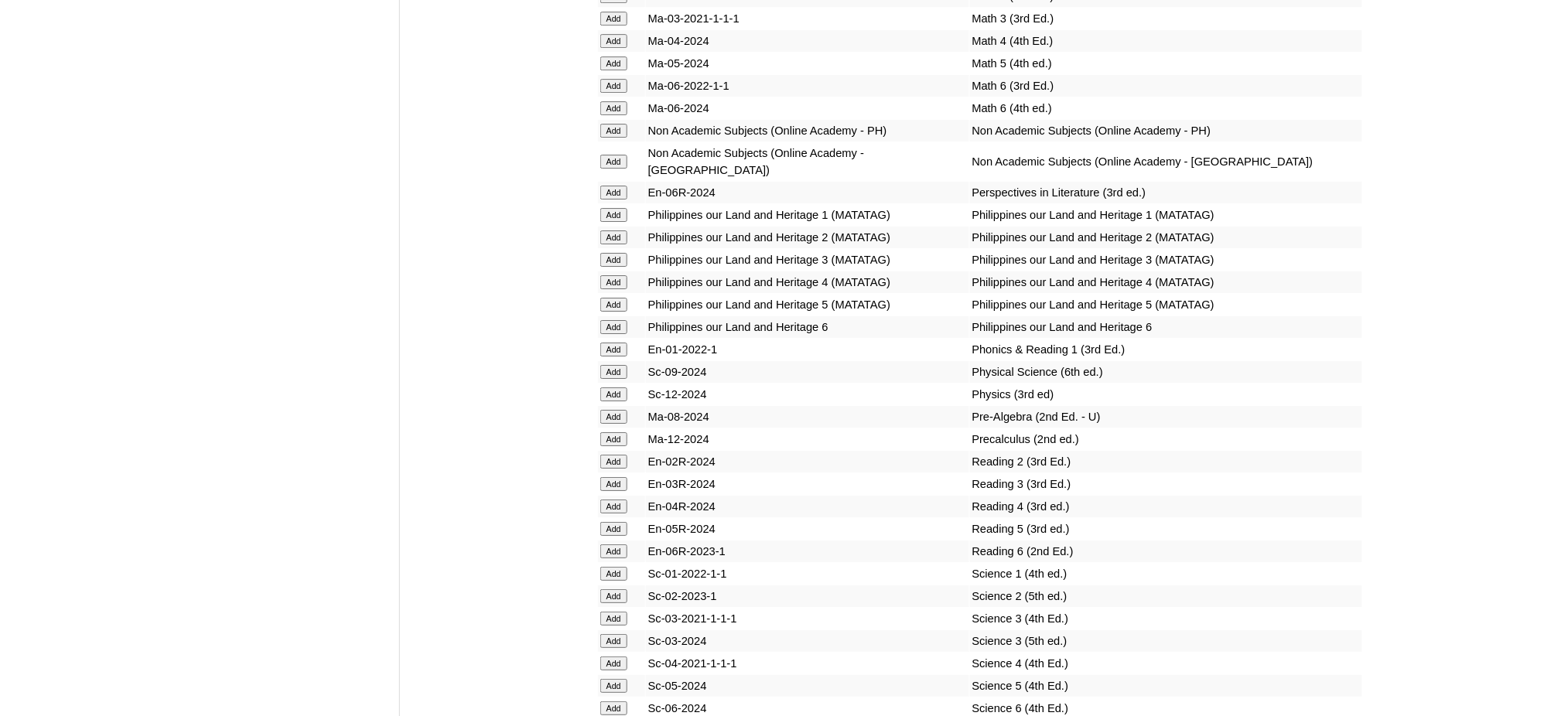
scroll to position [6190, 0]
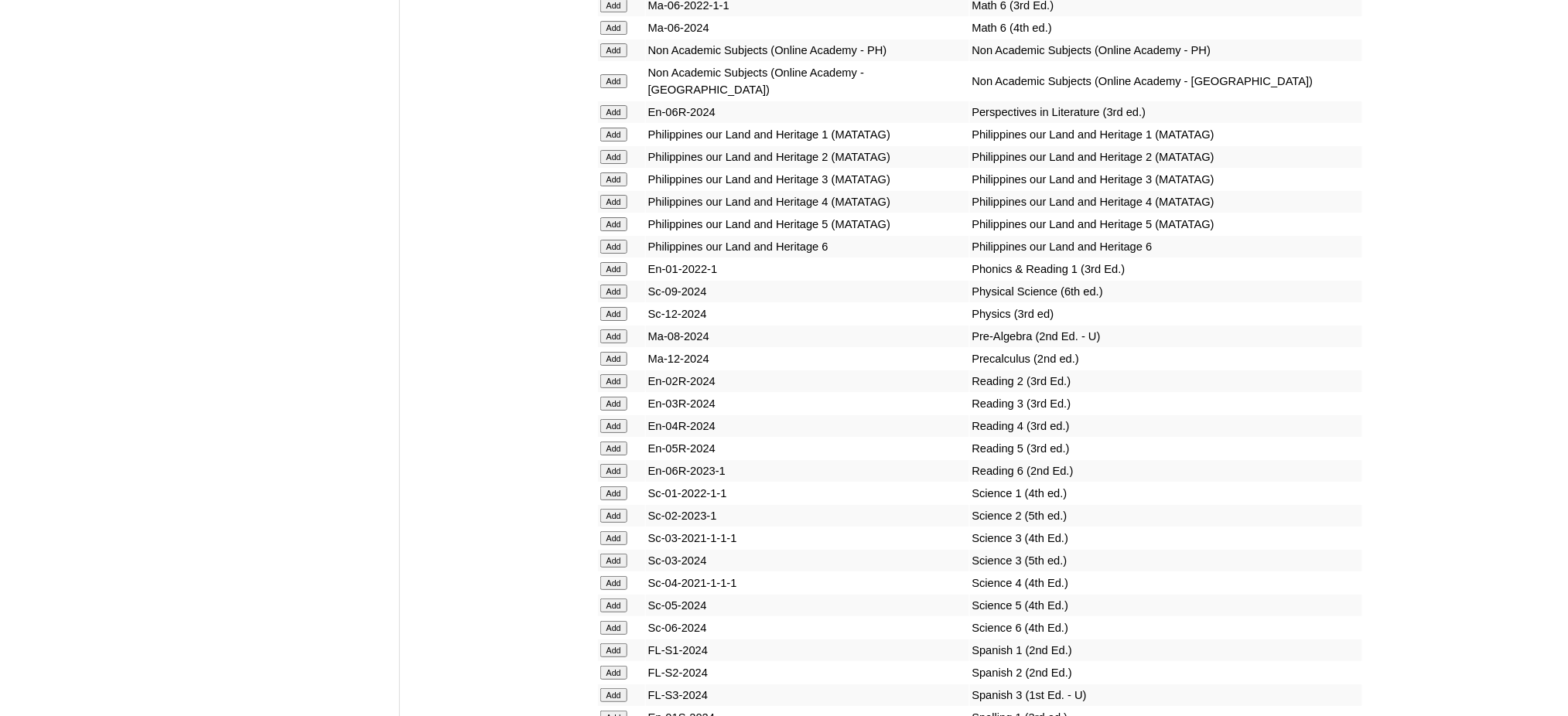
click at [609, 442] on input "Add" at bounding box center [614, 449] width 27 height 14
click at [617, 598] on input "Add" at bounding box center [614, 605] width 27 height 14
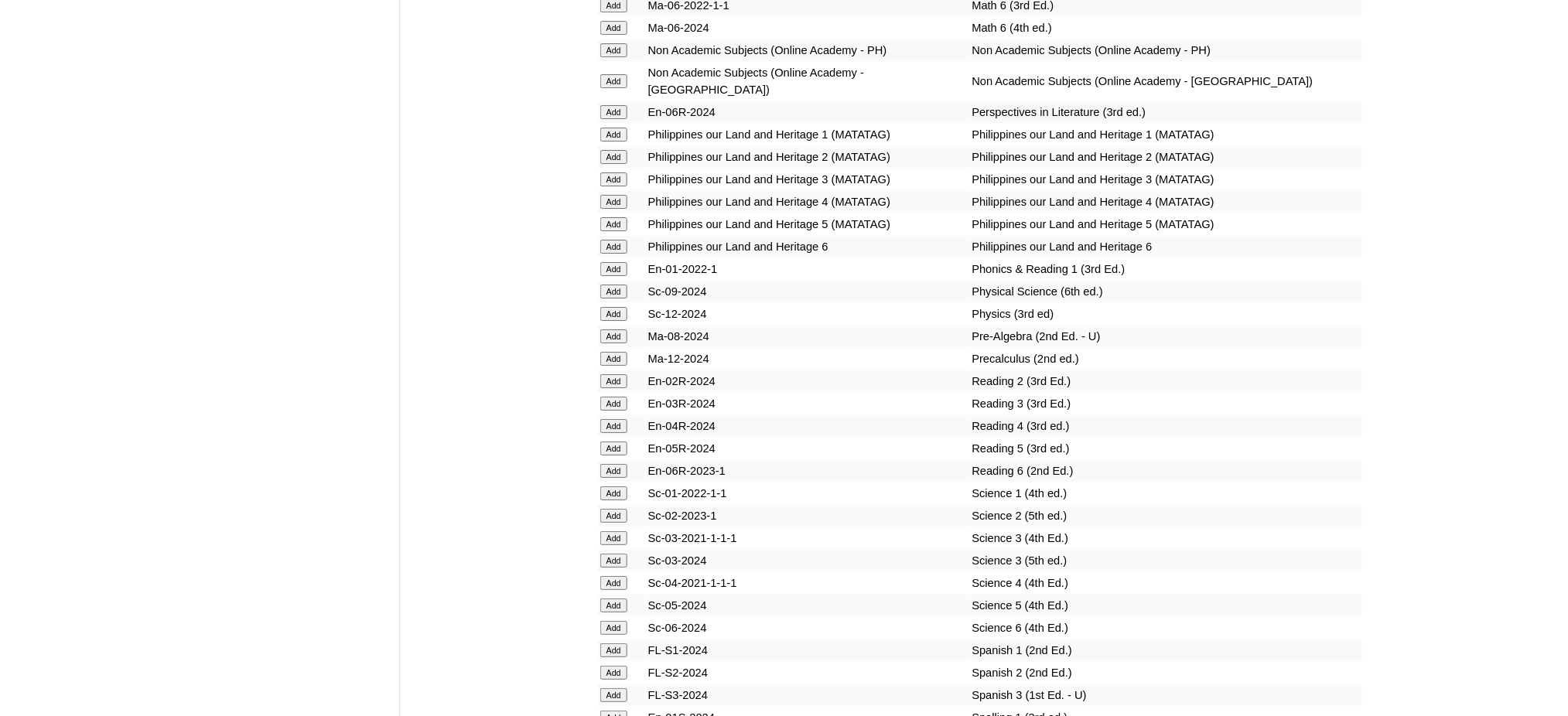
click at [617, 598] on input "Add" at bounding box center [614, 605] width 27 height 14
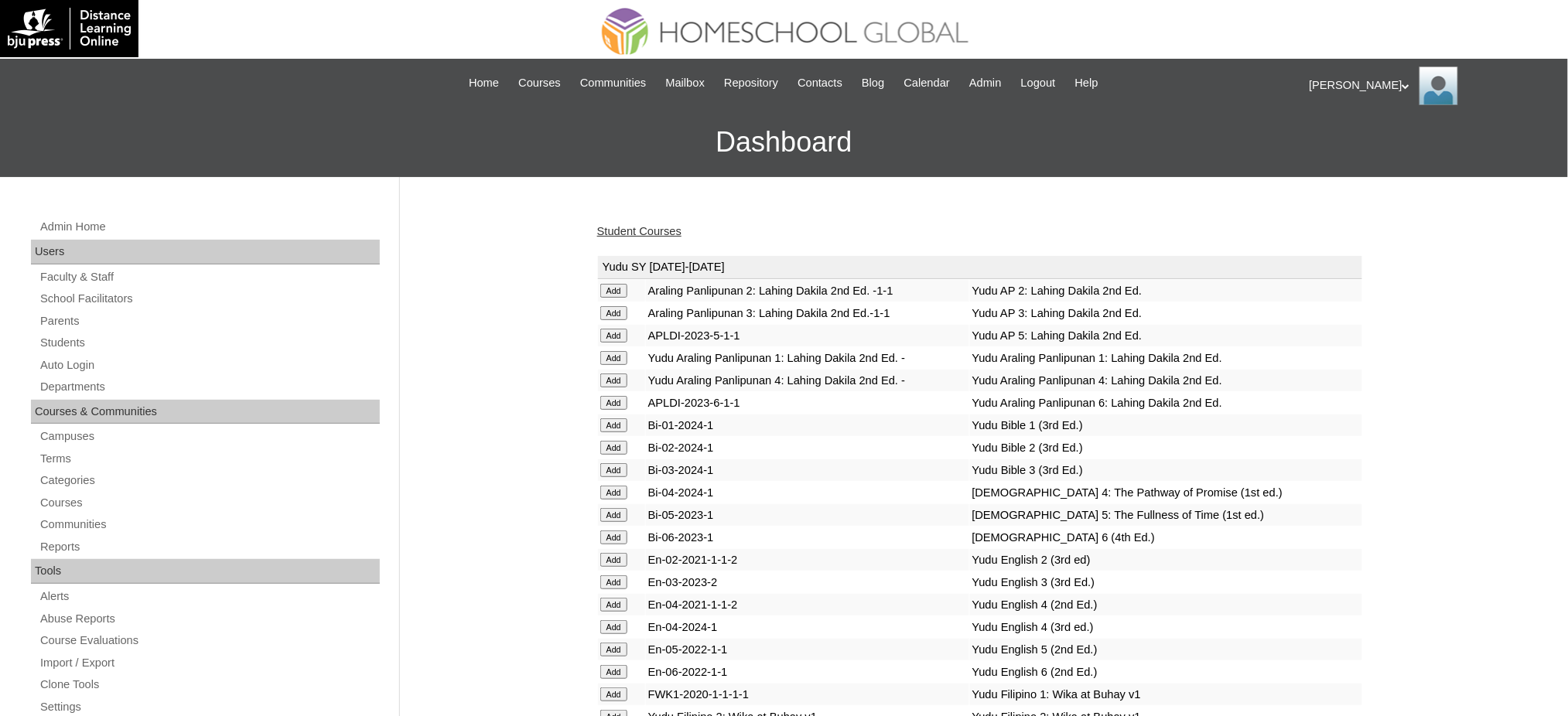
click at [663, 228] on link "Student Courses" at bounding box center [640, 231] width 85 height 13
